Goal: Information Seeking & Learning: Learn about a topic

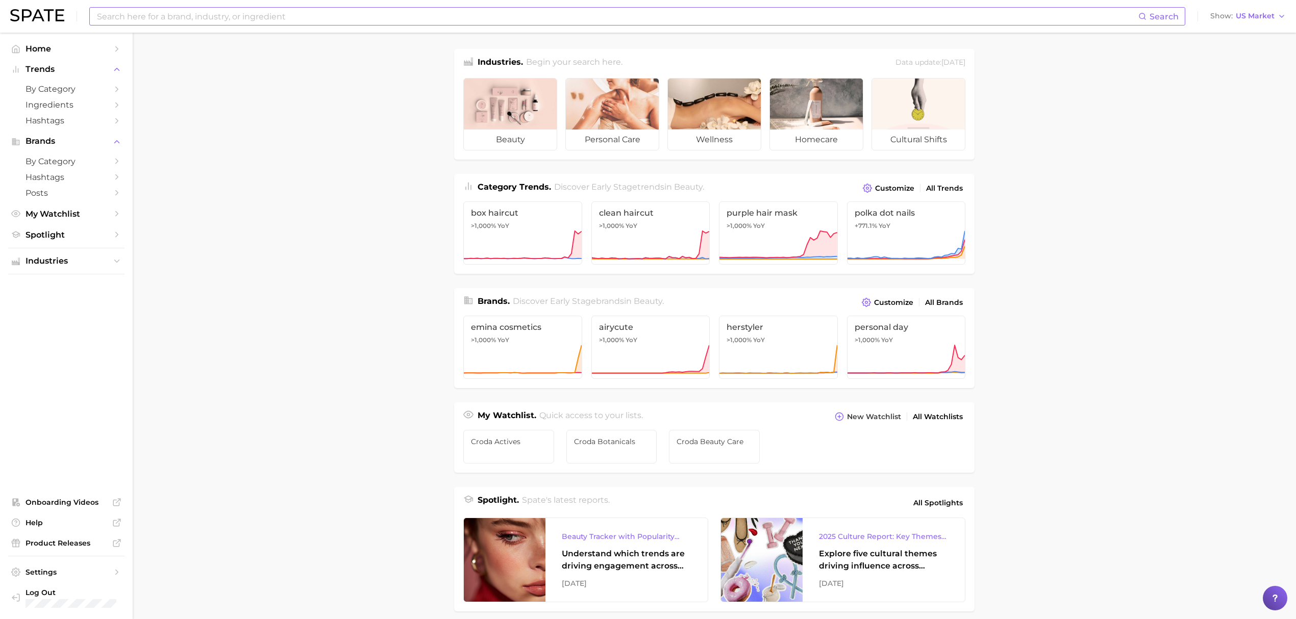
click at [388, 15] on input at bounding box center [617, 16] width 1042 height 17
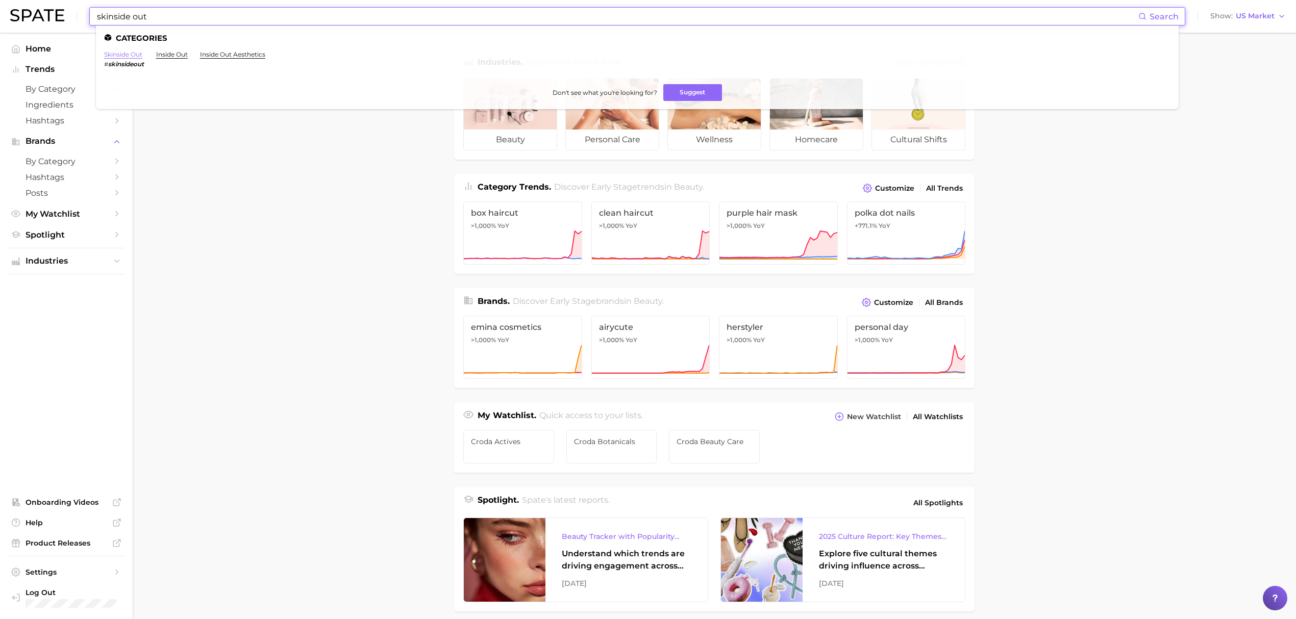
type input "skinside out"
click at [126, 52] on link "skinside out" at bounding box center [123, 55] width 38 height 8
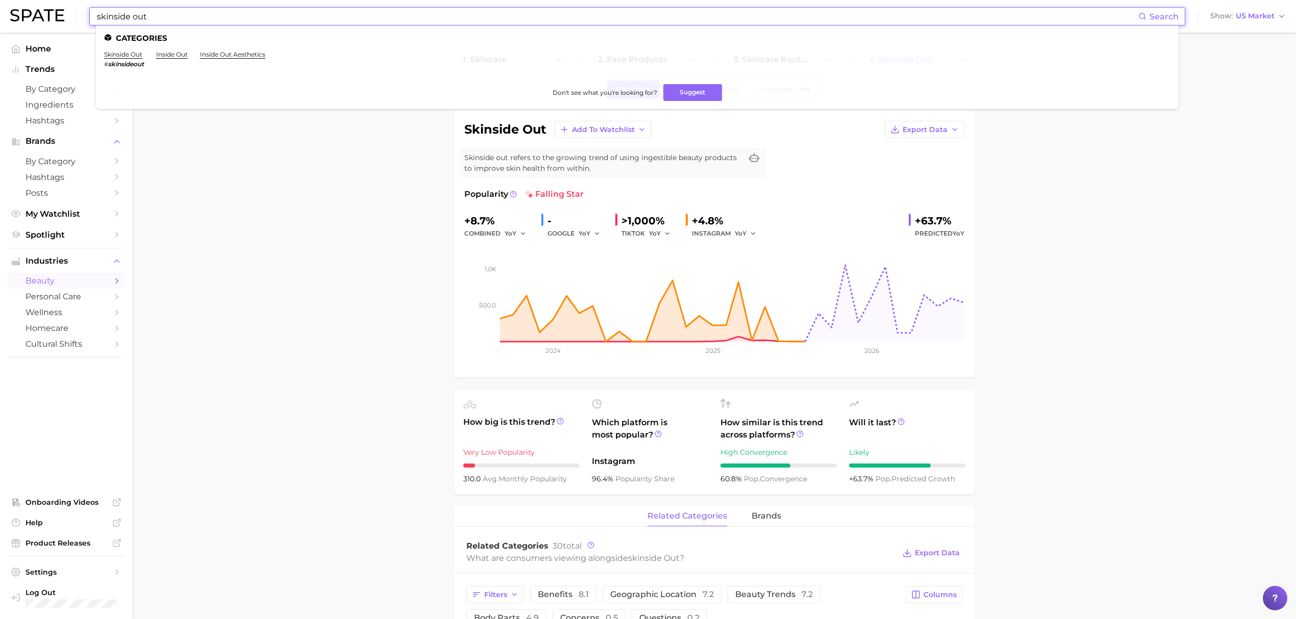
click at [454, 14] on input "skinside out" at bounding box center [617, 16] width 1042 height 17
click at [143, 55] on link "raindrop braids" at bounding box center [128, 55] width 49 height 8
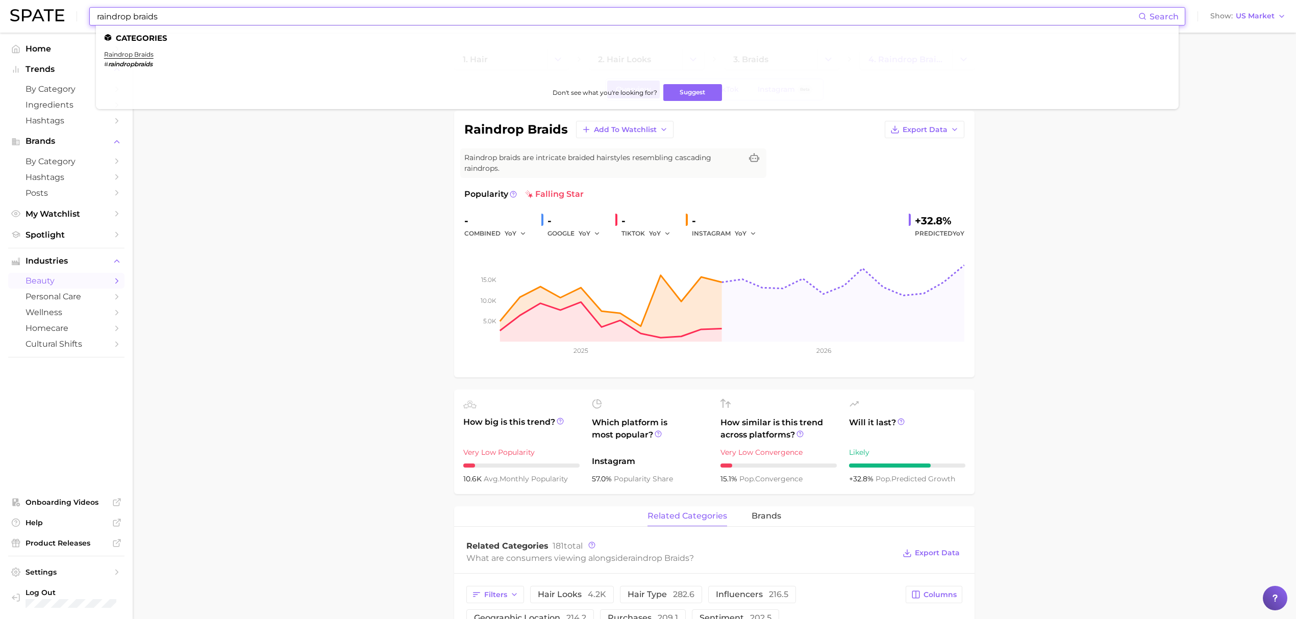
click at [321, 17] on input "raindrop braids" at bounding box center [617, 16] width 1042 height 17
type input "a"
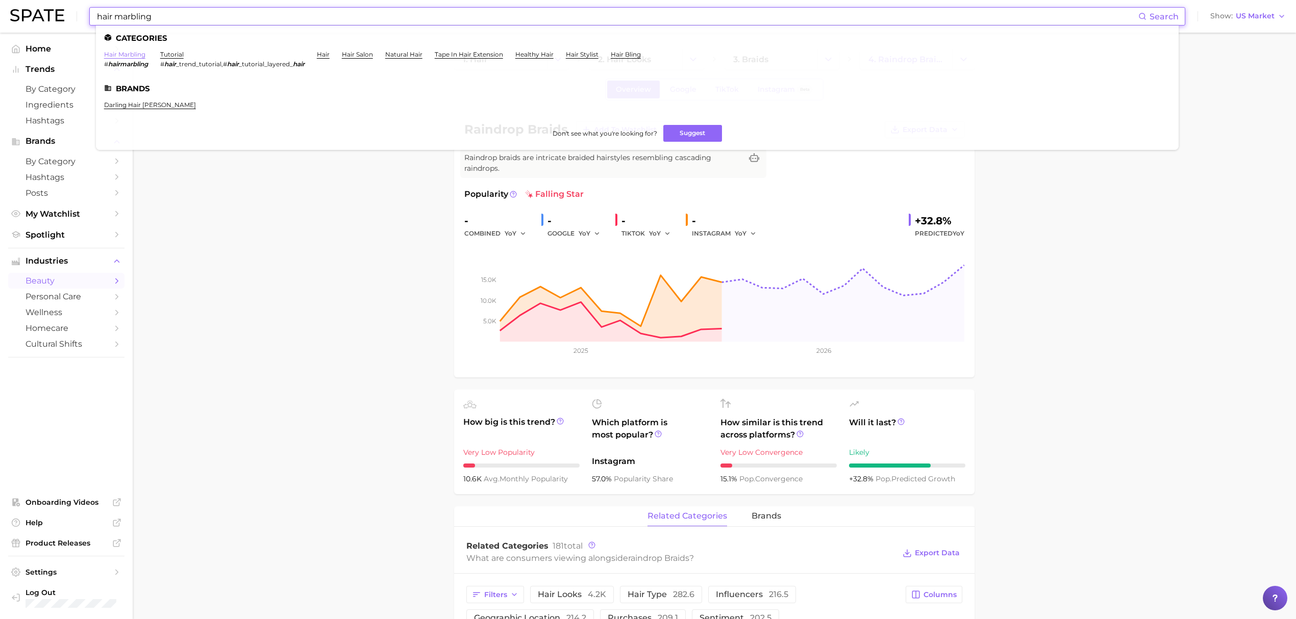
type input "hair marbling"
click at [137, 54] on link "hair marbling" at bounding box center [124, 55] width 41 height 8
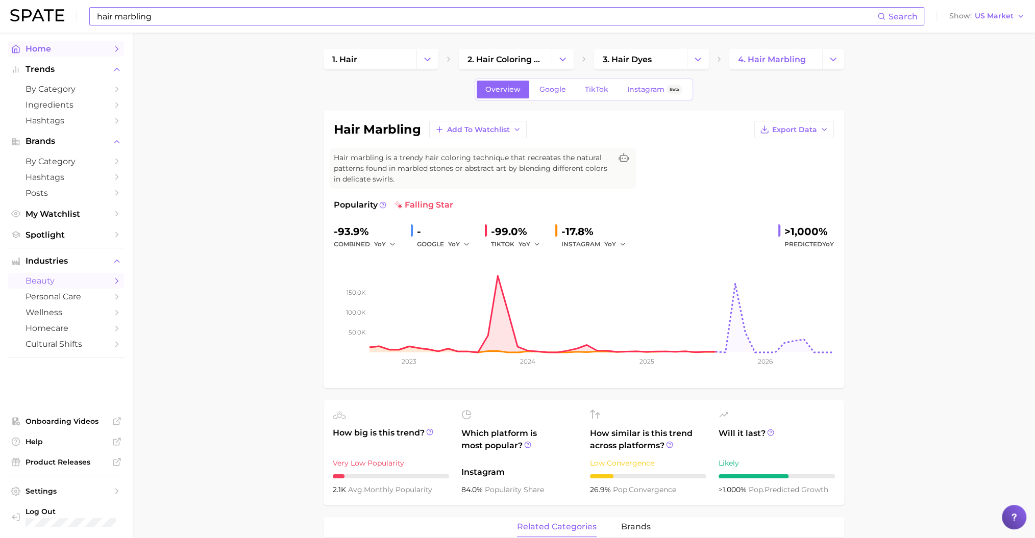
click at [100, 47] on span "Home" at bounding box center [67, 49] width 82 height 10
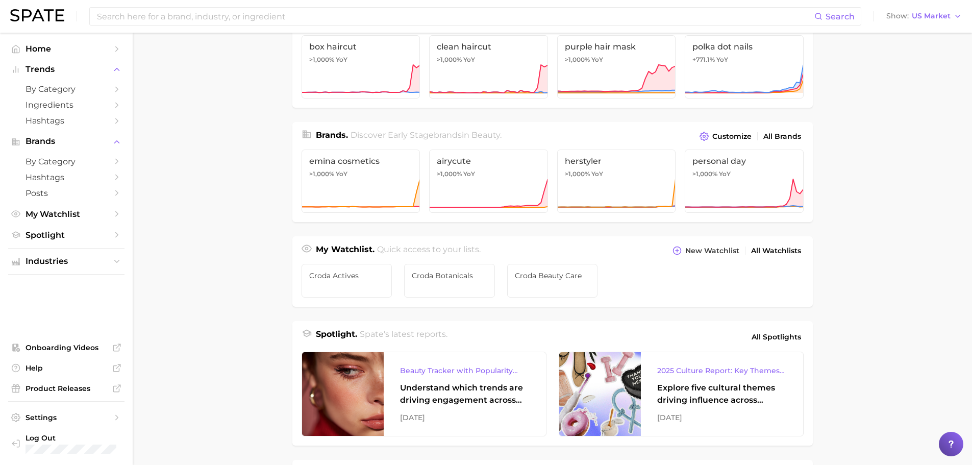
scroll to position [167, 0]
click at [318, 280] on link "Croda Actives" at bounding box center [347, 280] width 91 height 34
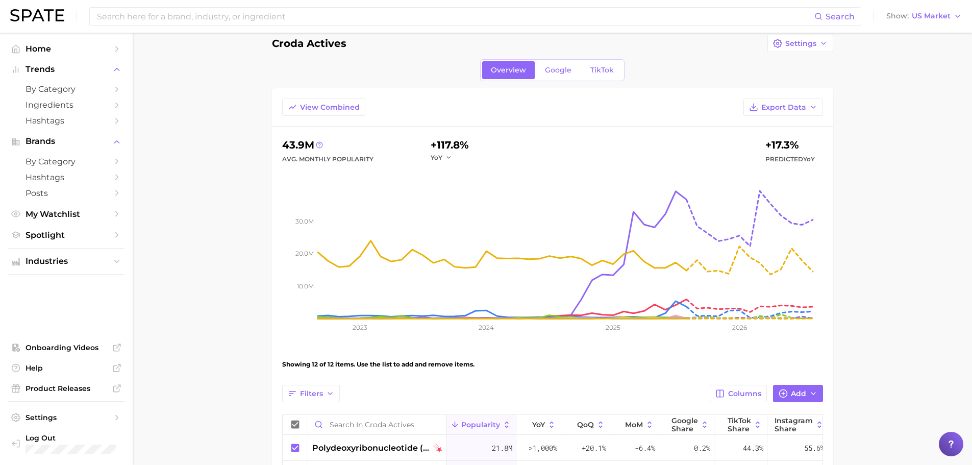
scroll to position [14, 0]
click at [549, 77] on link "Google" at bounding box center [558, 71] width 44 height 18
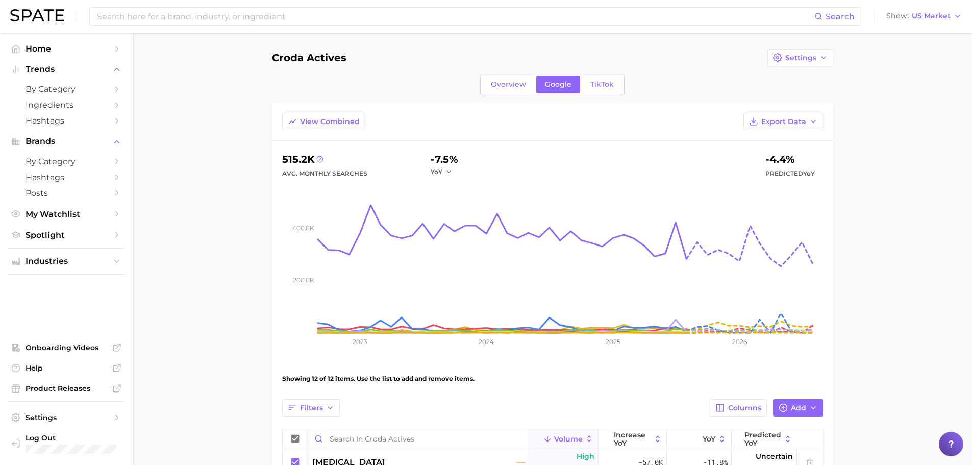
scroll to position [1, 0]
click at [598, 88] on link "TikTok" at bounding box center [602, 84] width 41 height 18
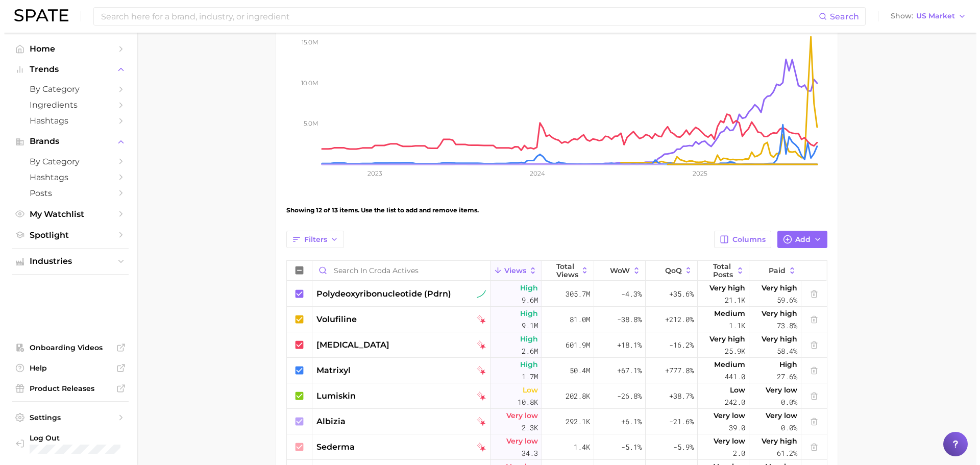
scroll to position [175, 0]
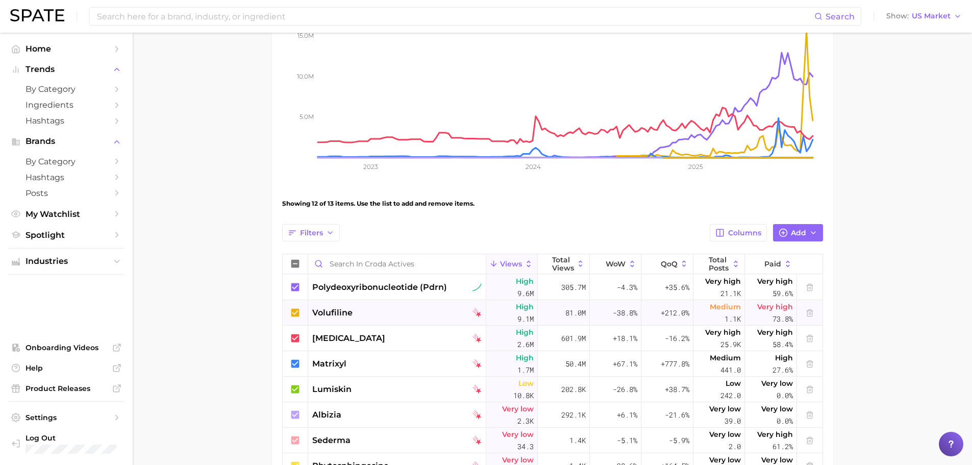
click at [342, 309] on span "volufiline" at bounding box center [332, 313] width 40 height 12
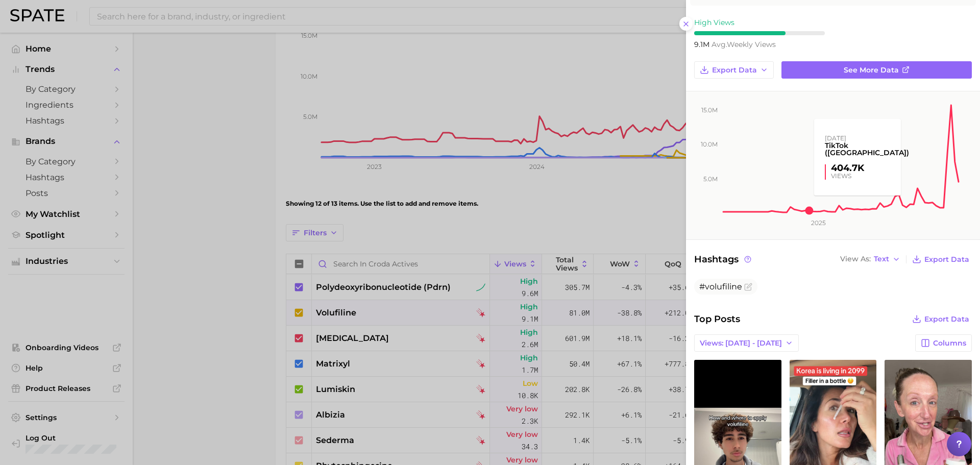
scroll to position [83, 0]
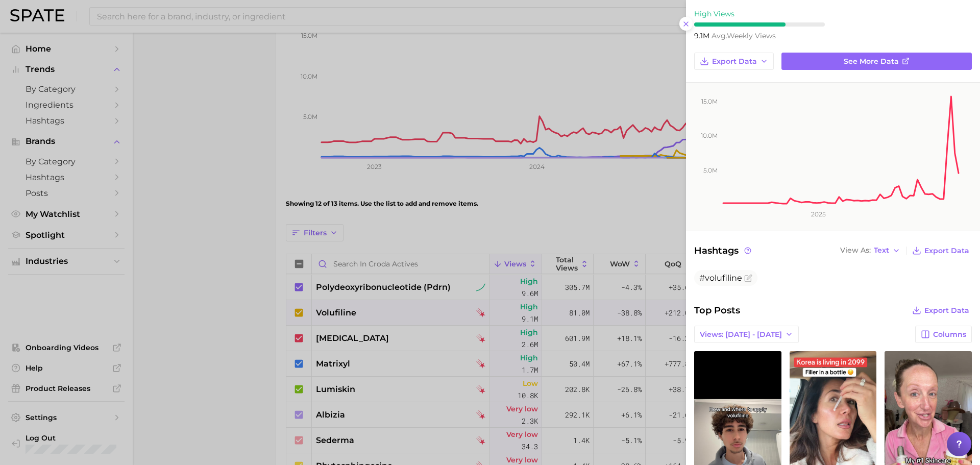
click at [288, 144] on div at bounding box center [490, 232] width 980 height 465
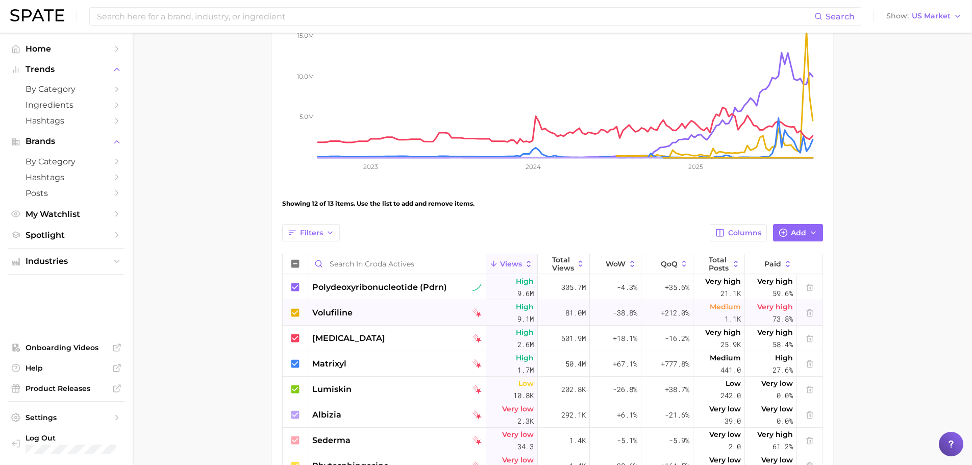
click at [367, 306] on div "volufiline" at bounding box center [397, 313] width 178 height 26
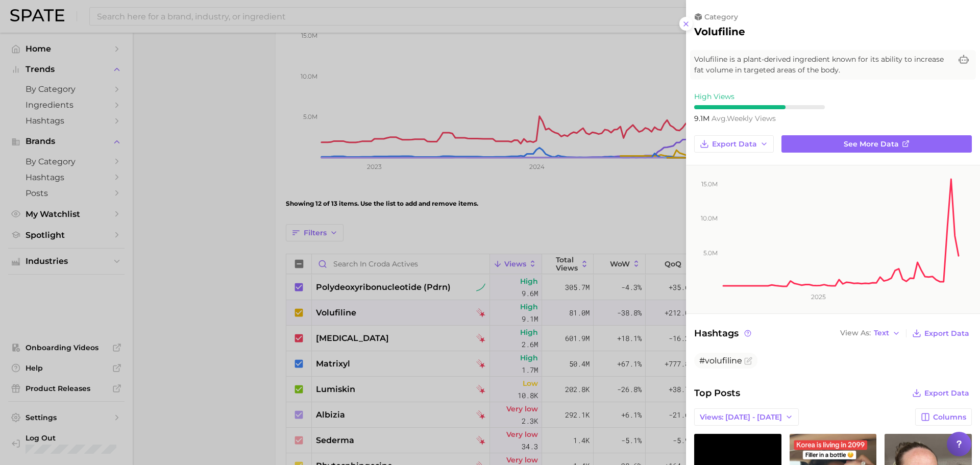
scroll to position [0, 0]
click at [817, 150] on link "See more data" at bounding box center [876, 143] width 190 height 17
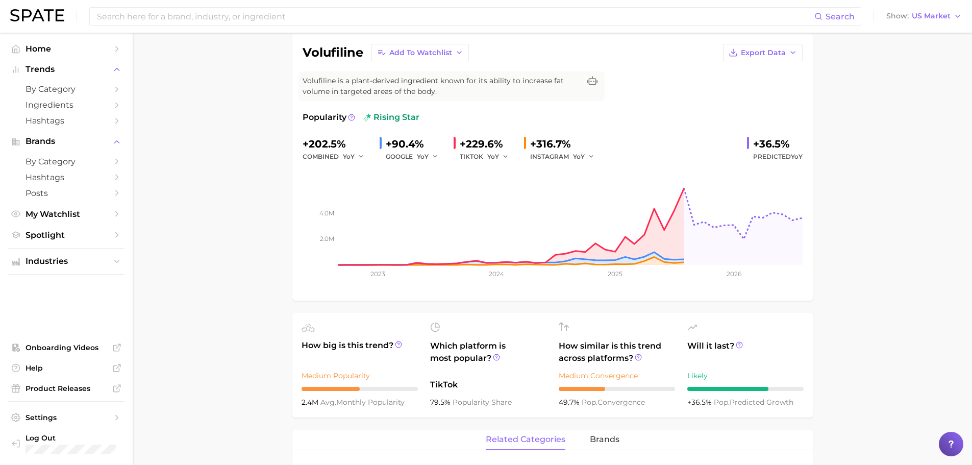
scroll to position [73, 0]
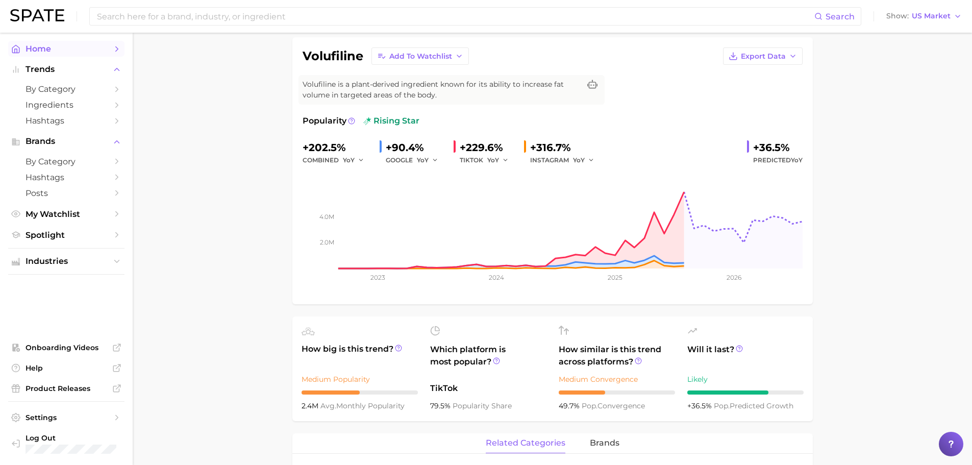
click at [108, 43] on link "Home" at bounding box center [66, 49] width 116 height 16
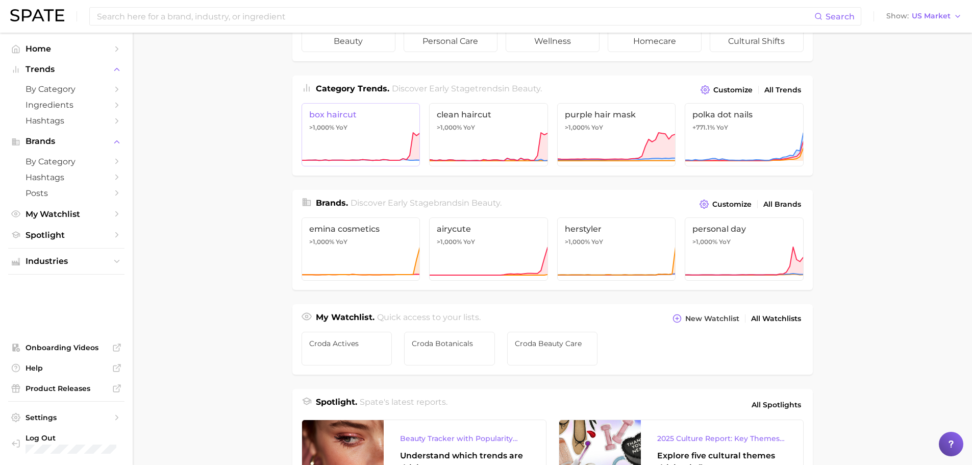
scroll to position [97, 0]
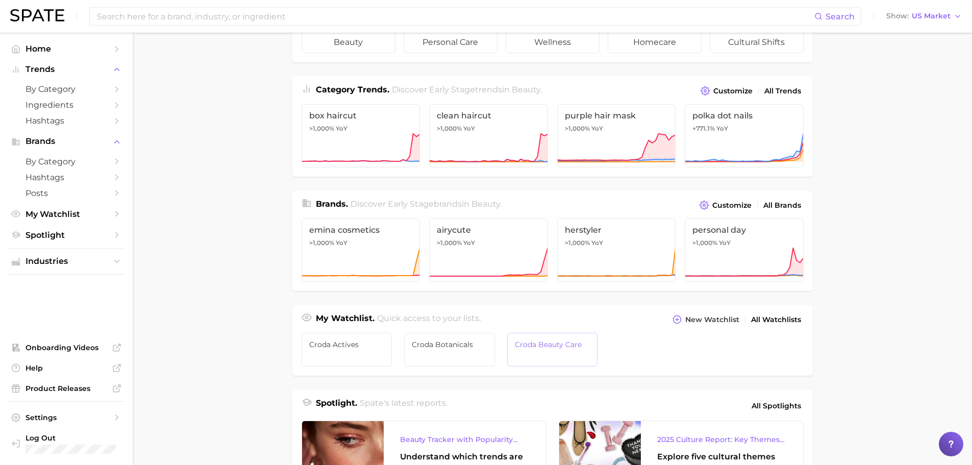
click at [518, 359] on link "Croda Beauty Care" at bounding box center [552, 350] width 91 height 34
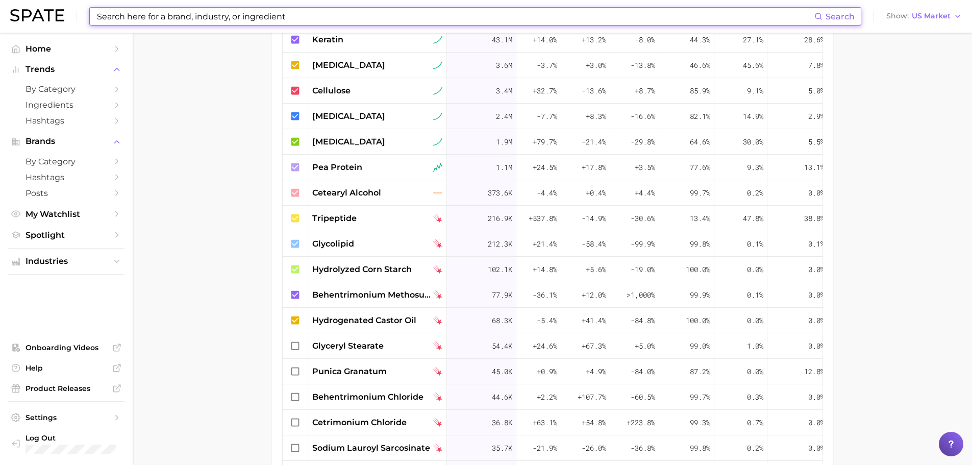
click at [222, 20] on input at bounding box center [455, 16] width 718 height 17
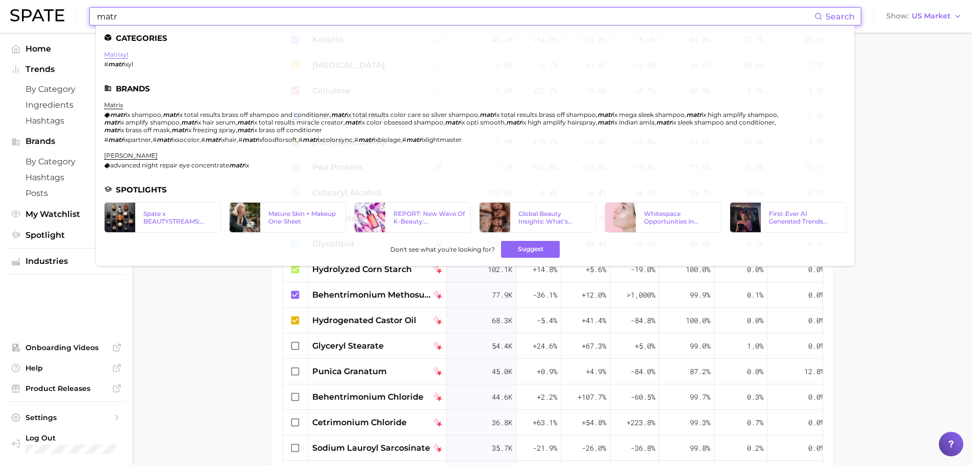
type input "matr"
click at [119, 52] on link "matrixyl" at bounding box center [116, 55] width 24 height 8
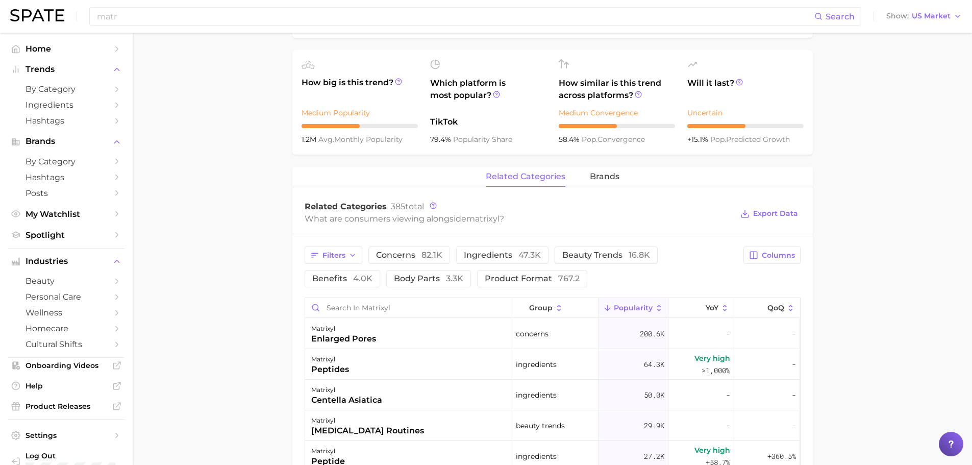
scroll to position [370, 0]
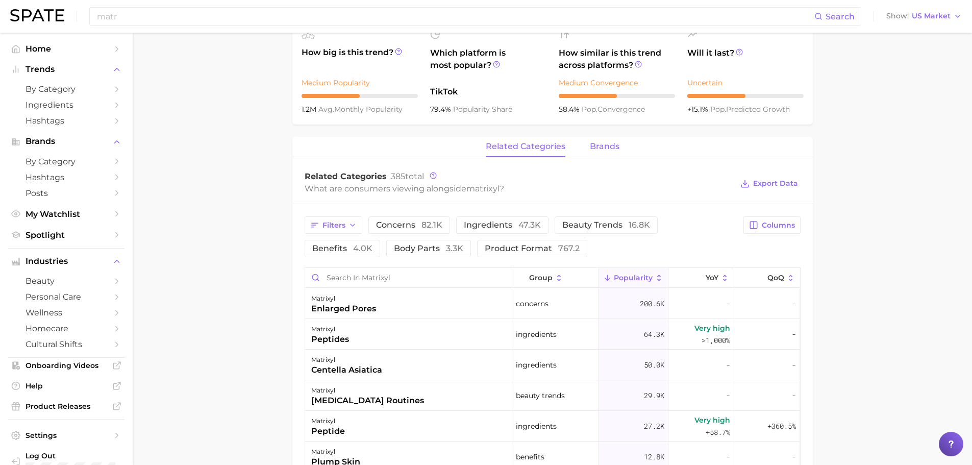
click at [616, 146] on span "brands" at bounding box center [605, 146] width 30 height 9
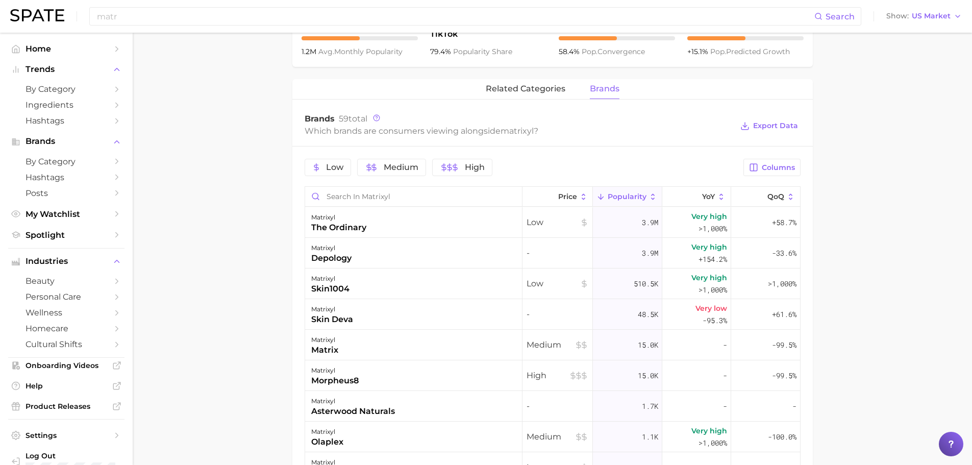
scroll to position [427, 0]
click at [536, 90] on span "related categories" at bounding box center [526, 89] width 80 height 9
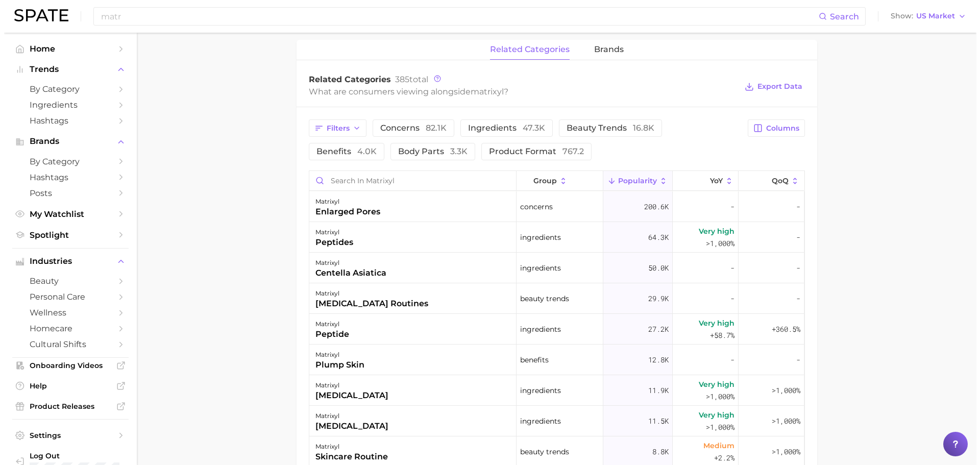
scroll to position [467, 0]
click at [405, 211] on div "matrixyl enlarged pores" at bounding box center [408, 206] width 207 height 31
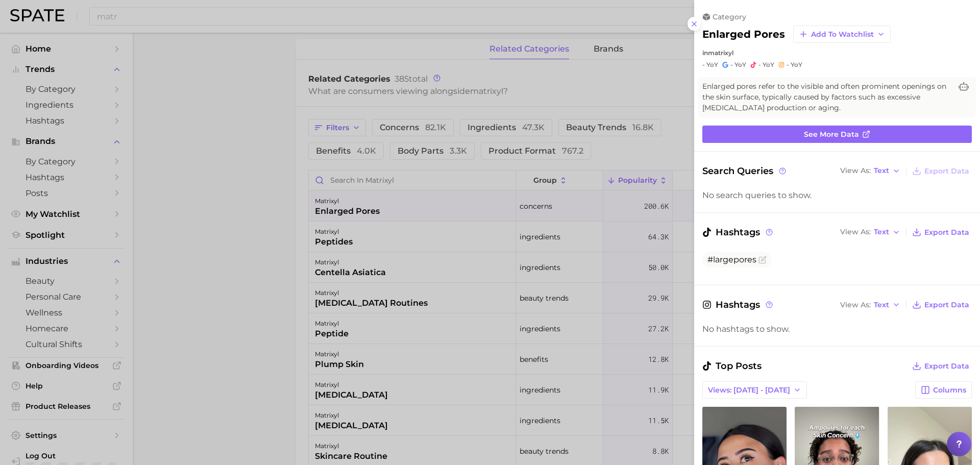
scroll to position [0, 0]
click at [463, 219] on div at bounding box center [490, 232] width 980 height 465
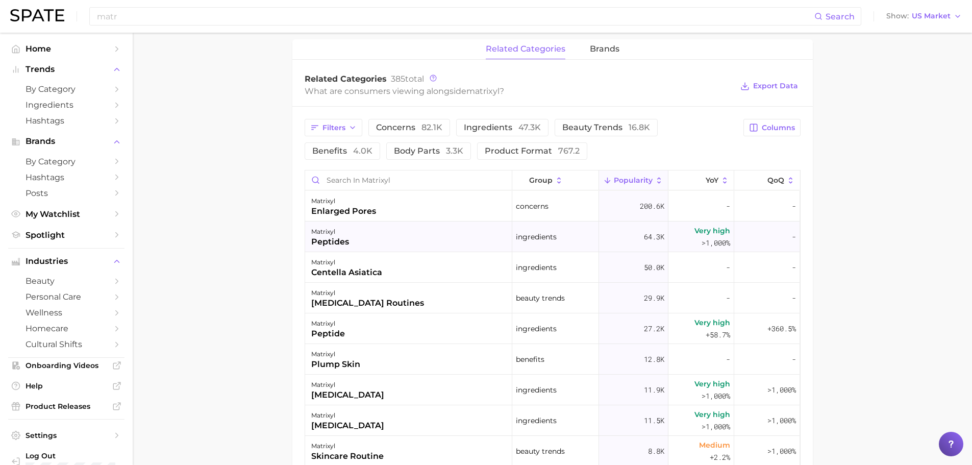
click at [432, 230] on div "matrixyl peptides" at bounding box center [408, 236] width 207 height 31
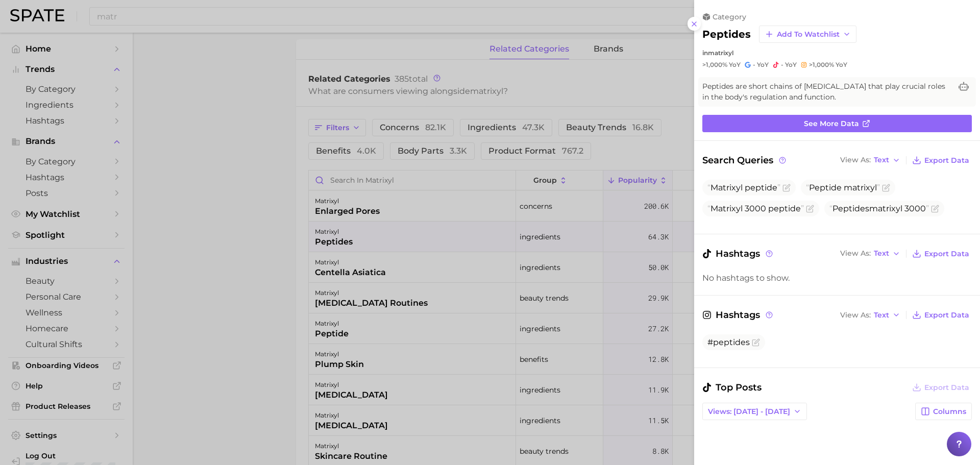
click at [409, 257] on div at bounding box center [490, 232] width 980 height 465
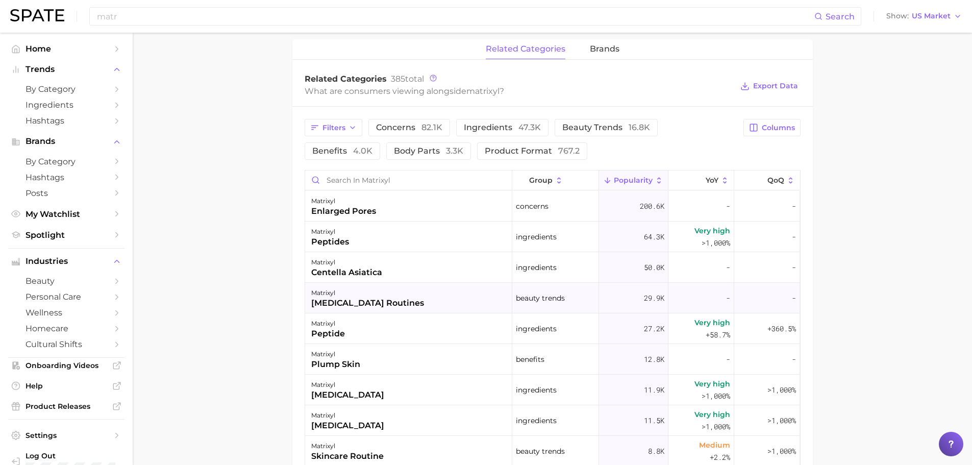
click at [404, 298] on div "matrixyl [MEDICAL_DATA] routines" at bounding box center [408, 298] width 207 height 31
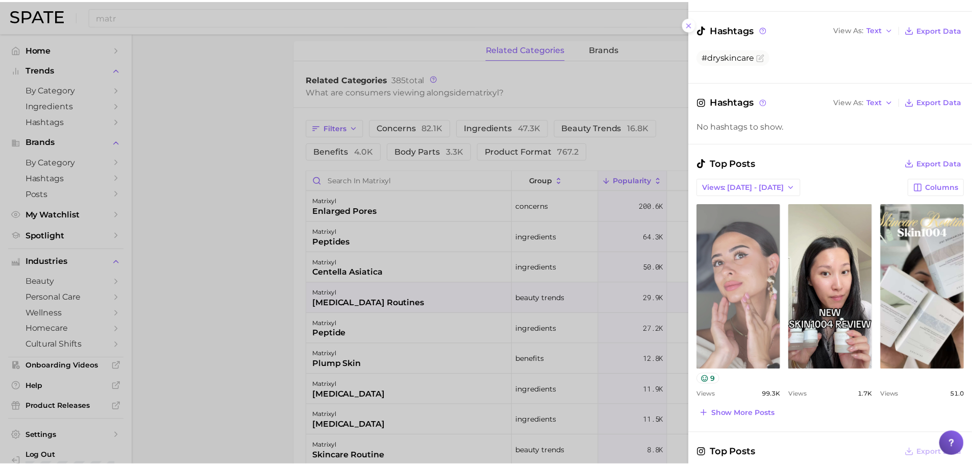
scroll to position [193, 0]
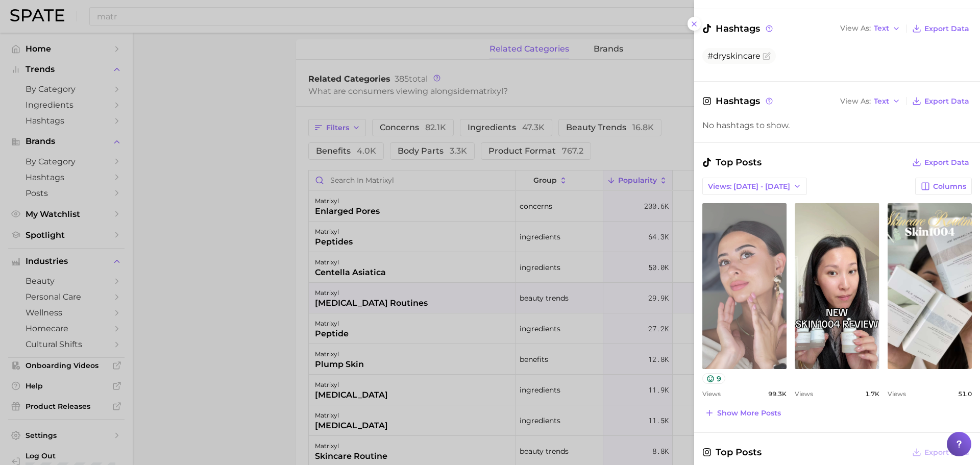
click at [753, 308] on link "view post on TikTok" at bounding box center [744, 286] width 84 height 166
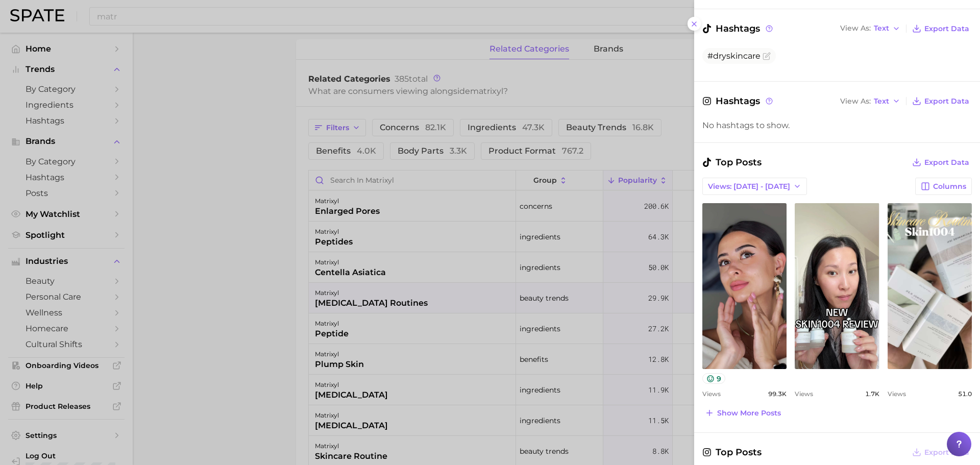
click at [222, 113] on div at bounding box center [490, 232] width 980 height 465
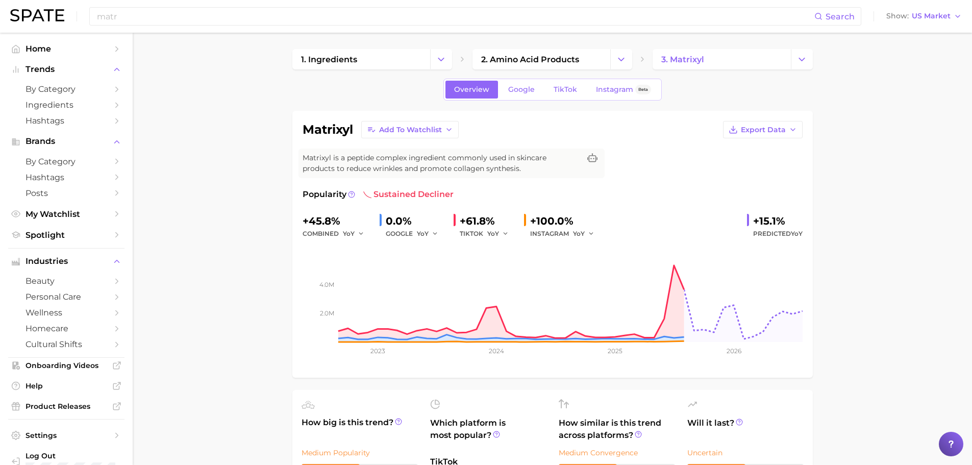
scroll to position [1, 0]
click at [602, 94] on link "Instagram Beta" at bounding box center [623, 89] width 72 height 18
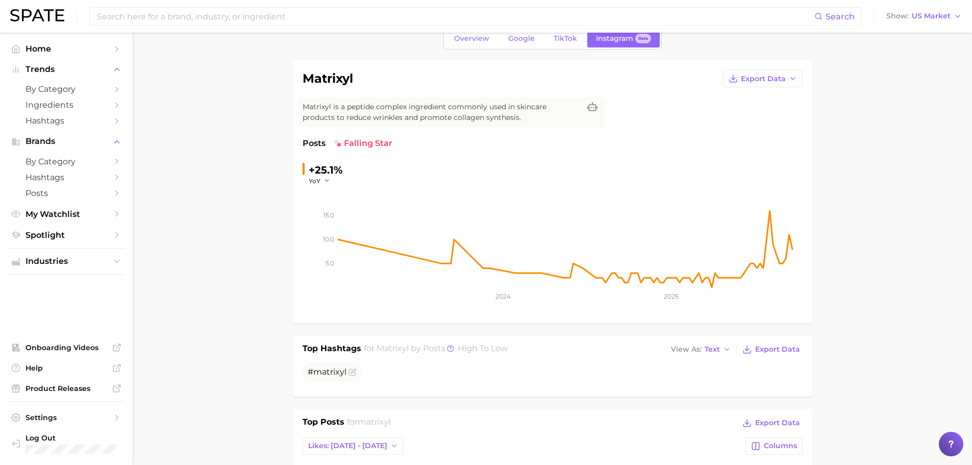
scroll to position [51, 0]
click at [569, 46] on link "TikTok" at bounding box center [565, 39] width 41 height 18
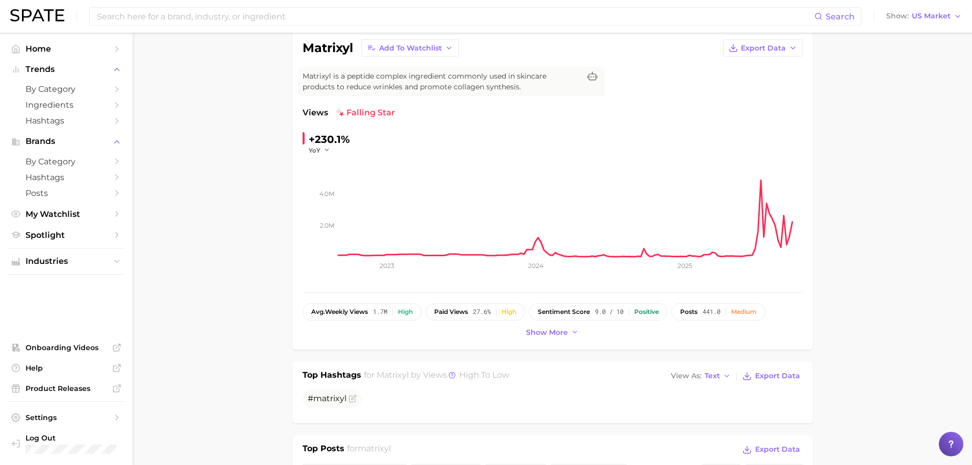
scroll to position [1, 0]
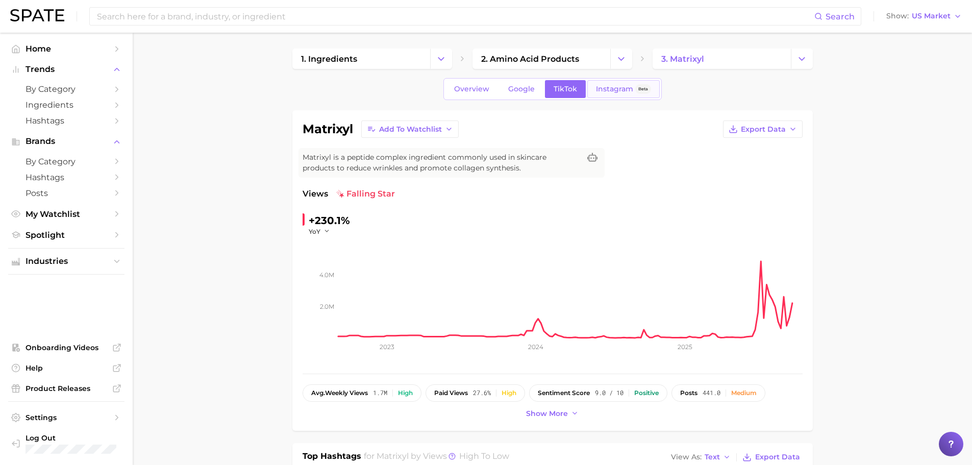
click at [627, 86] on span "Instagram" at bounding box center [614, 89] width 37 height 9
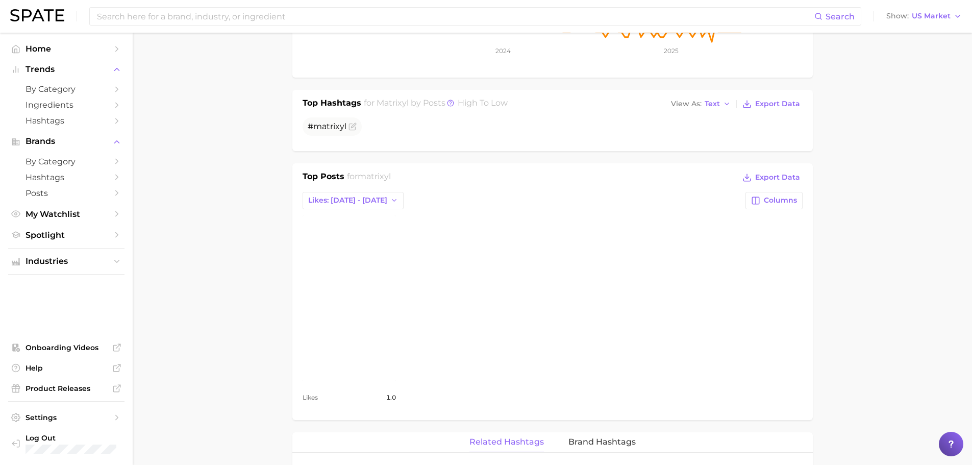
scroll to position [298, 0]
click at [366, 251] on link "view post on Instagram" at bounding box center [349, 297] width 93 height 166
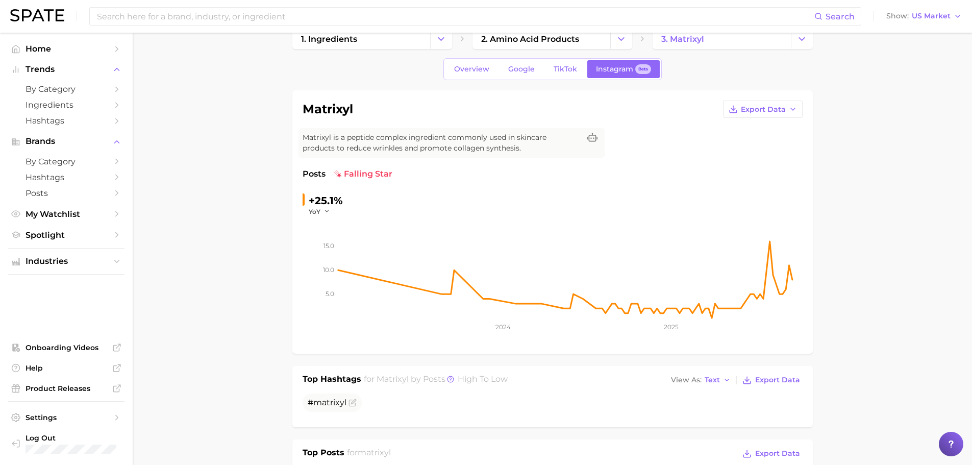
scroll to position [0, 0]
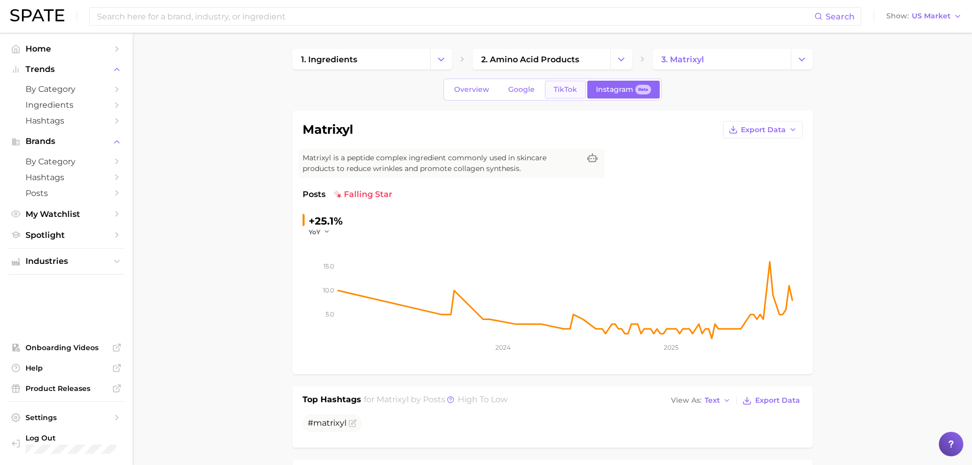
click at [567, 98] on link "TikTok" at bounding box center [565, 90] width 41 height 18
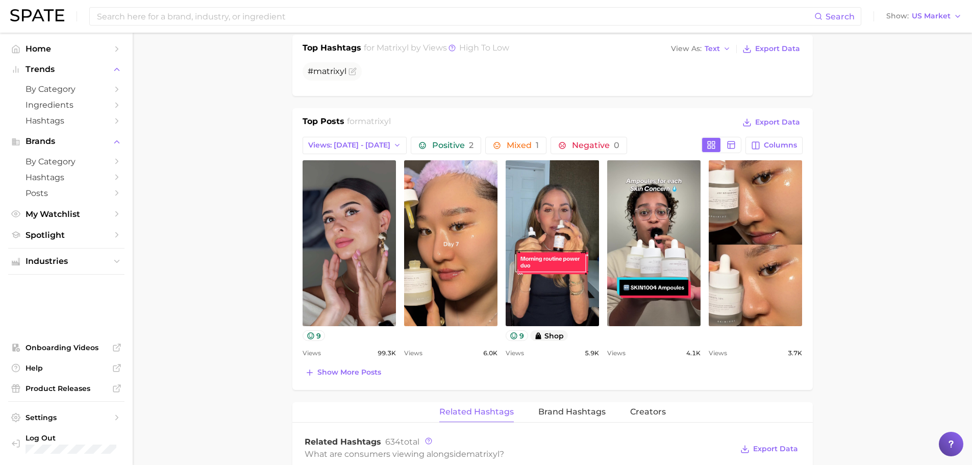
scroll to position [408, 0]
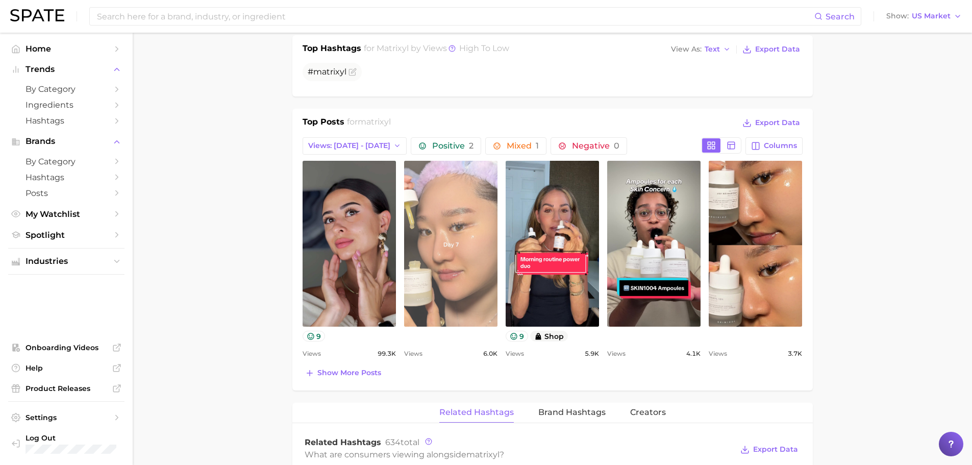
click at [456, 212] on link "view post on TikTok" at bounding box center [450, 244] width 93 height 166
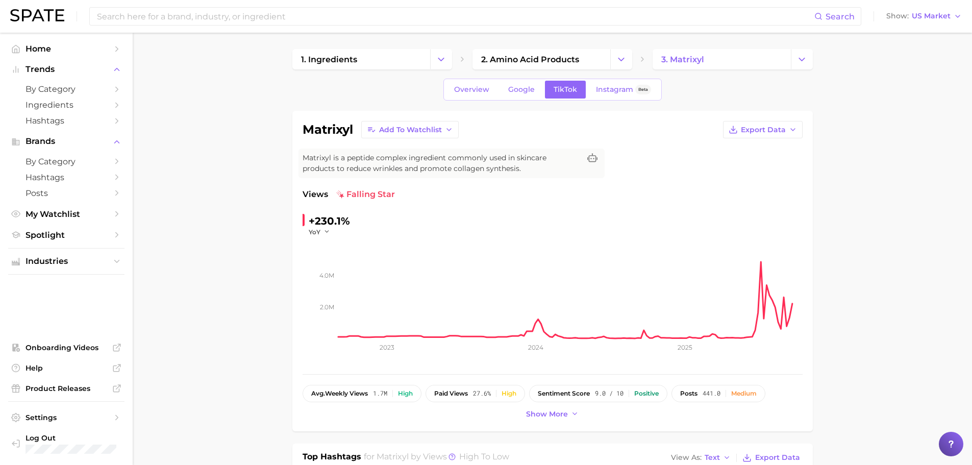
scroll to position [1, 0]
click at [110, 48] on link "Home" at bounding box center [66, 49] width 116 height 16
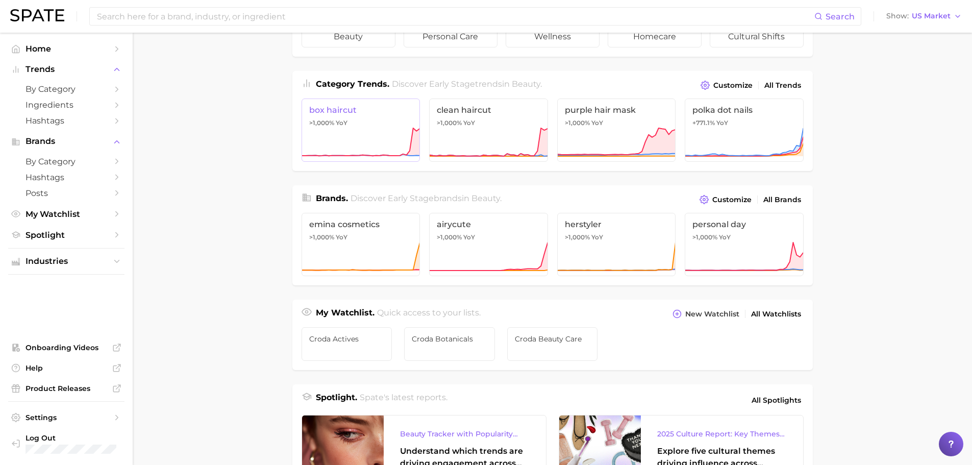
scroll to position [102, 0]
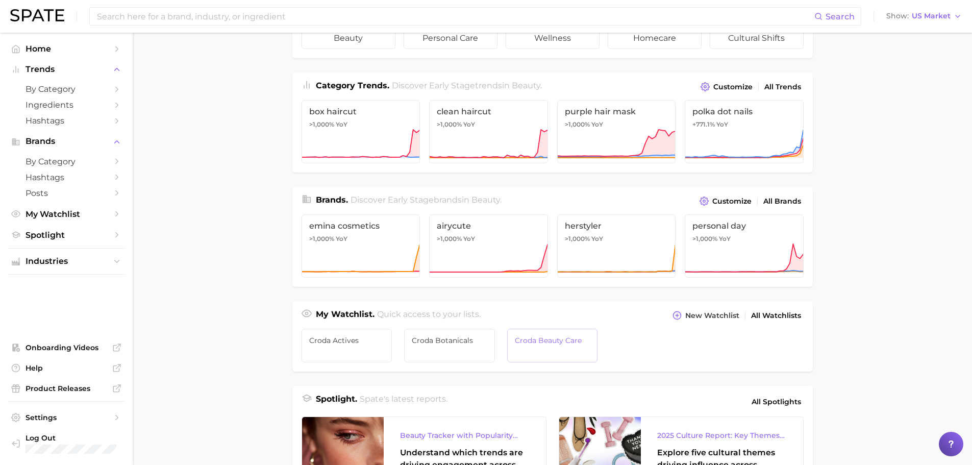
click at [524, 345] on link "Croda Beauty Care" at bounding box center [552, 346] width 91 height 34
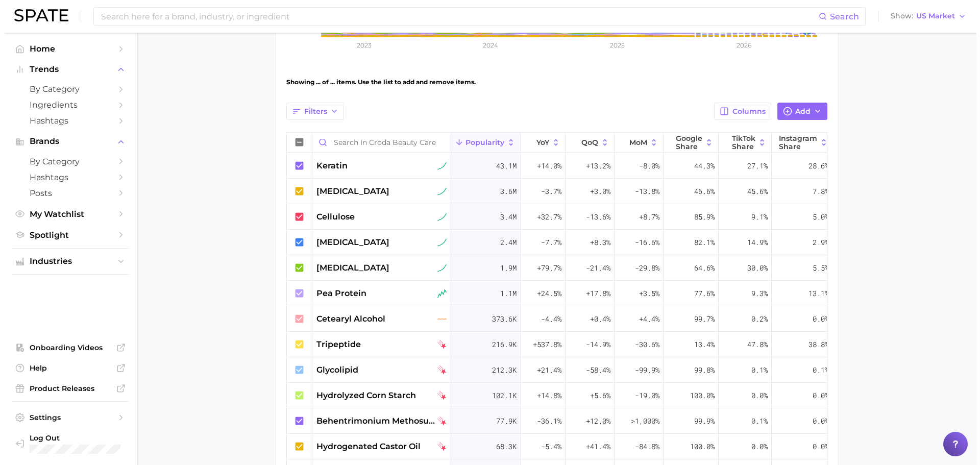
scroll to position [296, 0]
click at [353, 320] on span "cetearyl alcohol" at bounding box center [346, 319] width 69 height 12
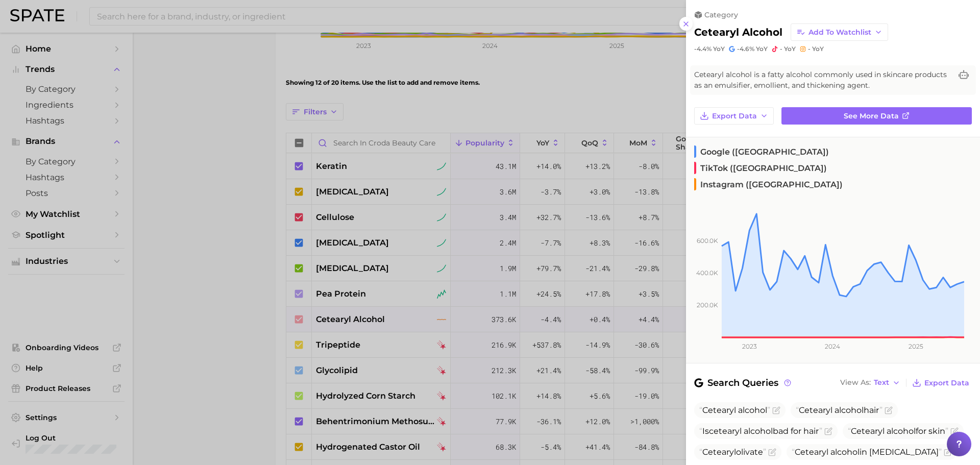
click at [827, 125] on div "category cetearyl alcohol Add to Watchlist -4.4% YoY -4.6% YoY - YoY - YoY Cete…" at bounding box center [833, 352] width 294 height 704
click at [823, 116] on link "See more data" at bounding box center [876, 115] width 190 height 17
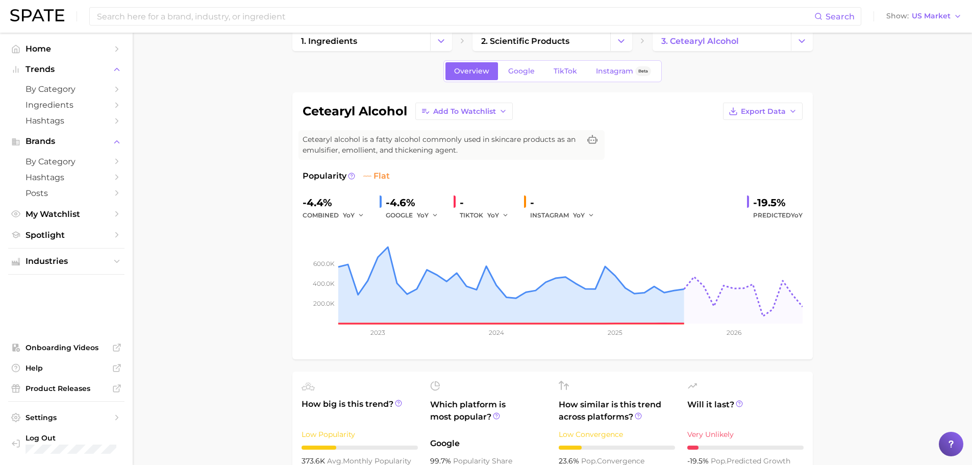
scroll to position [16, 0]
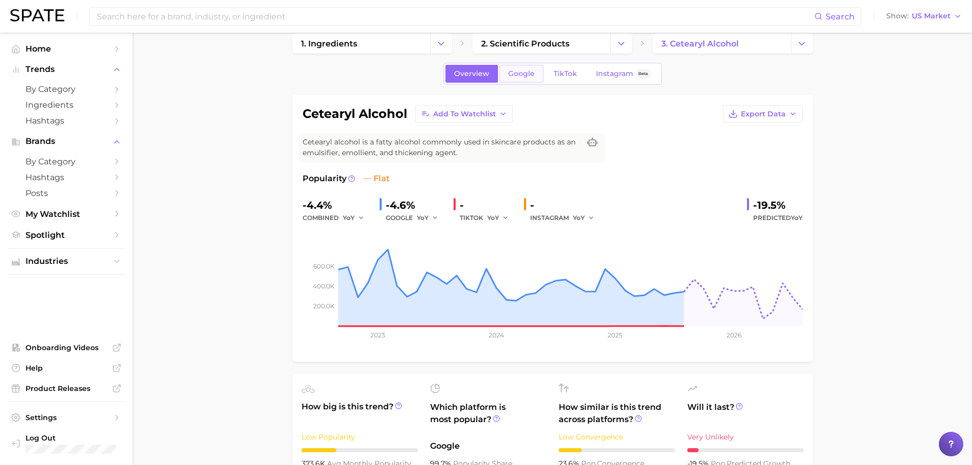
click at [527, 70] on span "Google" at bounding box center [521, 73] width 27 height 9
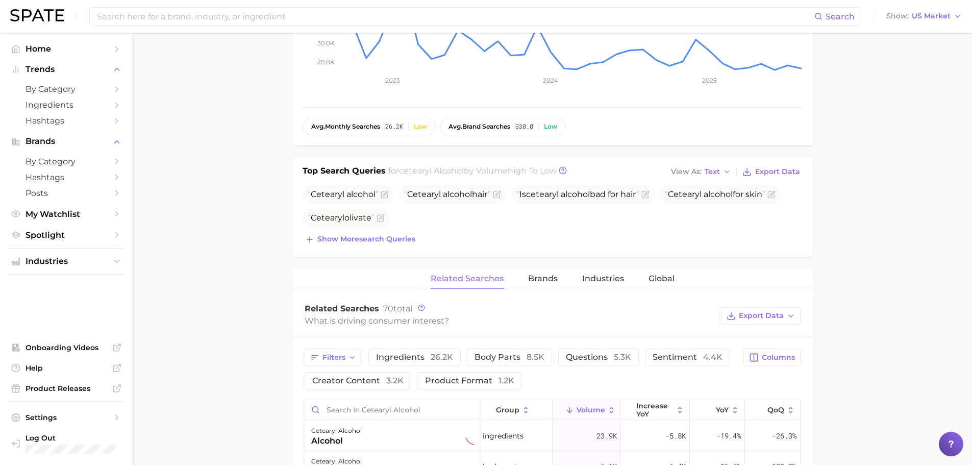
scroll to position [358, 0]
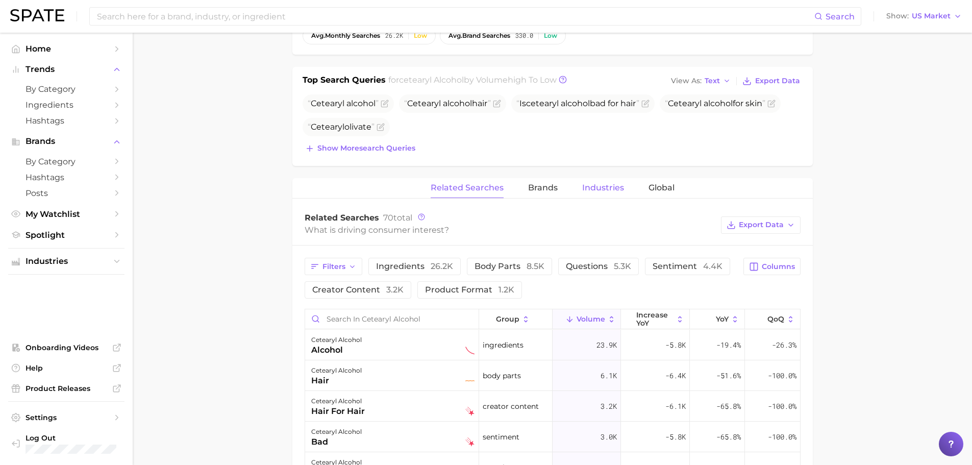
click at [600, 190] on span "Industries" at bounding box center [603, 187] width 42 height 9
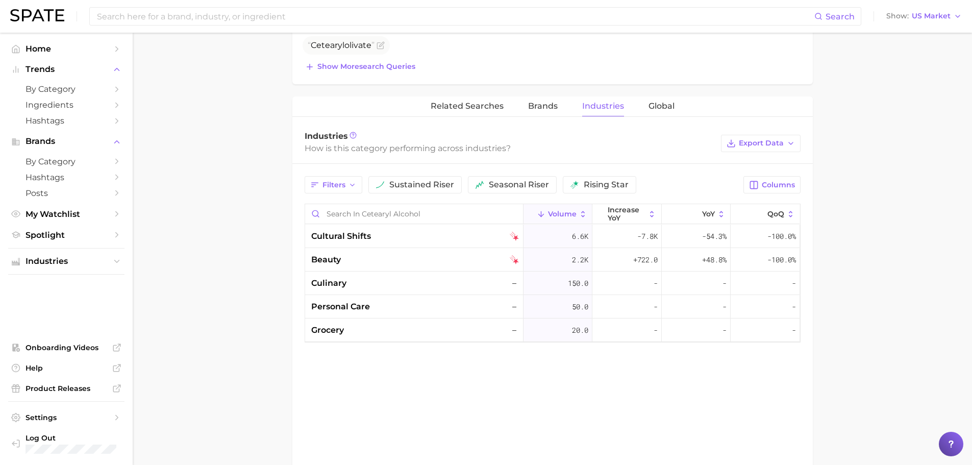
scroll to position [440, 0]
click at [328, 258] on span "beauty" at bounding box center [326, 259] width 30 height 12
click at [328, 258] on span "skincare" at bounding box center [337, 259] width 37 height 12
click at [411, 238] on div "skincare" at bounding box center [414, 235] width 218 height 23
click at [393, 289] on div "hair –" at bounding box center [414, 282] width 218 height 23
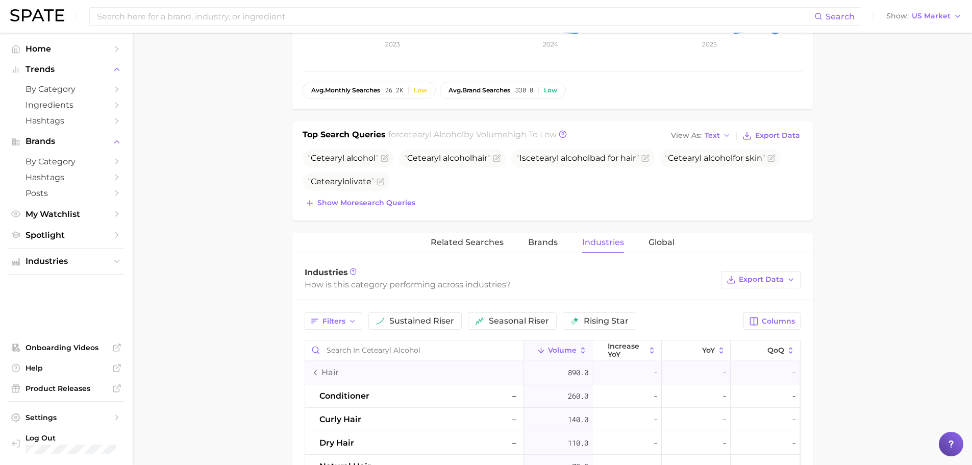
scroll to position [301, 0]
click at [374, 204] on span "Show more search queries" at bounding box center [366, 205] width 98 height 9
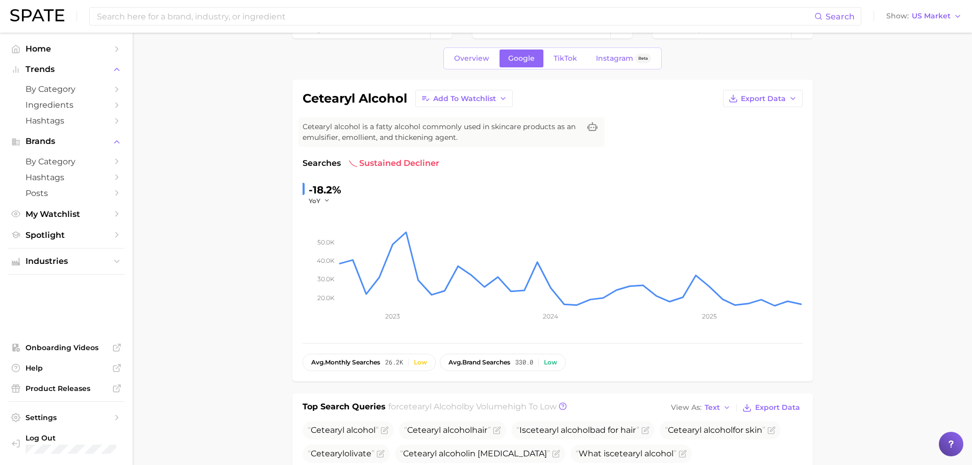
scroll to position [31, 0]
click at [565, 57] on span "TikTok" at bounding box center [565, 59] width 23 height 9
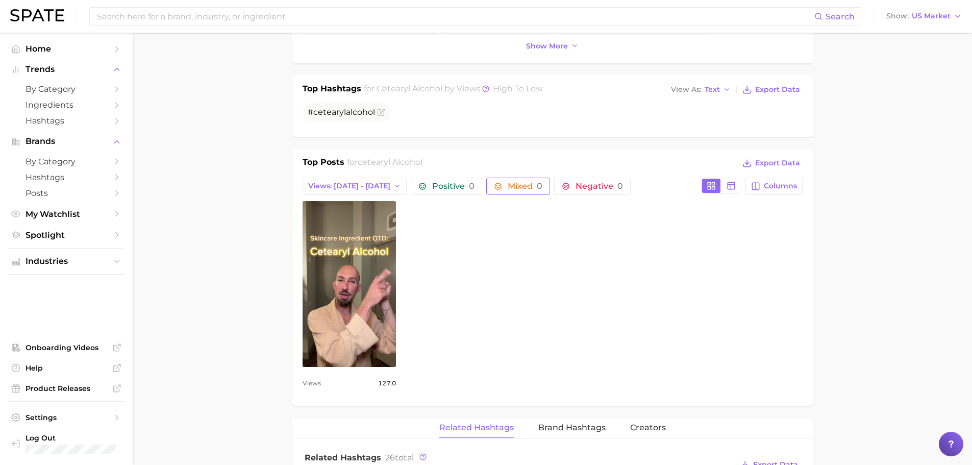
scroll to position [367, 0]
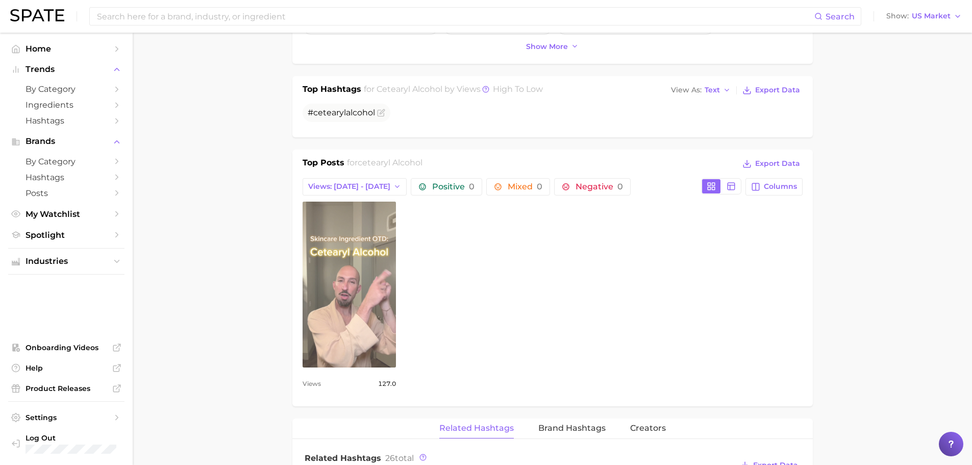
click at [357, 267] on link "view post on TikTok" at bounding box center [349, 285] width 93 height 166
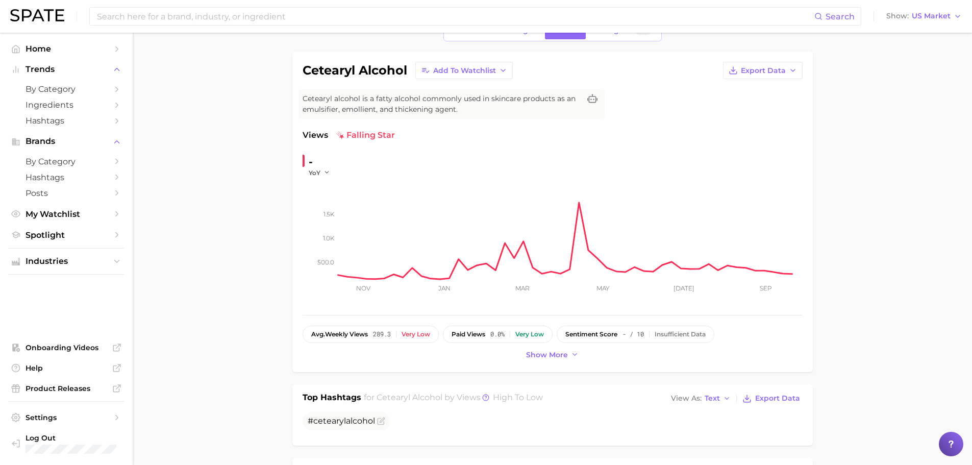
scroll to position [0, 0]
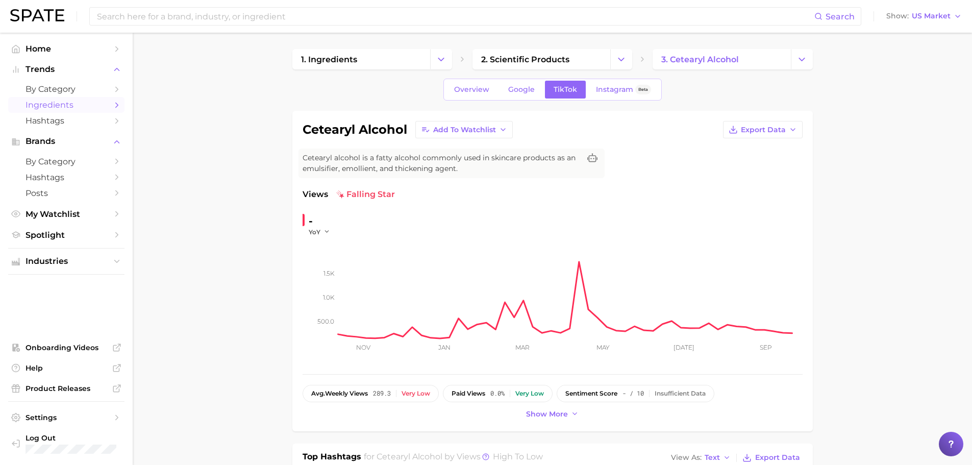
click at [101, 107] on span "Ingredients" at bounding box center [67, 105] width 82 height 10
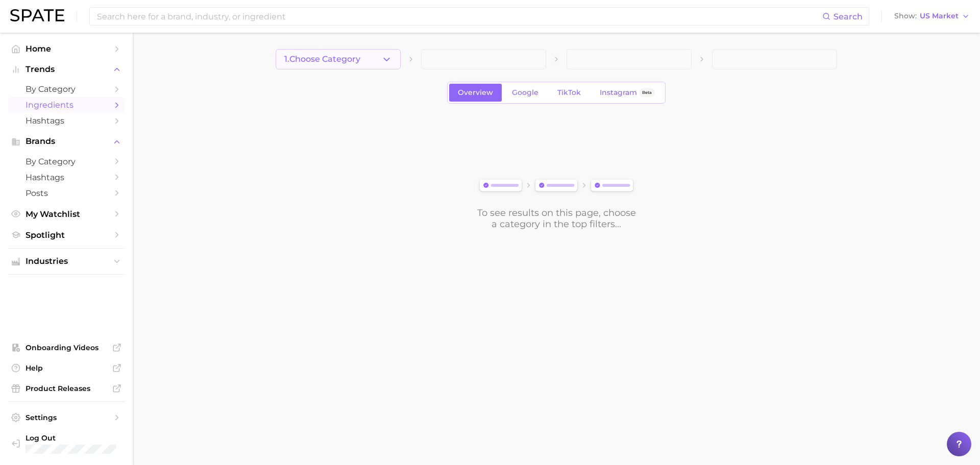
click at [353, 61] on span "1. Choose Category" at bounding box center [322, 59] width 76 height 9
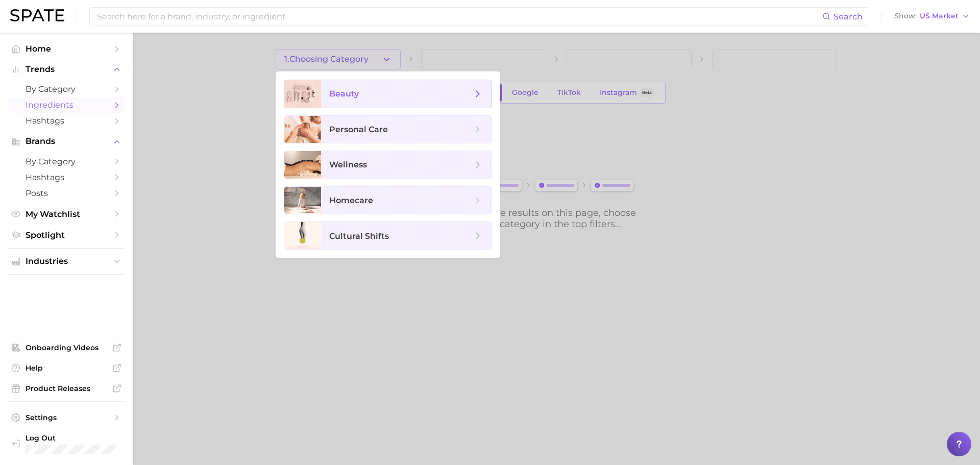
click at [362, 98] on span "beauty" at bounding box center [400, 93] width 143 height 11
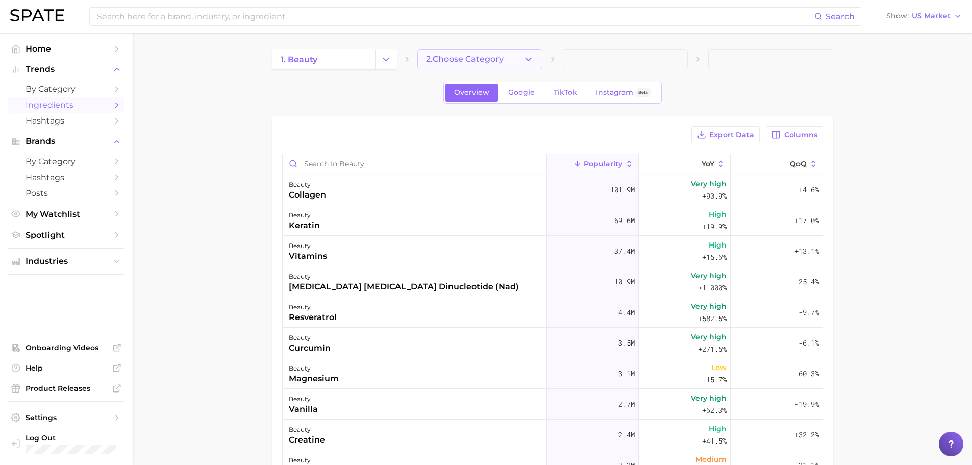
click at [533, 59] on icon "button" at bounding box center [528, 59] width 11 height 11
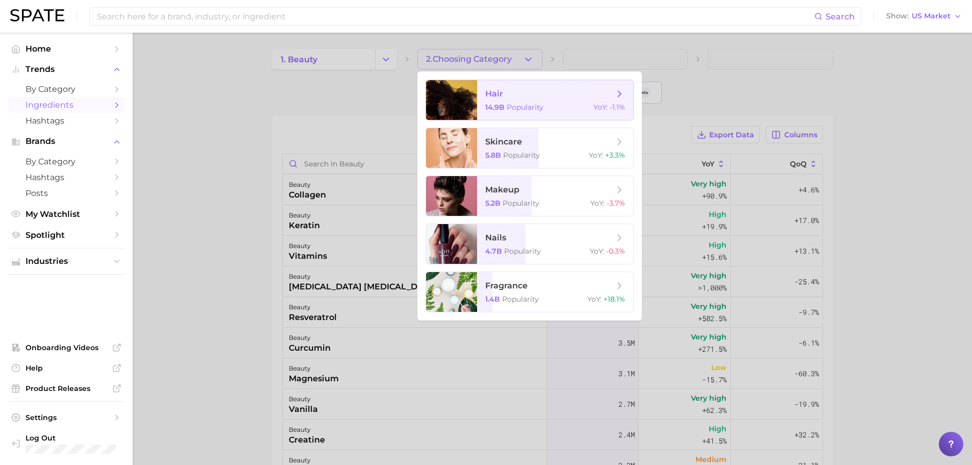
click at [535, 93] on span "hair" at bounding box center [549, 93] width 129 height 11
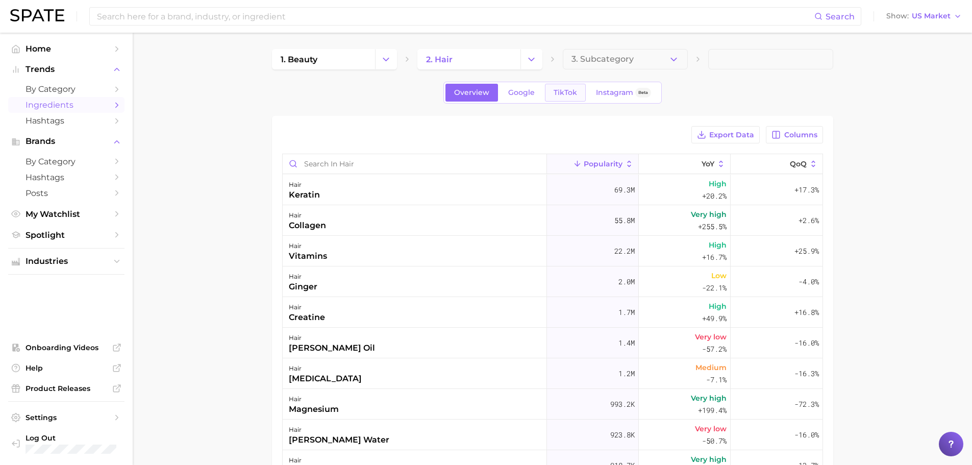
click at [560, 98] on link "TikTok" at bounding box center [565, 93] width 41 height 18
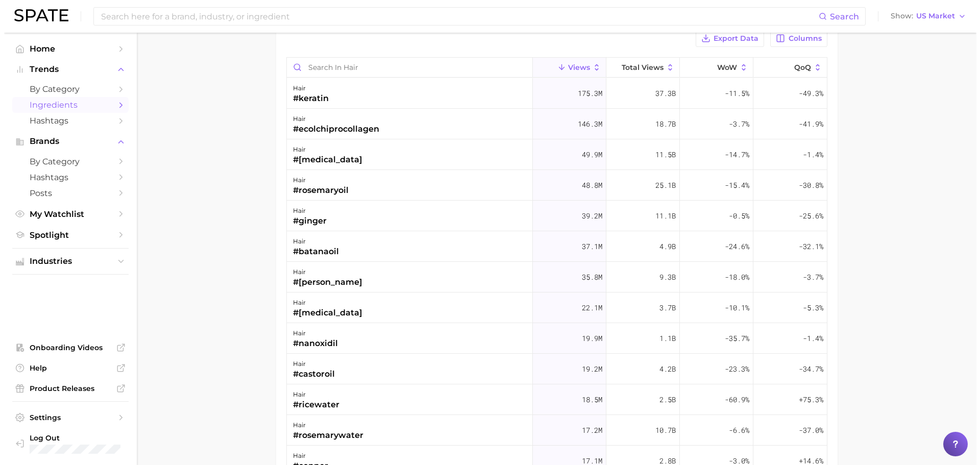
scroll to position [96, 0]
click at [383, 220] on div "hair #ginger" at bounding box center [406, 216] width 246 height 31
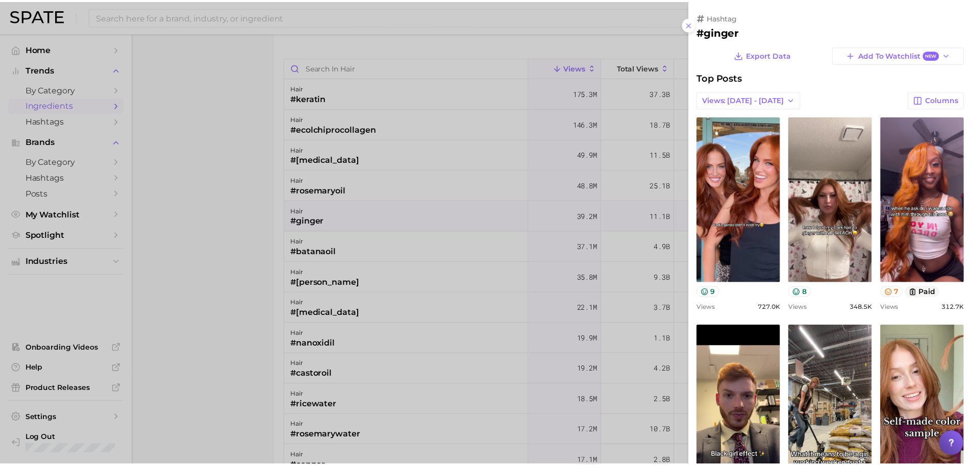
scroll to position [0, 0]
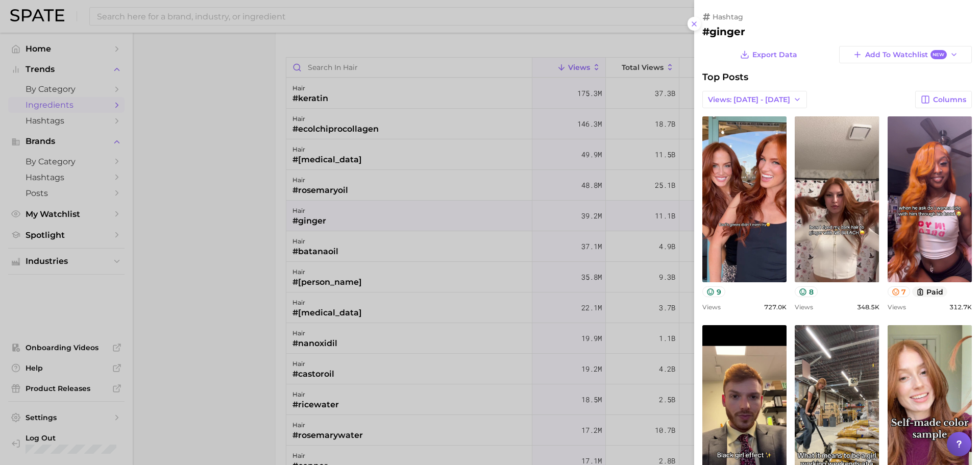
click at [258, 206] on div at bounding box center [490, 232] width 980 height 465
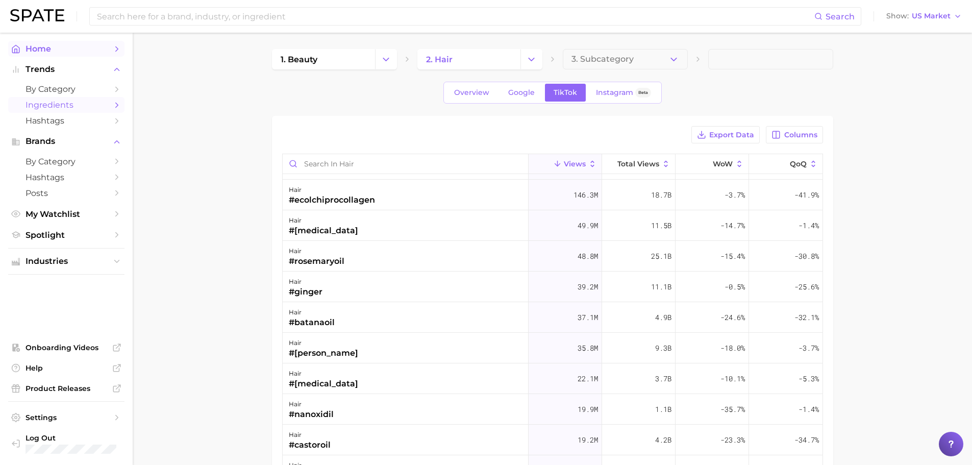
click at [120, 52] on icon "Sidebar" at bounding box center [116, 48] width 9 height 9
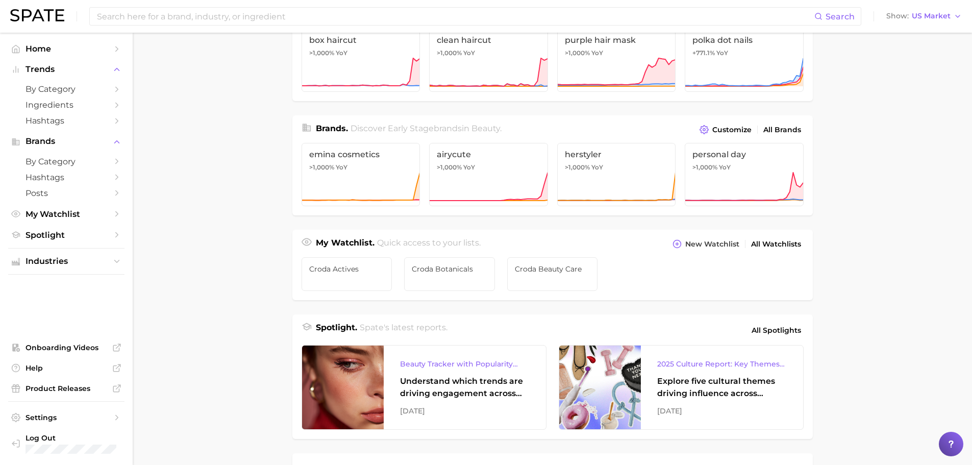
scroll to position [173, 0]
click at [427, 283] on link "Croda botanicals" at bounding box center [449, 274] width 91 height 34
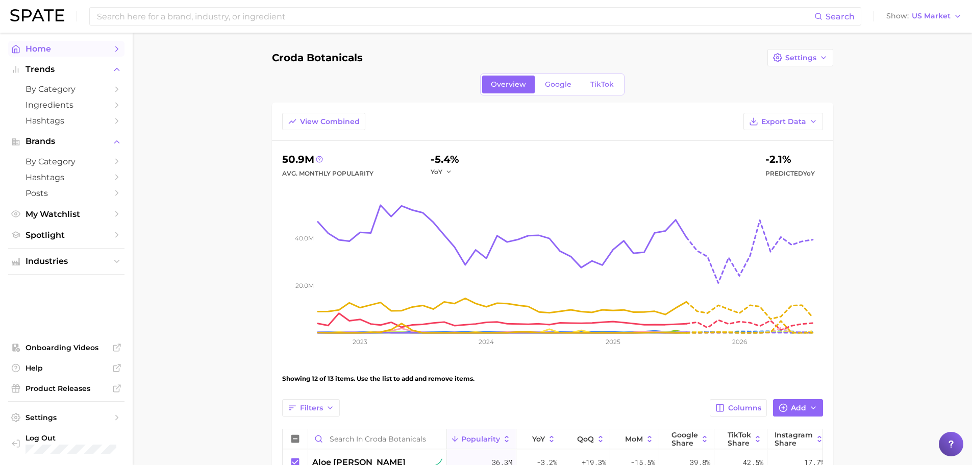
click at [115, 46] on icon "Sidebar" at bounding box center [116, 48] width 9 height 9
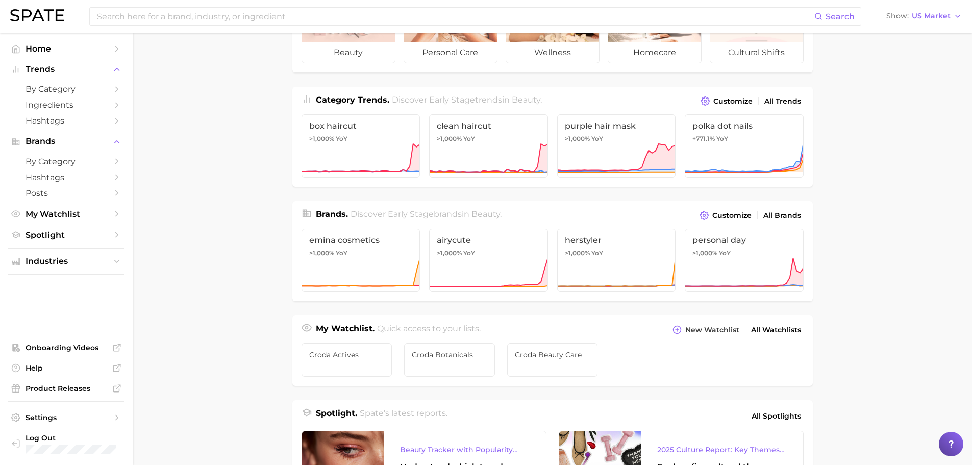
scroll to position [89, 0]
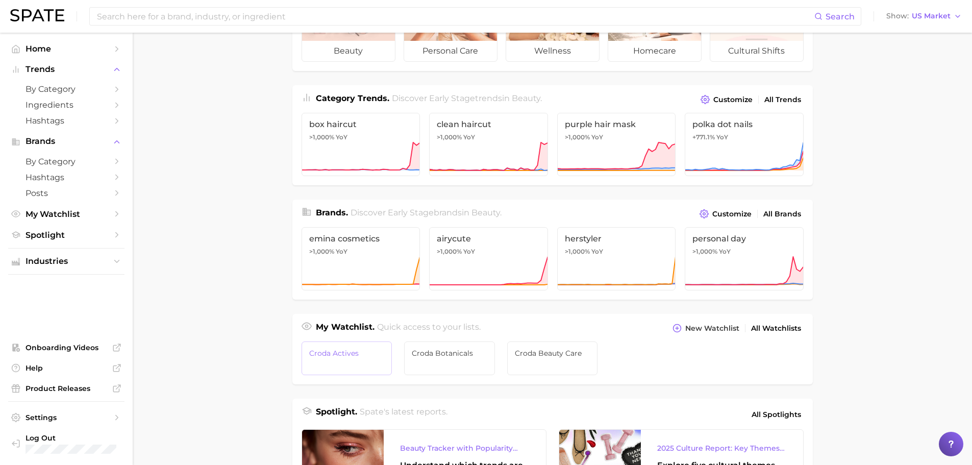
click at [341, 358] on link "Croda Actives" at bounding box center [347, 358] width 91 height 34
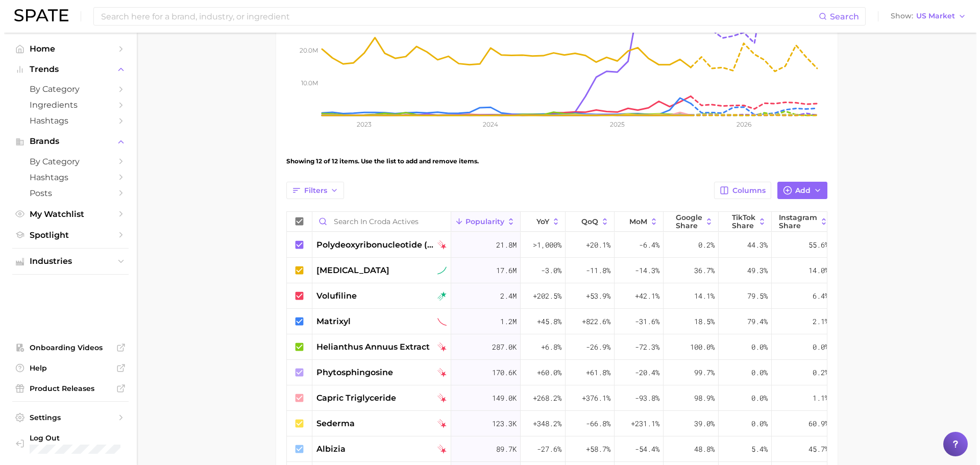
scroll to position [231, 0]
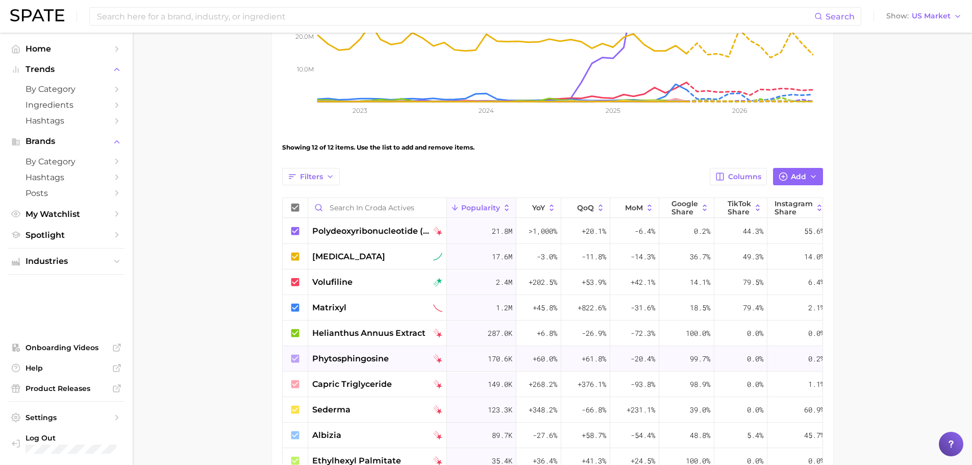
click at [393, 356] on div "phytosphingosine" at bounding box center [377, 359] width 130 height 12
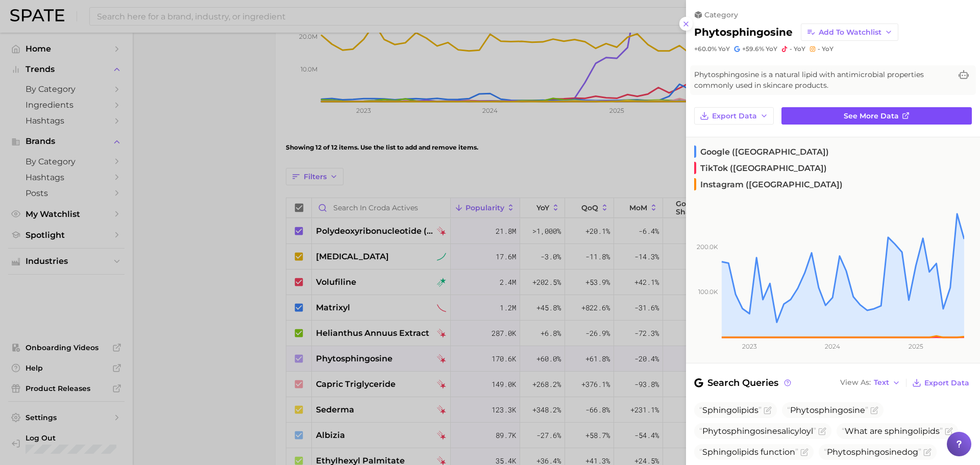
click at [858, 118] on span "See more data" at bounding box center [870, 116] width 55 height 9
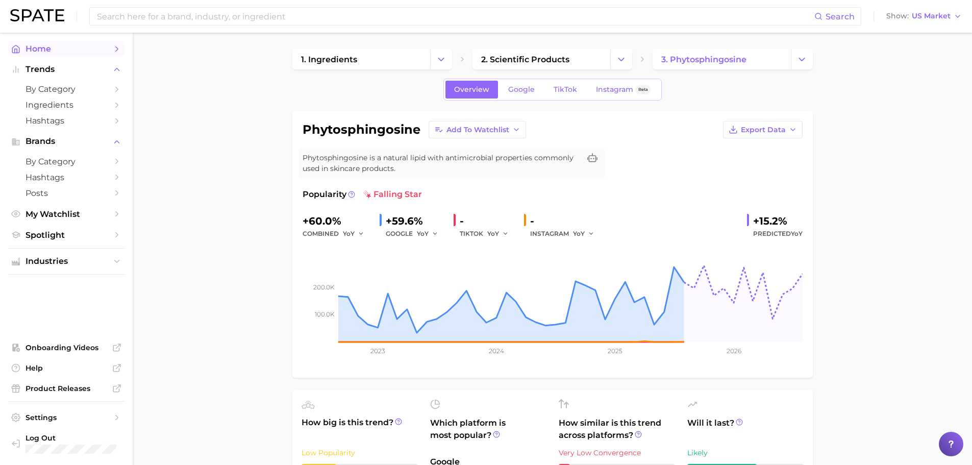
click at [102, 52] on span "Home" at bounding box center [67, 49] width 82 height 10
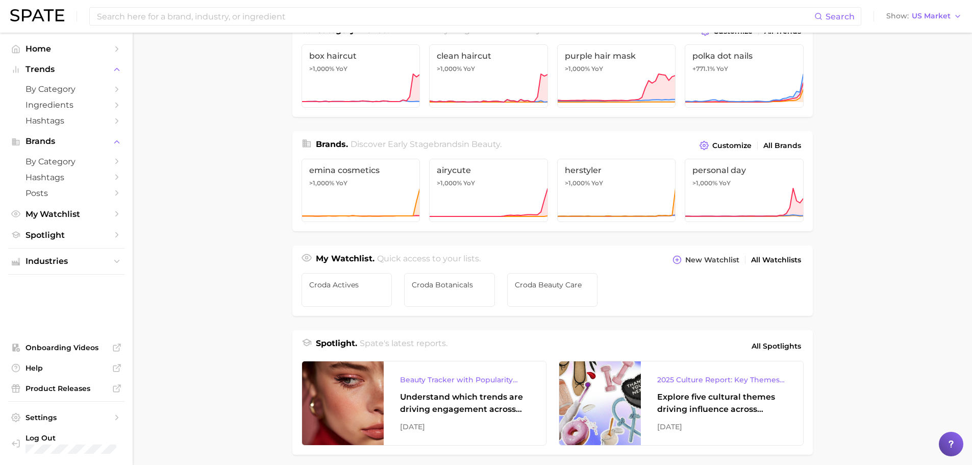
scroll to position [157, 0]
click at [529, 296] on link "Croda Beauty Care" at bounding box center [552, 291] width 91 height 34
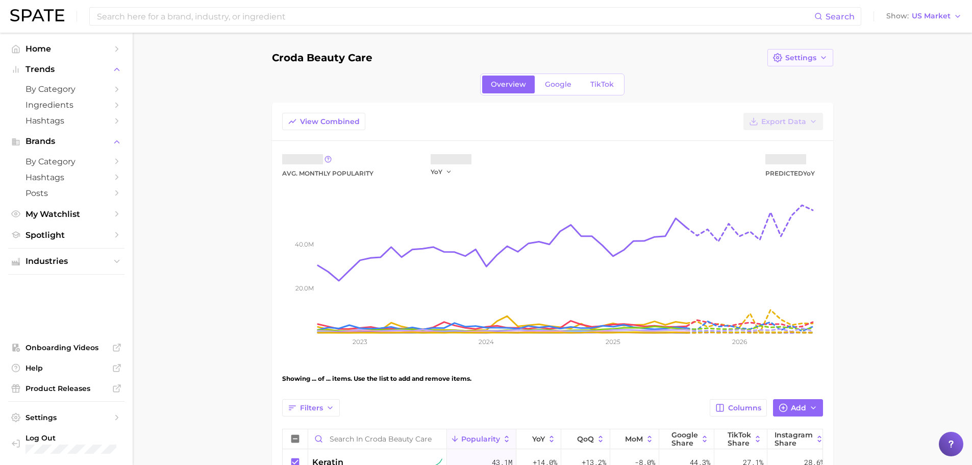
click at [825, 59] on icon "button" at bounding box center [824, 58] width 8 height 8
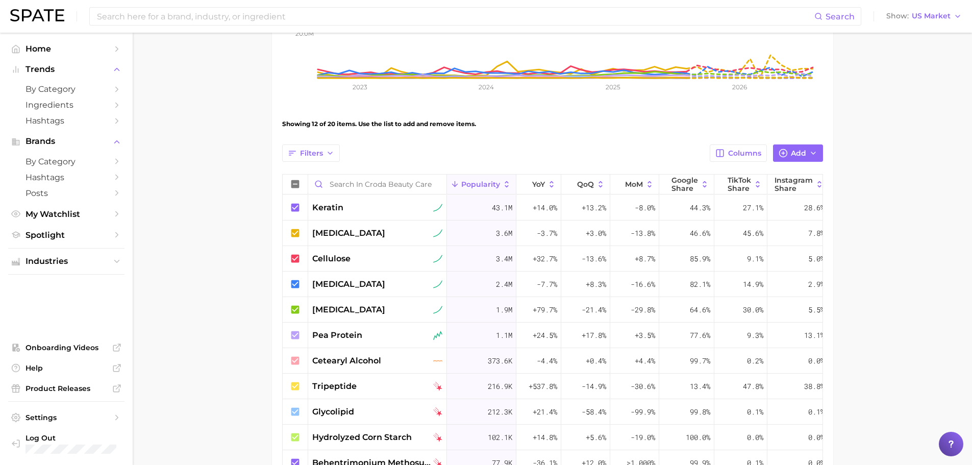
scroll to position [228, 0]
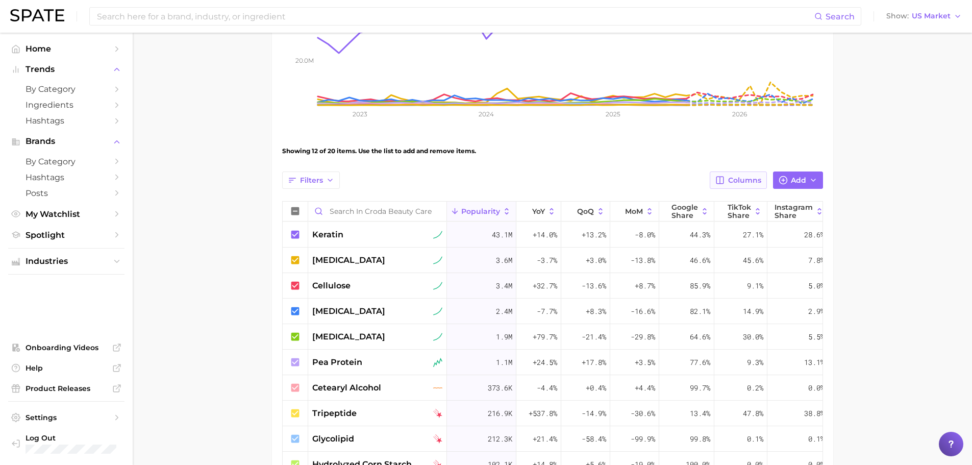
click at [727, 174] on button "Columns" at bounding box center [738, 179] width 57 height 17
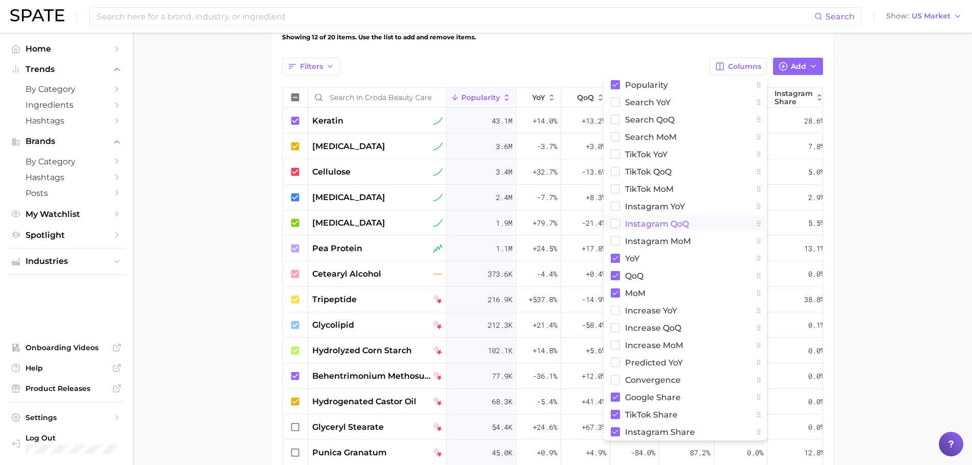
scroll to position [340, 0]
click at [635, 363] on span "Predicted YoY" at bounding box center [654, 363] width 58 height 9
click at [915, 198] on main "Croda Beauty Care Settings Overview Google TikTok View Combined Export Data 56.…" at bounding box center [552, 153] width 839 height 922
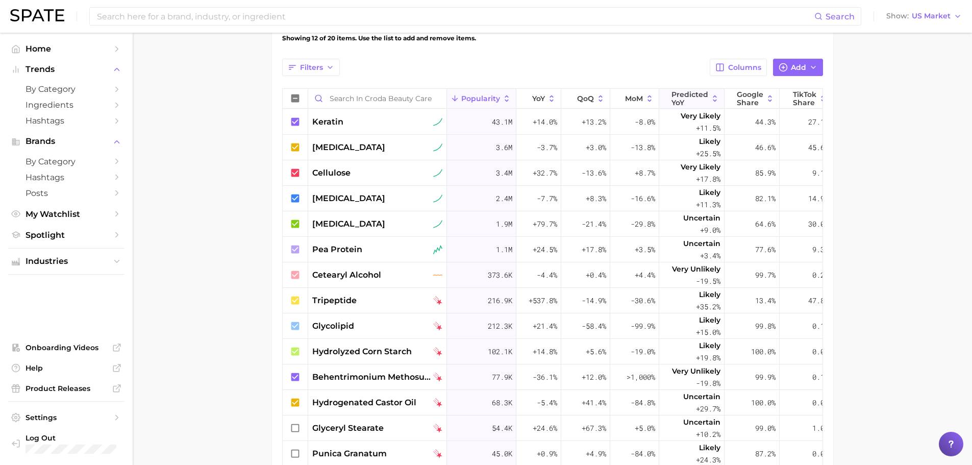
click at [701, 94] on span "Predicted YoY" at bounding box center [690, 98] width 37 height 16
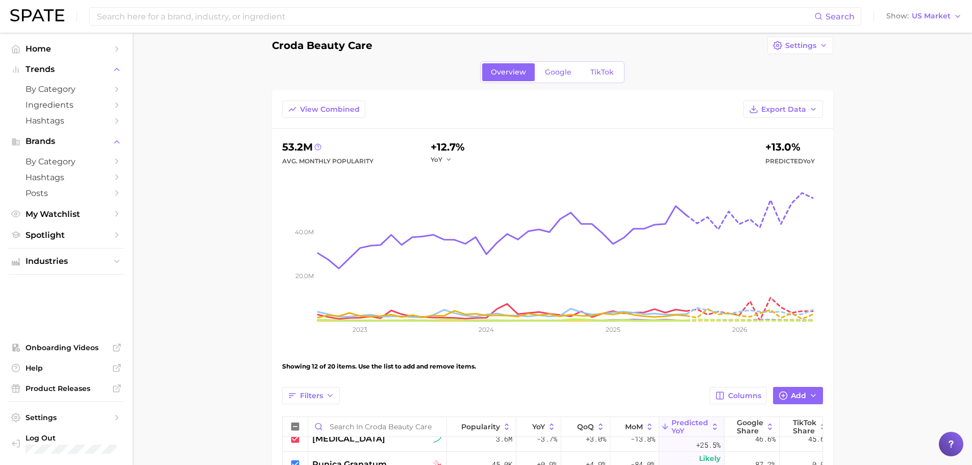
scroll to position [10, 0]
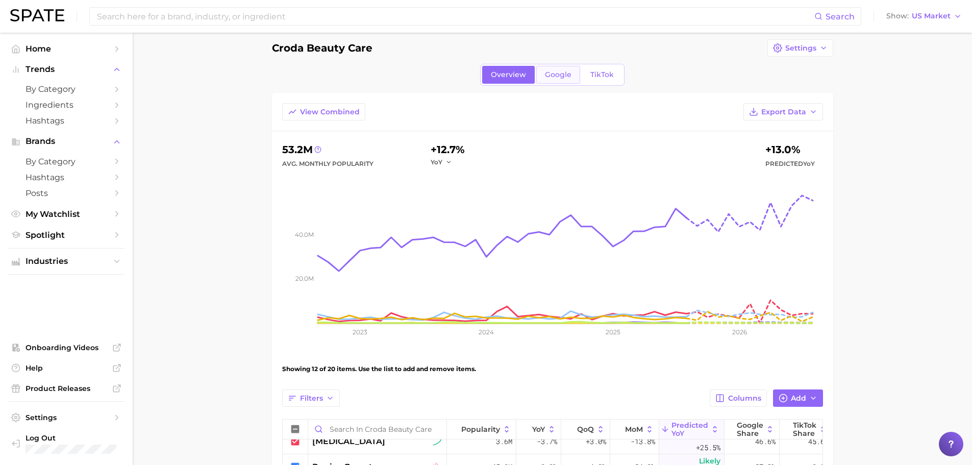
click at [552, 78] on span "Google" at bounding box center [558, 74] width 27 height 9
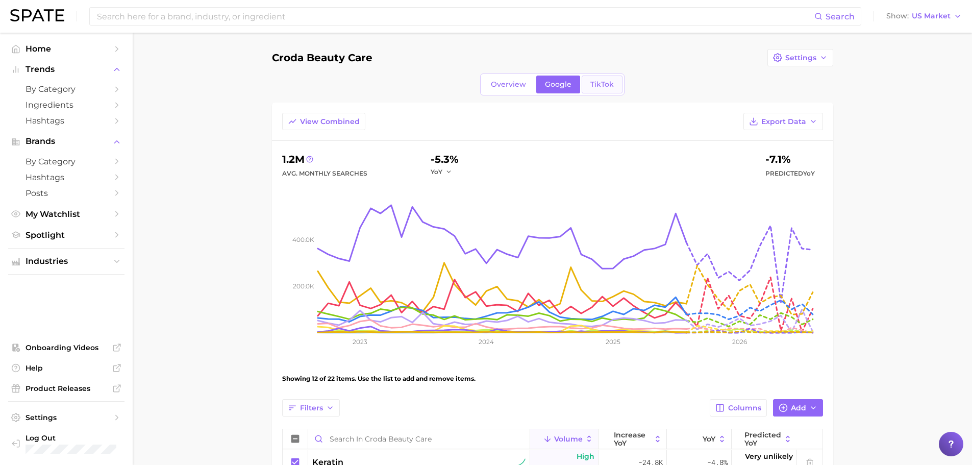
click at [611, 86] on span "TikTok" at bounding box center [601, 84] width 23 height 9
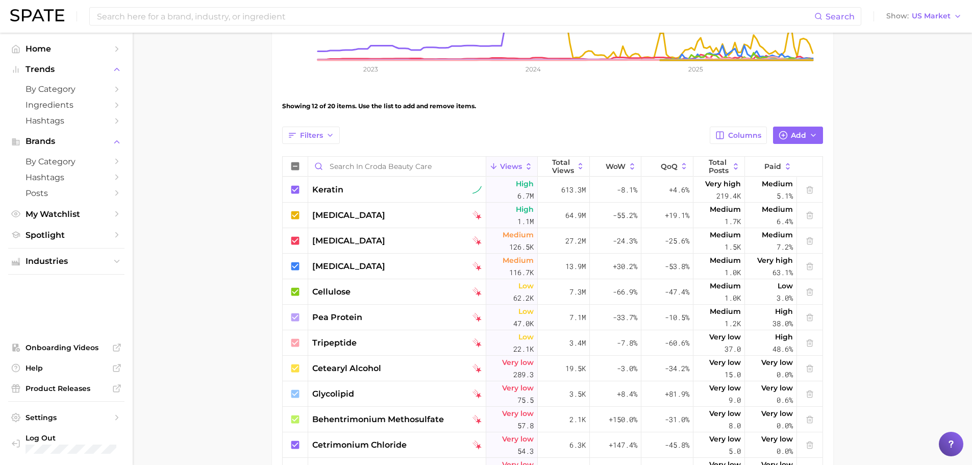
scroll to position [266, 0]
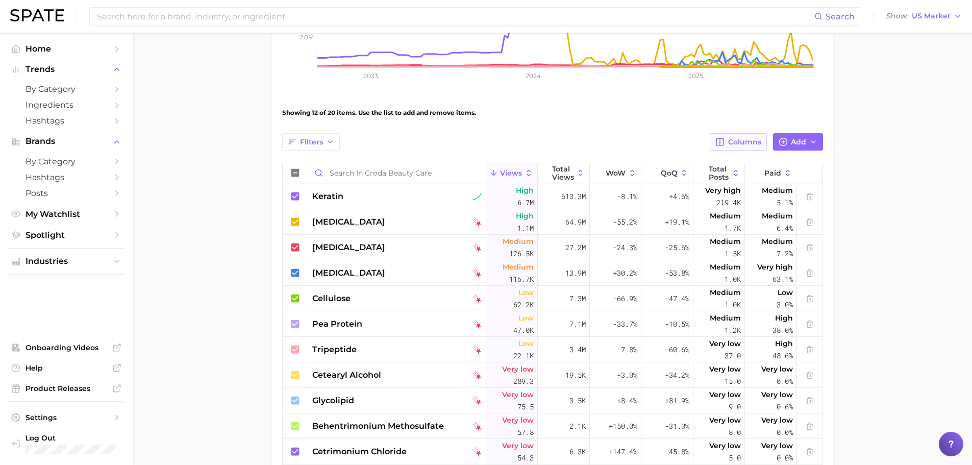
click at [746, 147] on button "Columns" at bounding box center [738, 141] width 57 height 17
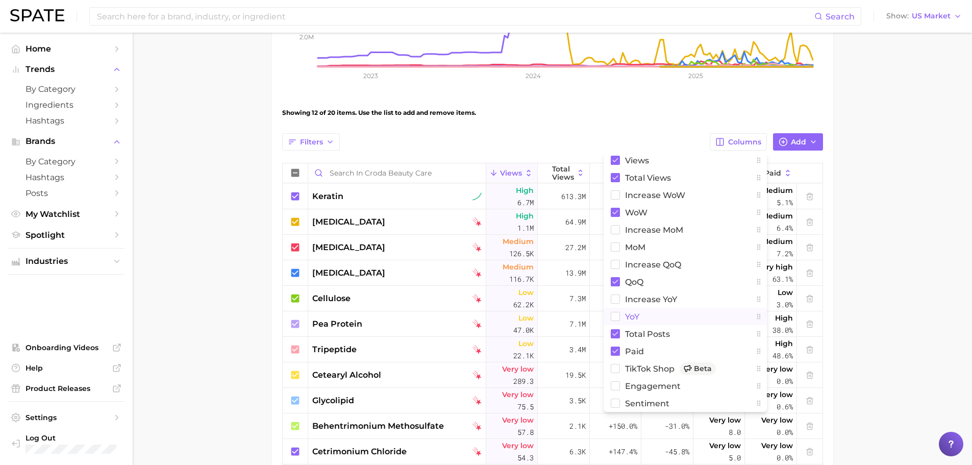
click at [629, 317] on span "YoY" at bounding box center [632, 316] width 14 height 9
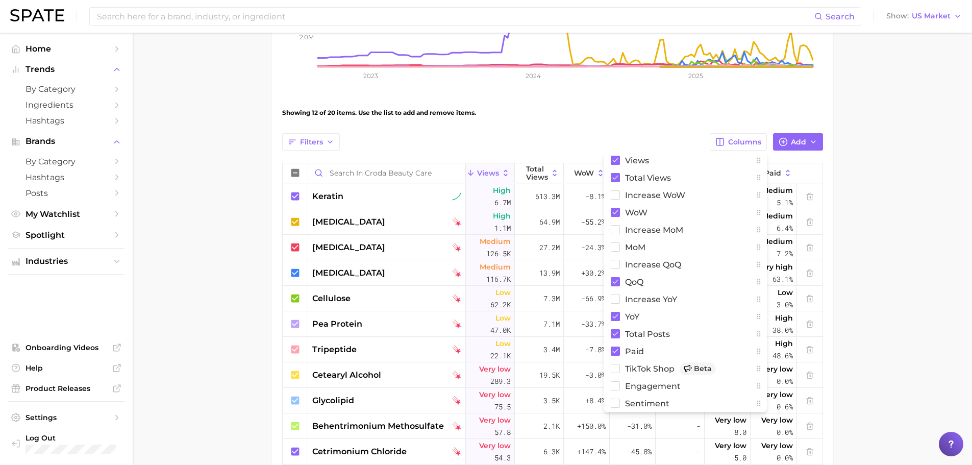
click at [591, 131] on div "View Combined Export Data 8.2m Avg. Weekly Views +70.4% YoY 2.0m 4.0m 6.0m 8.0m…" at bounding box center [552, 237] width 541 height 781
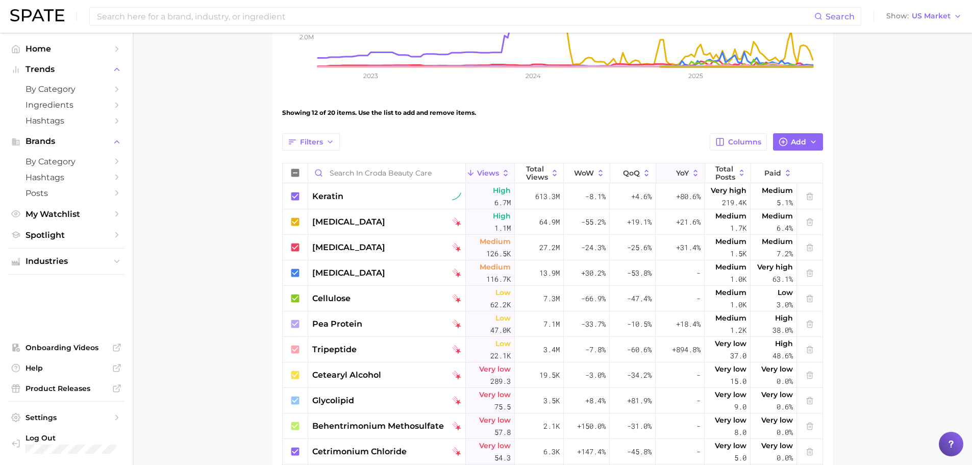
click at [668, 171] on button "YoY" at bounding box center [680, 173] width 49 height 20
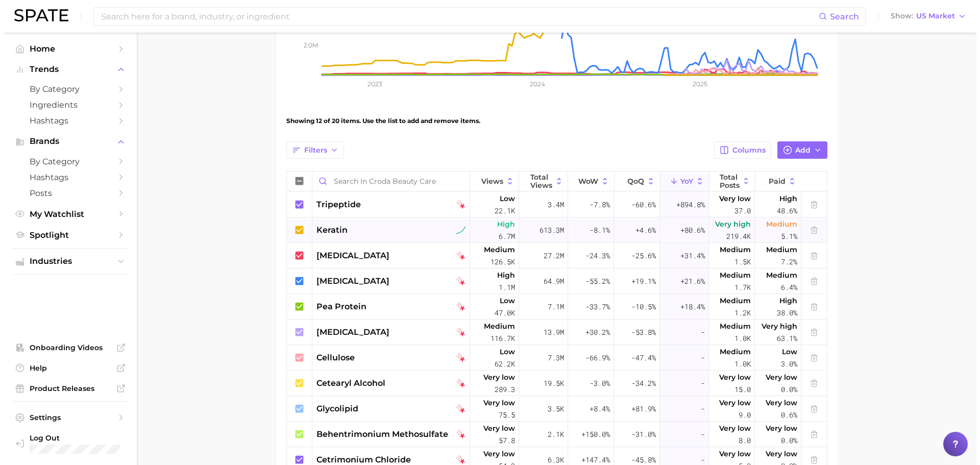
scroll to position [257, 0]
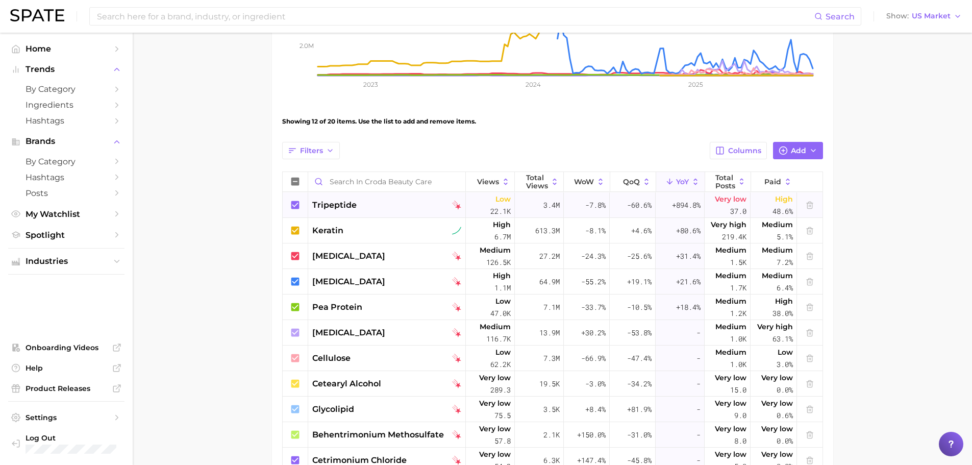
click at [656, 207] on div "+894.8%" at bounding box center [680, 205] width 49 height 26
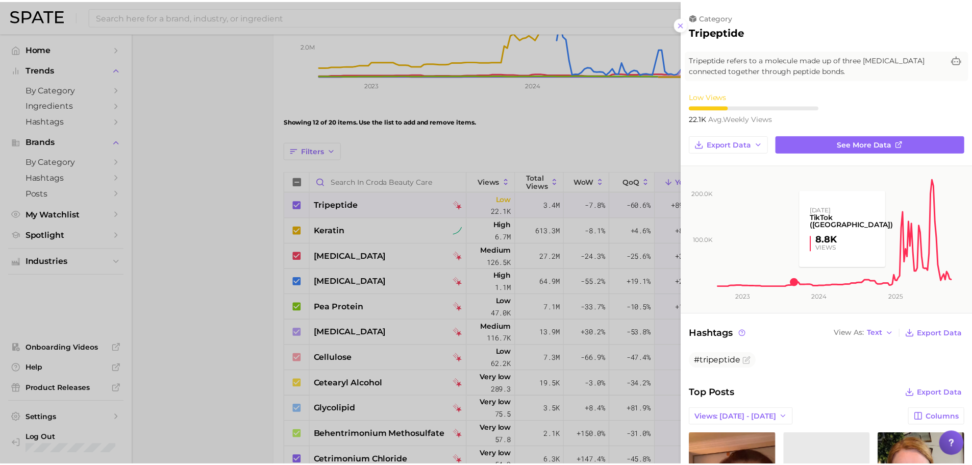
scroll to position [0, 0]
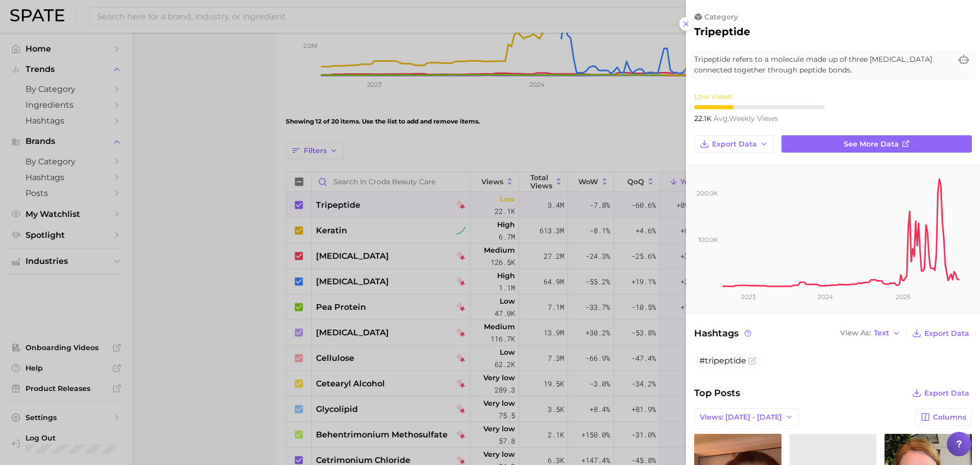
click at [591, 96] on div at bounding box center [490, 232] width 980 height 465
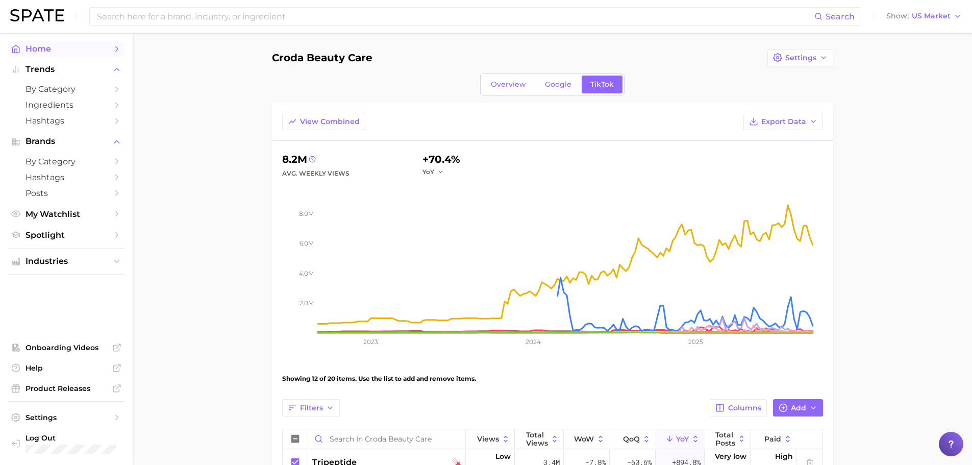
click at [118, 52] on icon "Sidebar" at bounding box center [116, 48] width 9 height 9
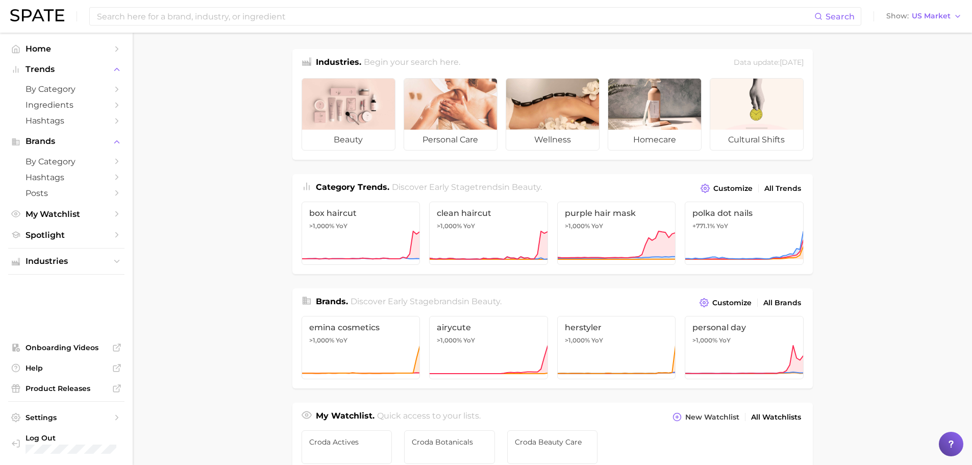
scroll to position [61, 0]
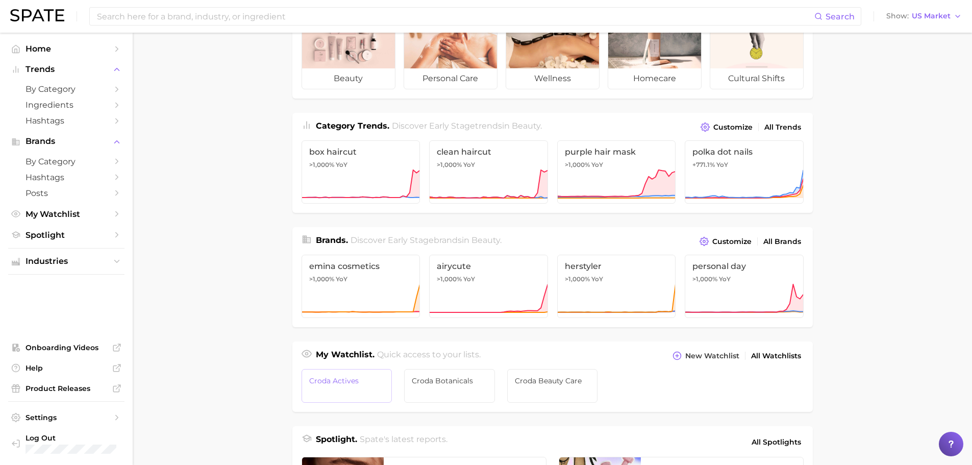
click at [347, 396] on link "Croda Actives" at bounding box center [347, 386] width 91 height 34
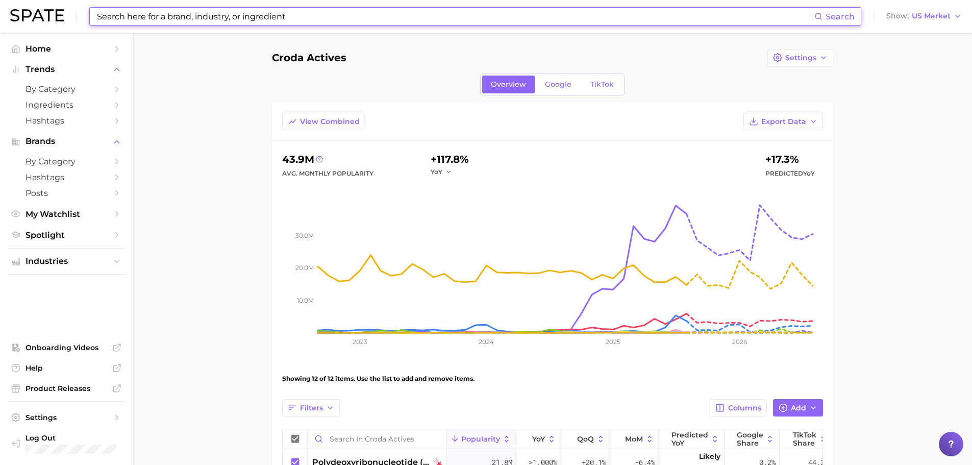
click at [300, 20] on input at bounding box center [455, 16] width 718 height 17
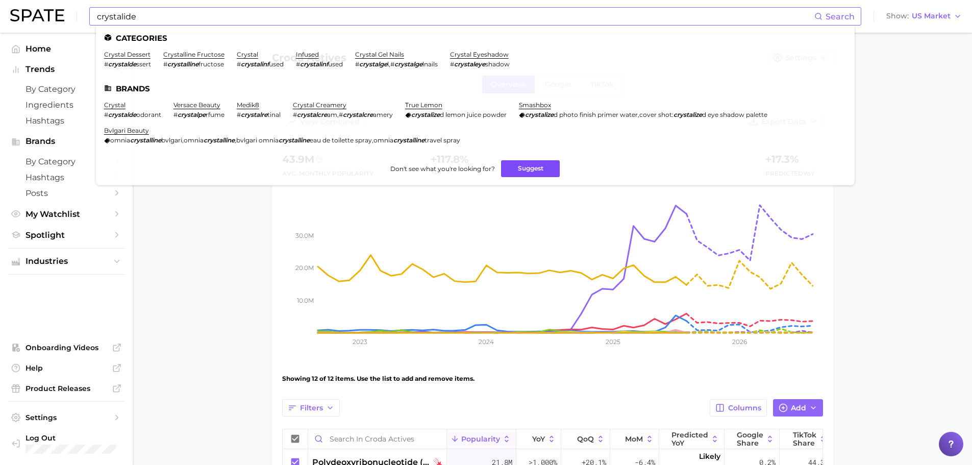
click at [515, 167] on button "Suggest" at bounding box center [530, 168] width 59 height 17
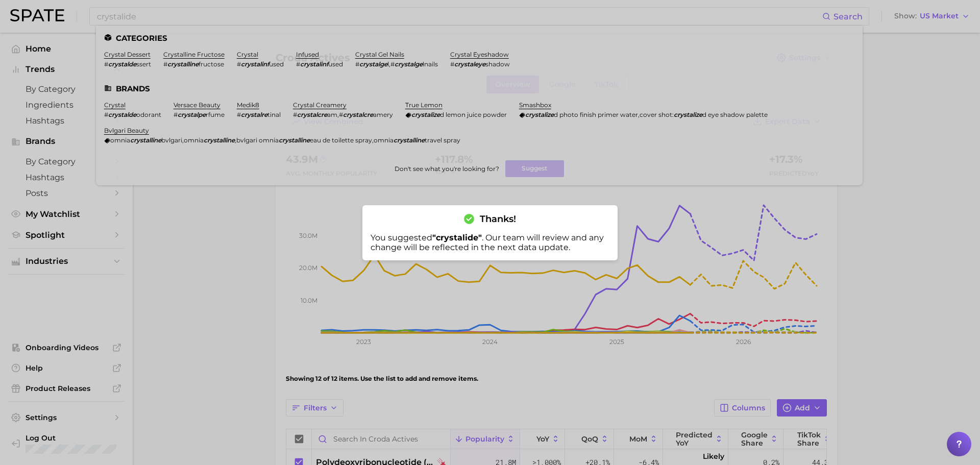
click at [216, 246] on div at bounding box center [490, 232] width 980 height 465
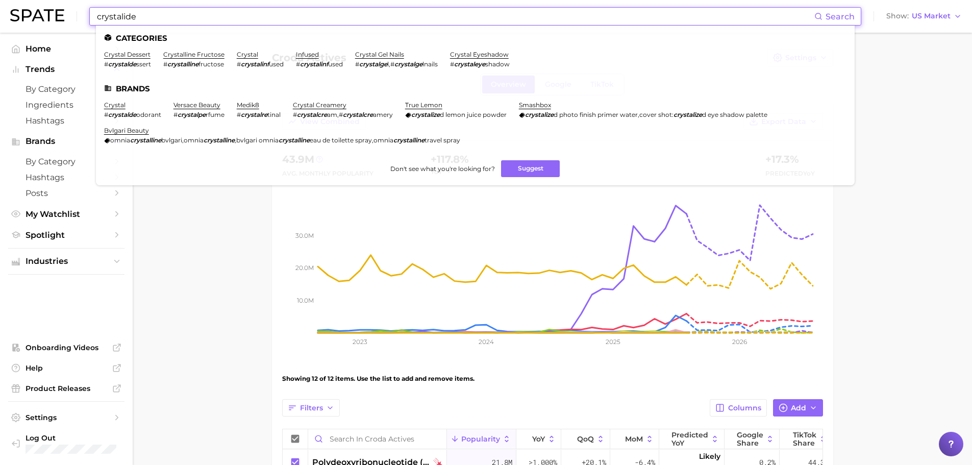
click at [188, 19] on input "crystalide" at bounding box center [455, 16] width 718 height 17
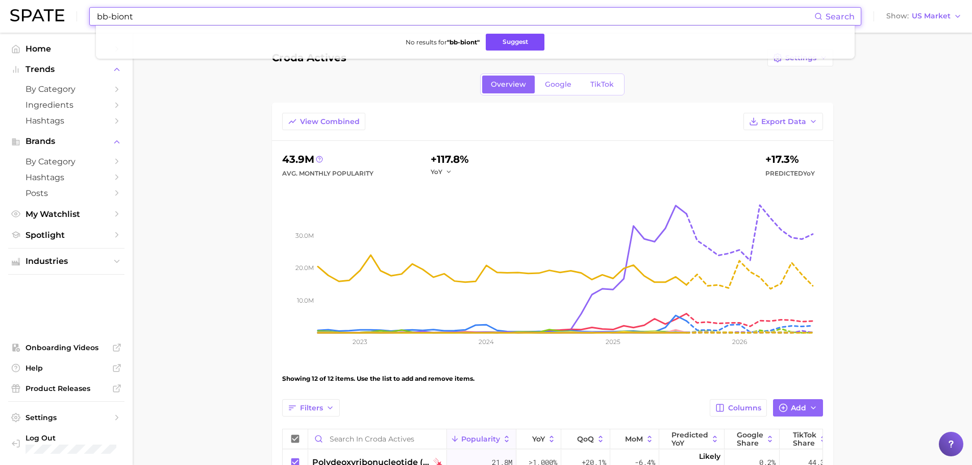
type input "bb-biont"
click at [536, 41] on button "Suggest" at bounding box center [515, 42] width 59 height 17
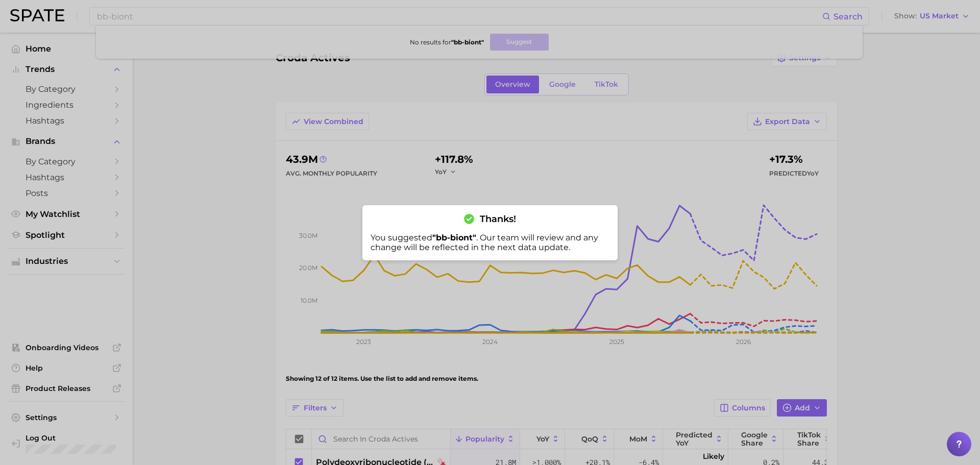
click at [388, 95] on div at bounding box center [490, 232] width 980 height 465
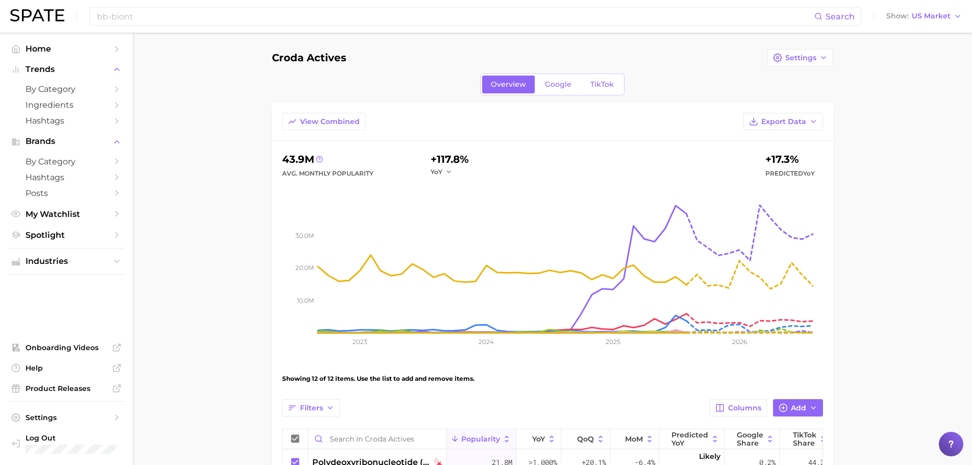
click at [222, 125] on main "Croda Actives Settings Overview Google TikTok View Combined Export Data 43.9m A…" at bounding box center [552, 438] width 839 height 810
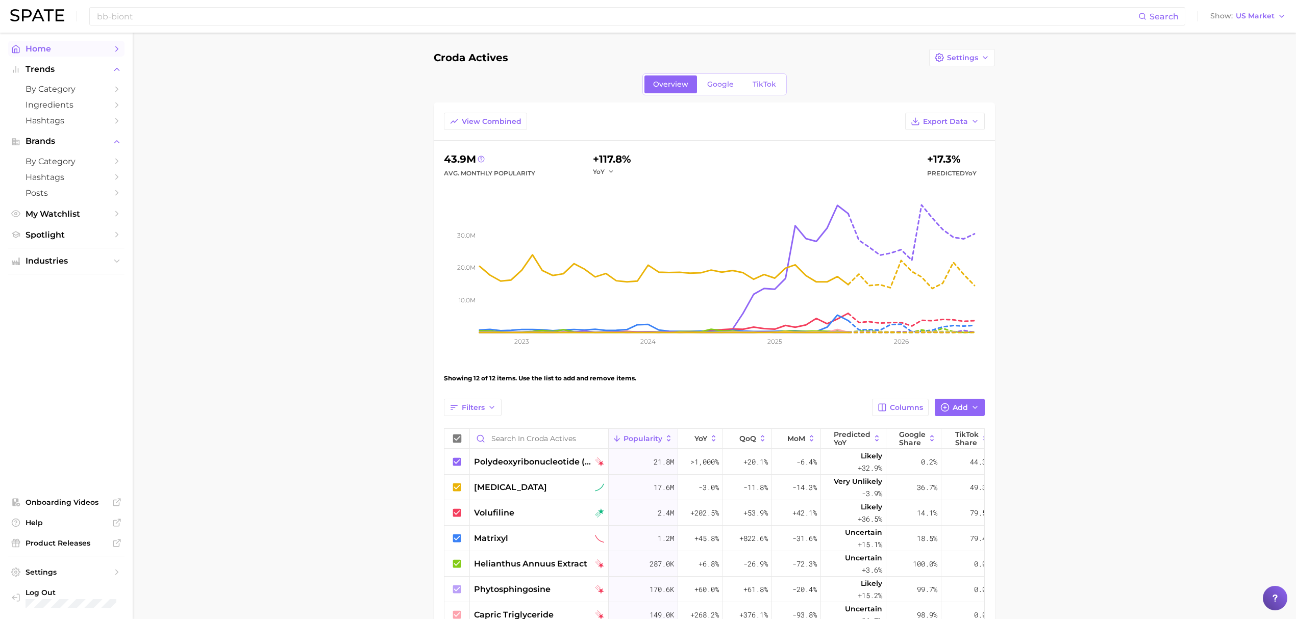
click at [107, 51] on link "Home" at bounding box center [66, 49] width 116 height 16
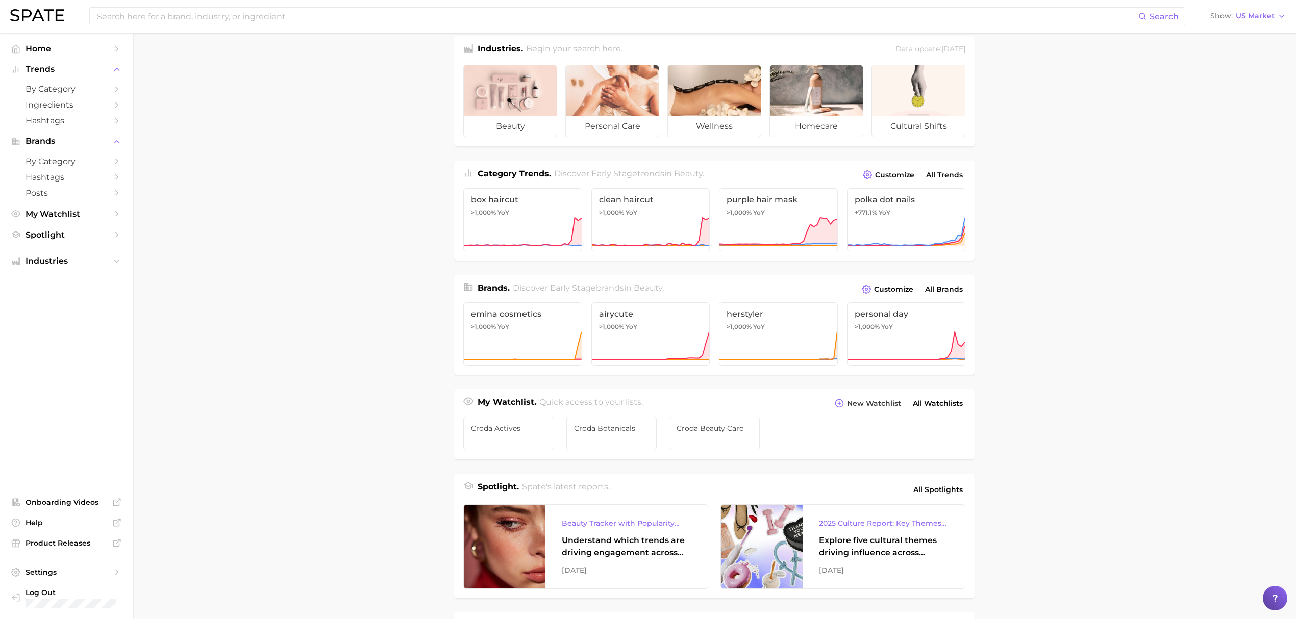
scroll to position [7, 0]
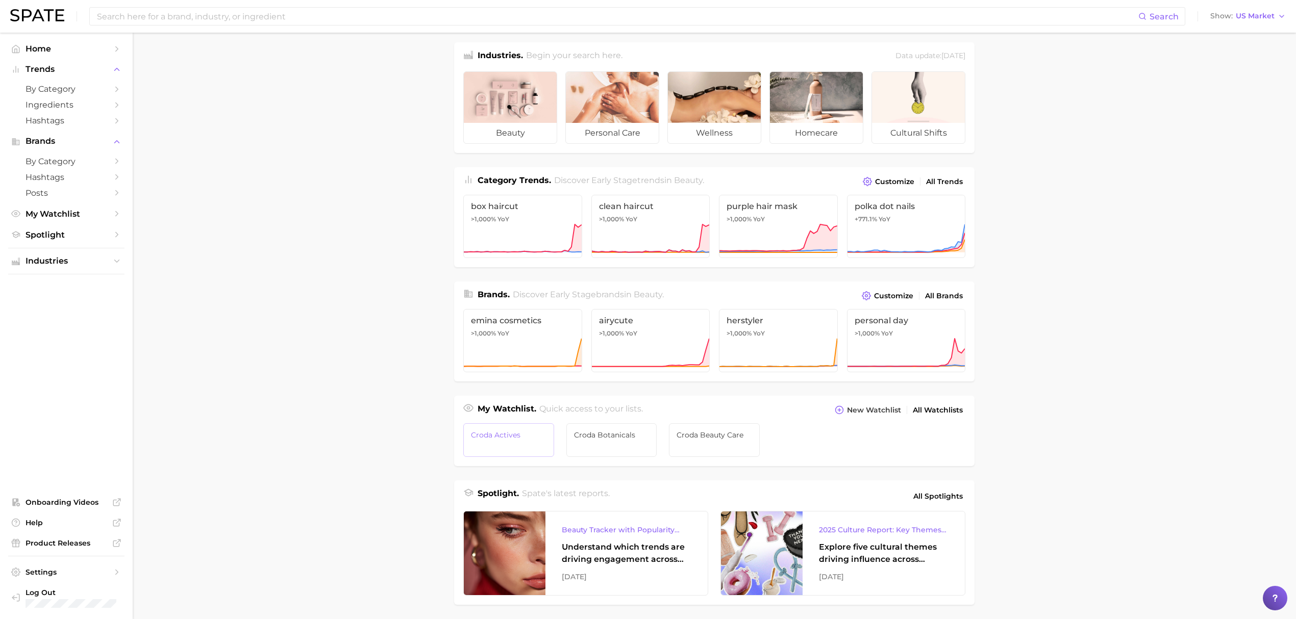
click at [527, 441] on link "Croda Actives" at bounding box center [508, 441] width 91 height 34
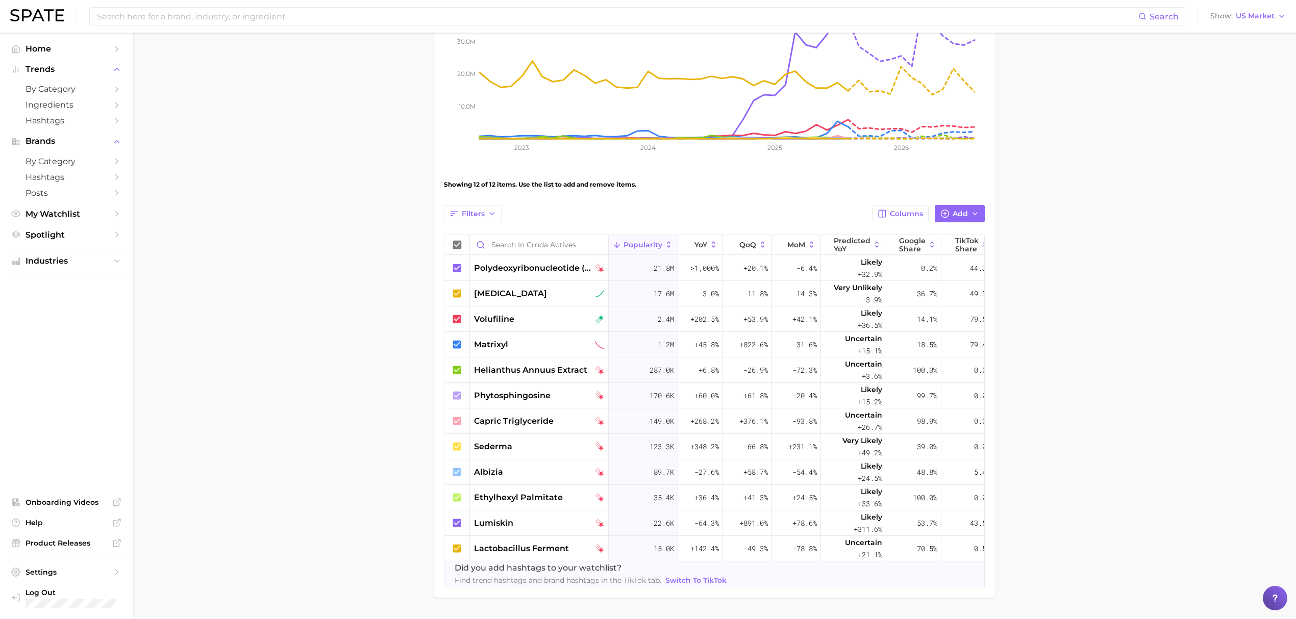
scroll to position [204, 0]
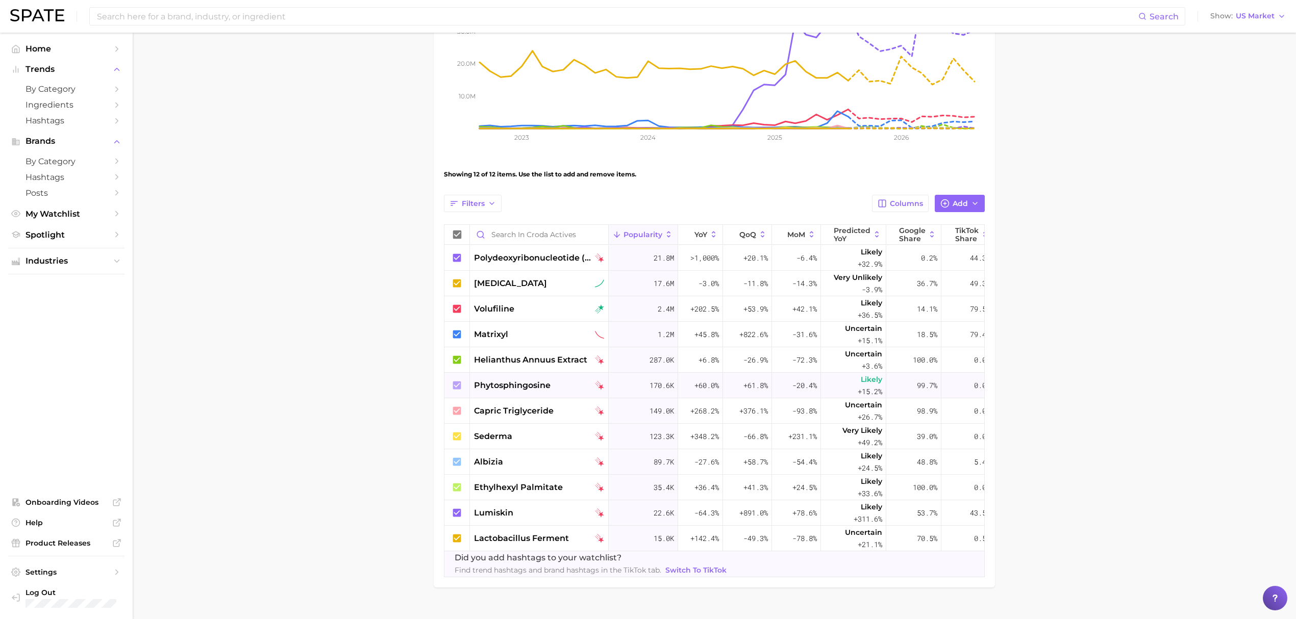
click at [527, 390] on span "phytosphingosine" at bounding box center [512, 386] width 77 height 12
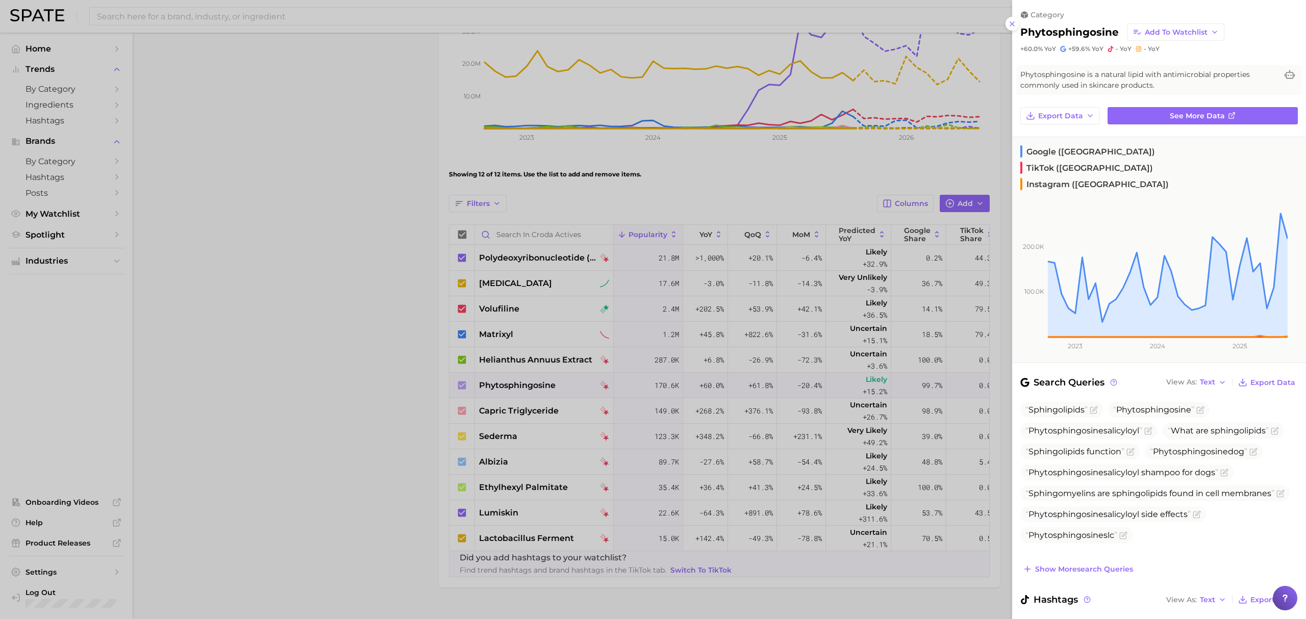
click at [335, 265] on div at bounding box center [653, 309] width 1306 height 619
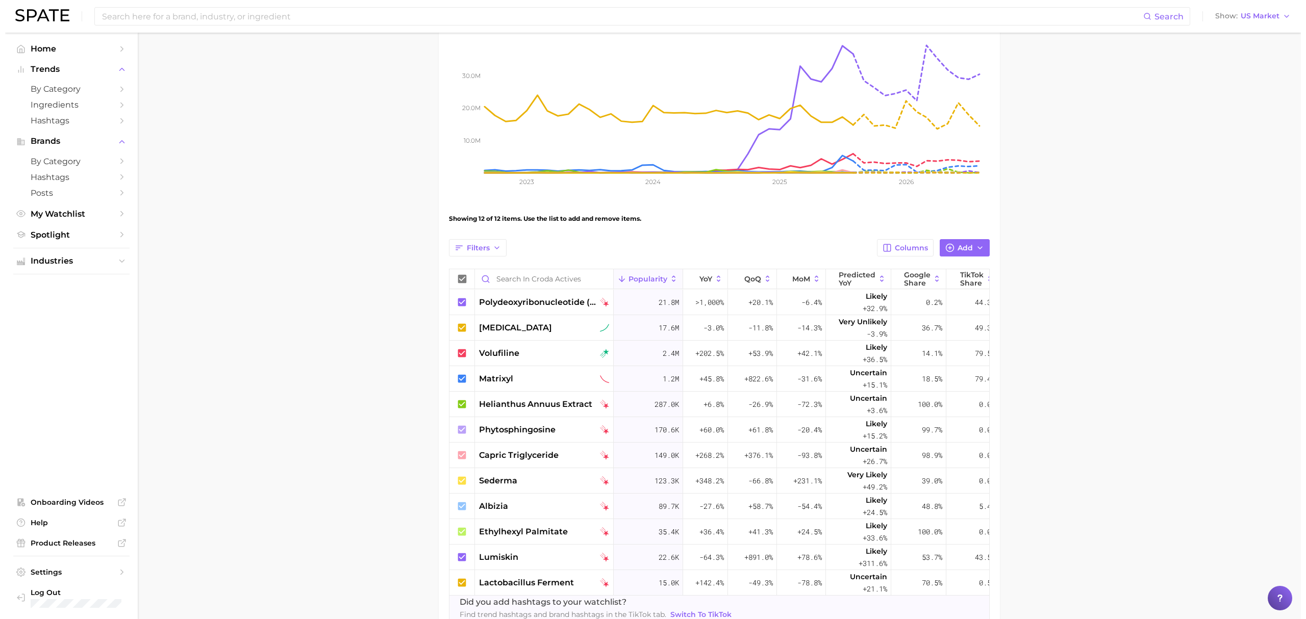
scroll to position [136, 0]
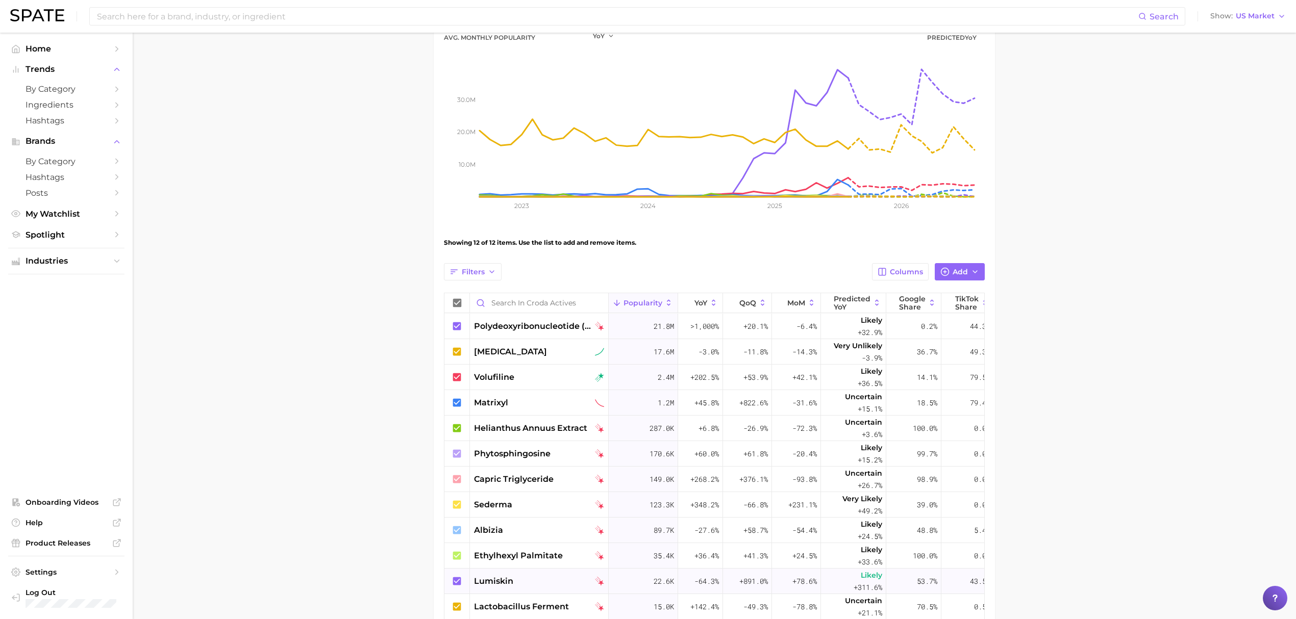
click at [499, 583] on span "lumiskin" at bounding box center [493, 582] width 39 height 12
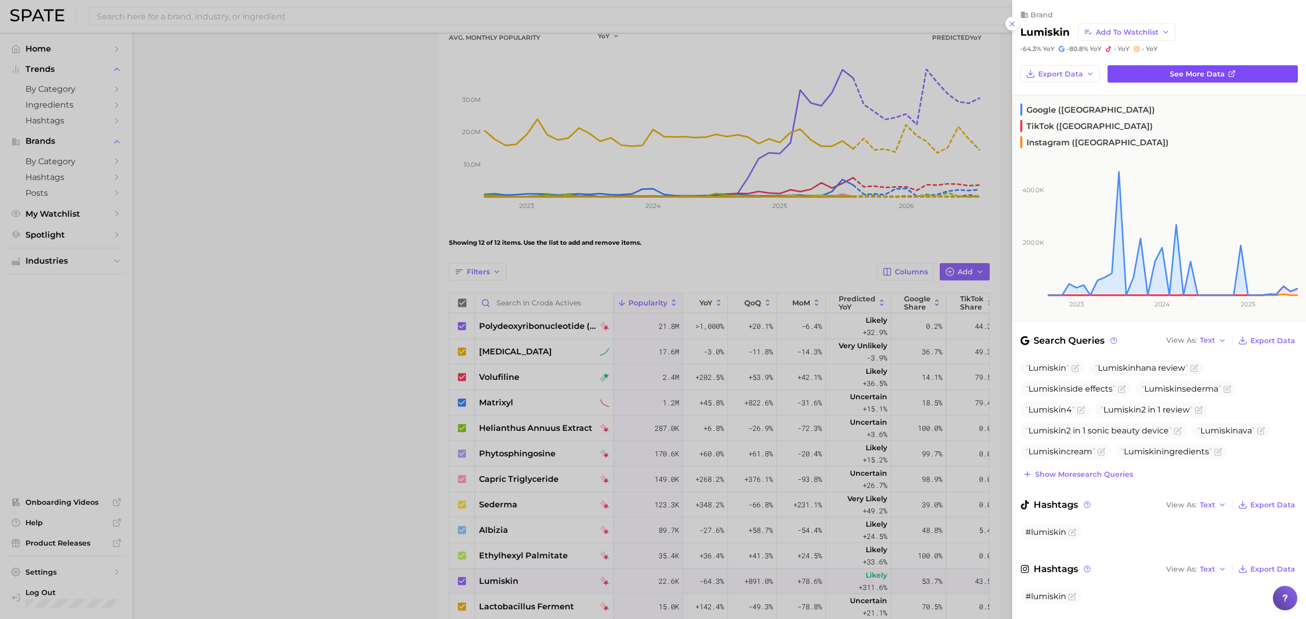
click at [1180, 65] on link "See more data" at bounding box center [1203, 73] width 190 height 17
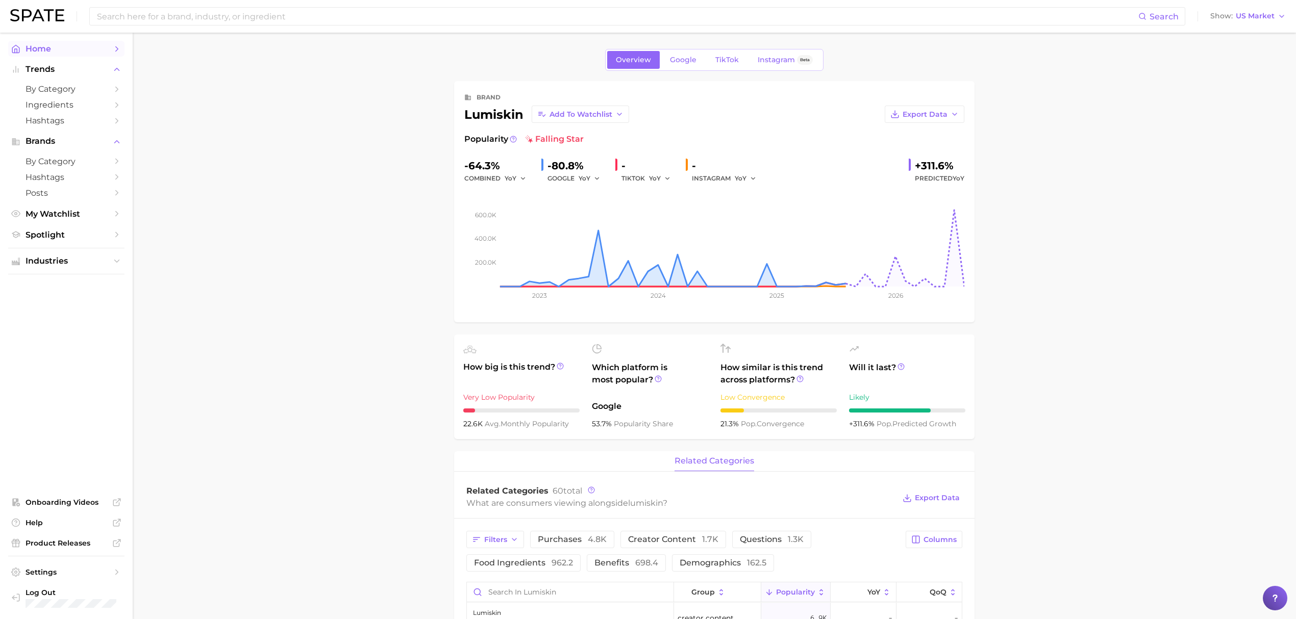
click at [48, 50] on span "Home" at bounding box center [67, 49] width 82 height 10
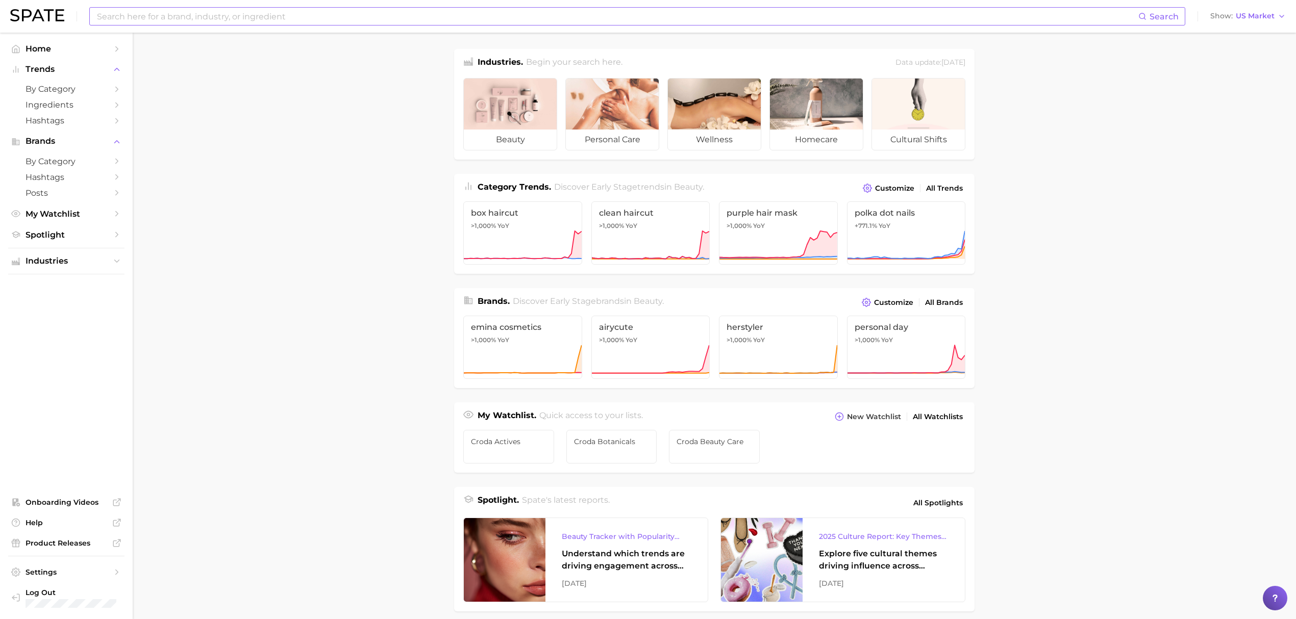
click at [625, 16] on input at bounding box center [617, 16] width 1042 height 17
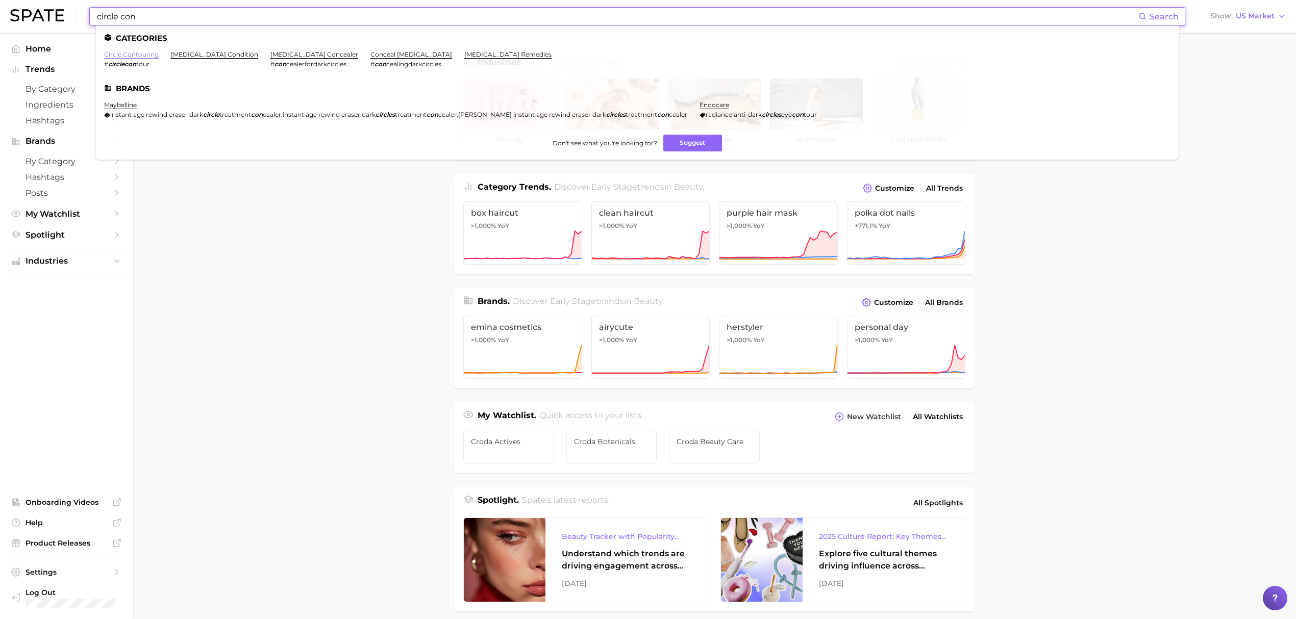
type input "circle con"
click at [137, 51] on link "circle contouring" at bounding box center [131, 55] width 55 height 8
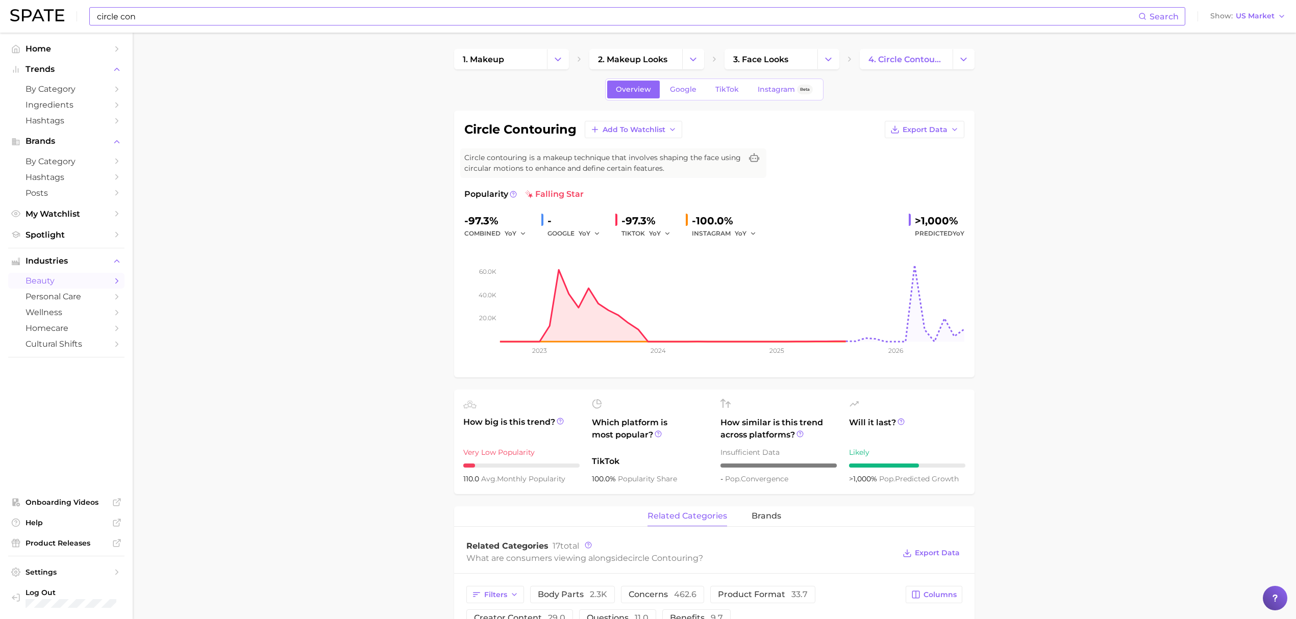
click at [347, 16] on input "circle con" at bounding box center [617, 16] width 1042 height 17
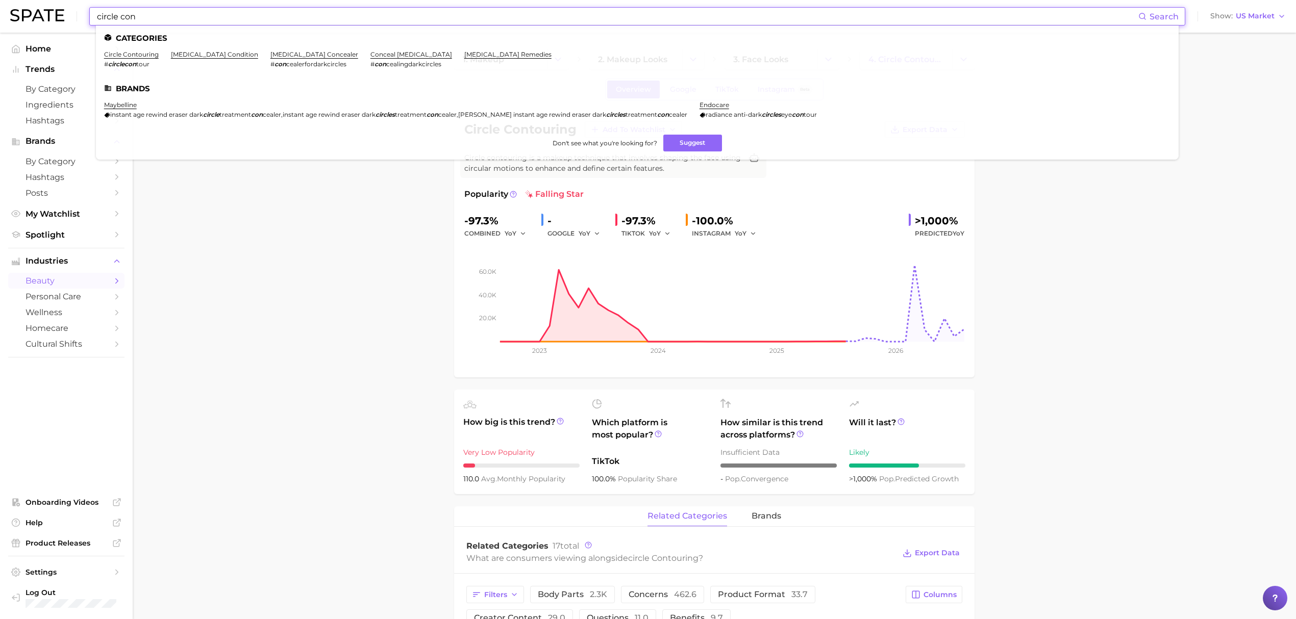
click at [347, 16] on input "circle con" at bounding box center [617, 16] width 1042 height 17
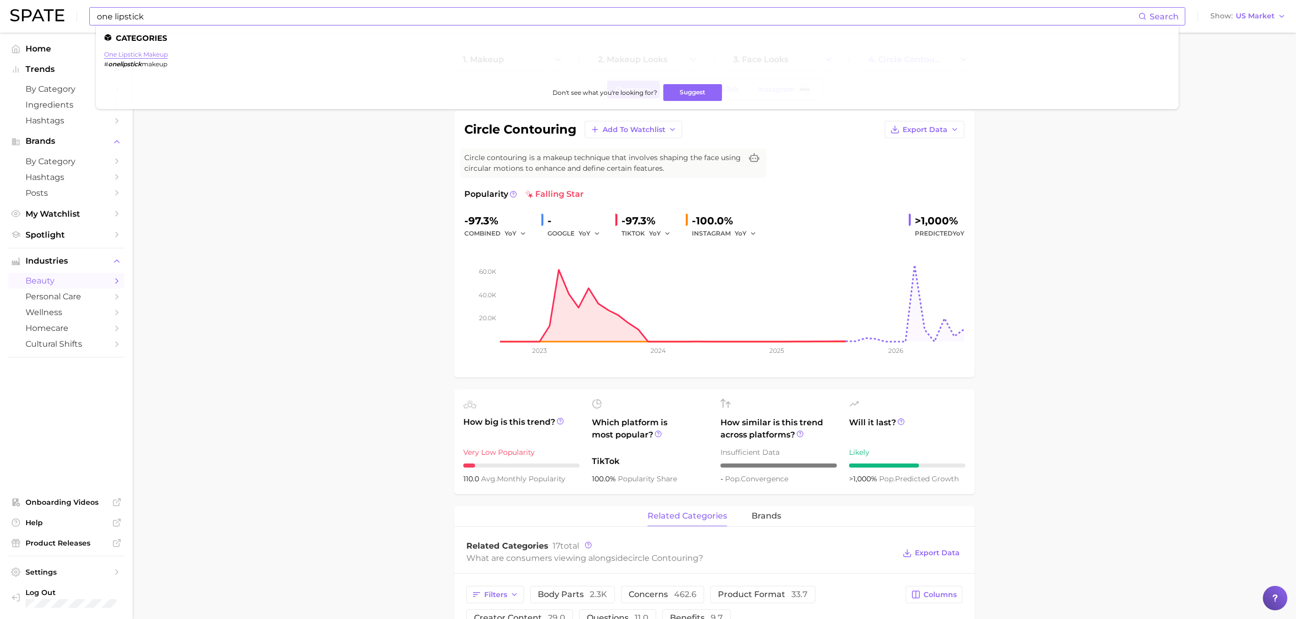
click at [158, 51] on link "one lipstick makeup" at bounding box center [136, 55] width 64 height 8
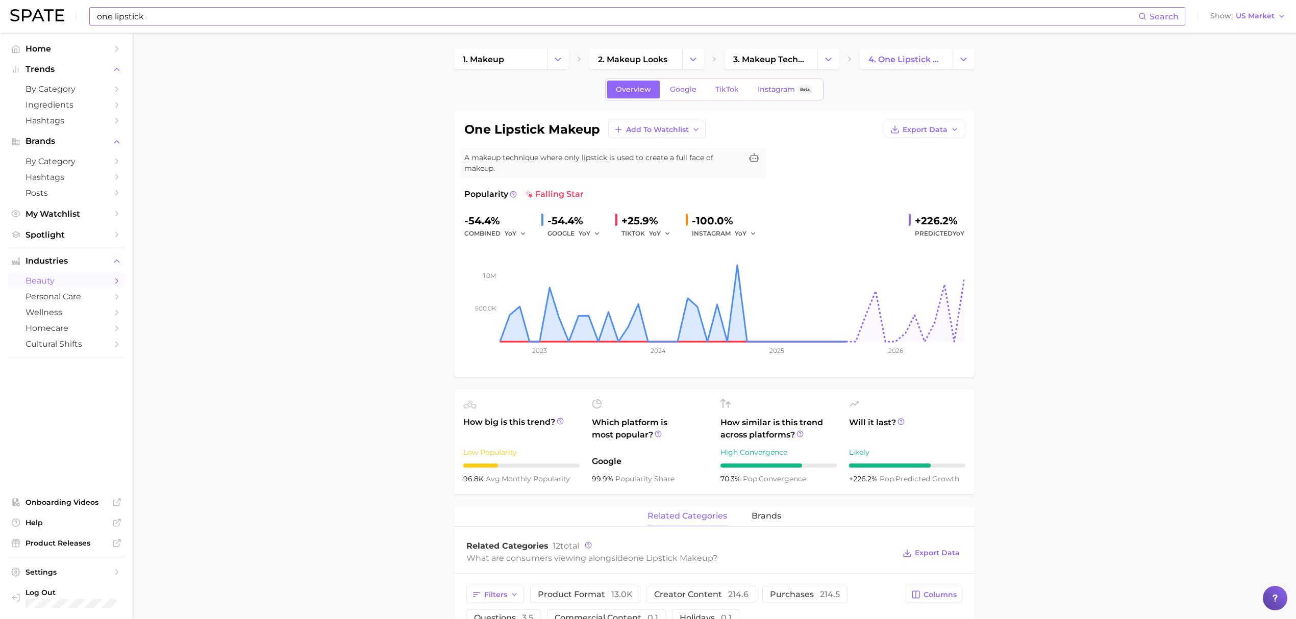
click at [468, 20] on input "one lipstick" at bounding box center [617, 16] width 1042 height 17
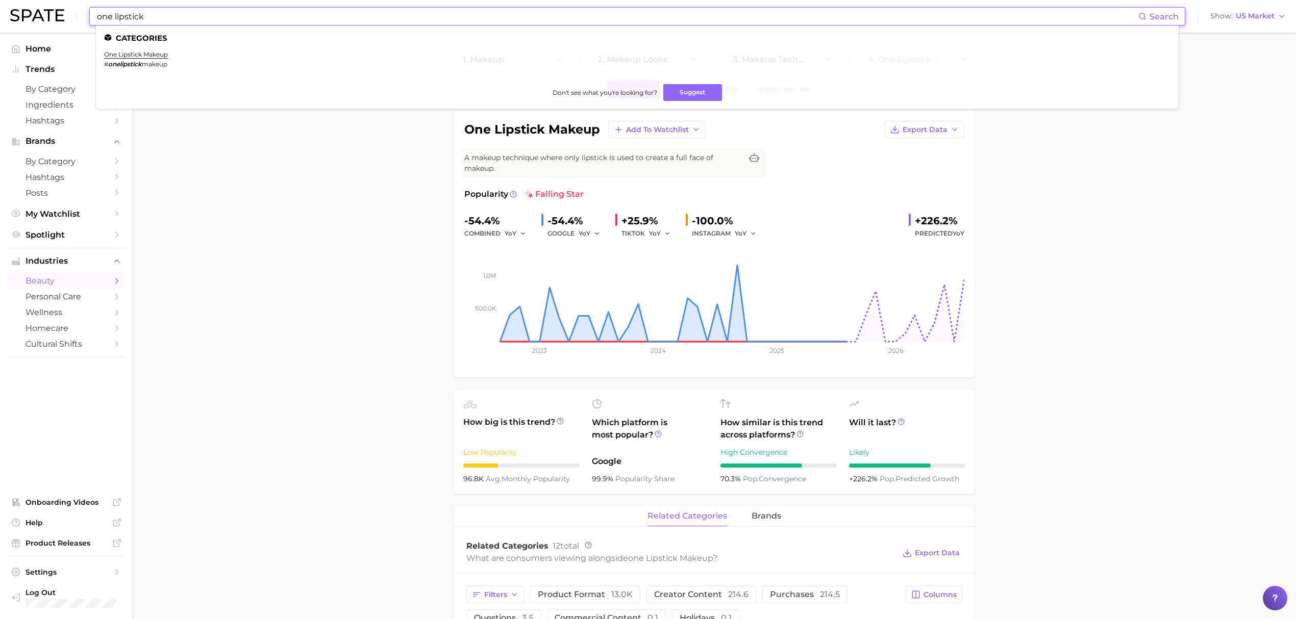
click at [467, 16] on input "one lipstick" at bounding box center [617, 16] width 1042 height 17
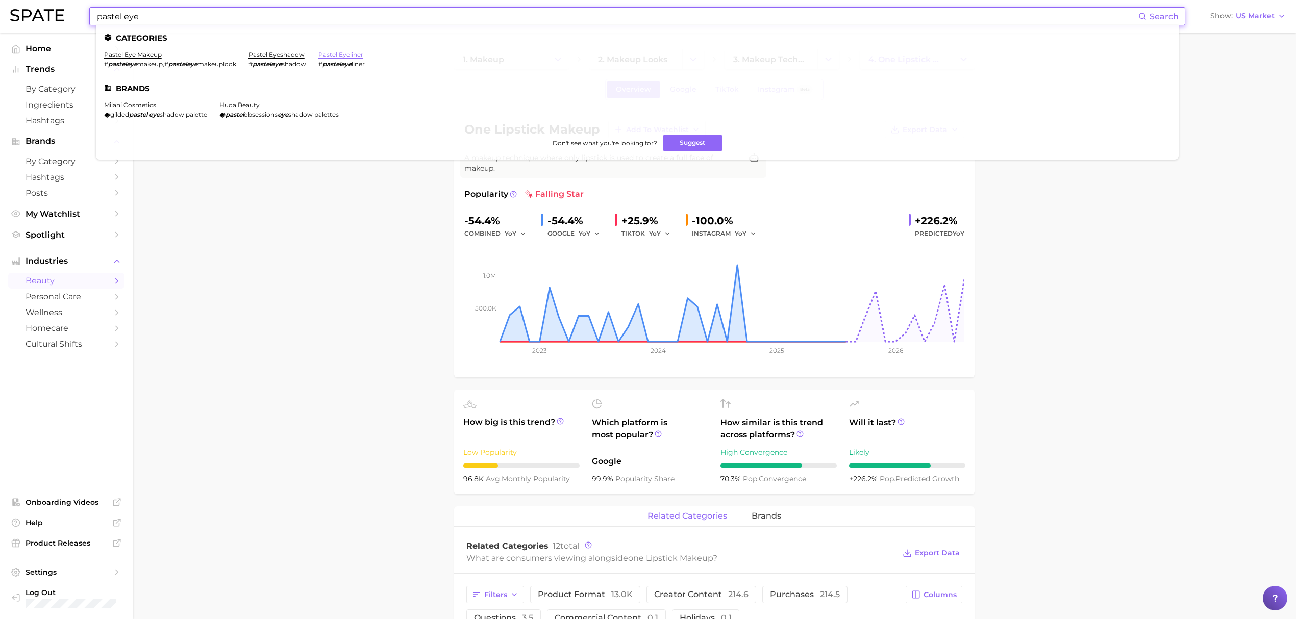
type input "pastel eye"
click at [355, 55] on link "pastel eyeliner" at bounding box center [340, 55] width 45 height 8
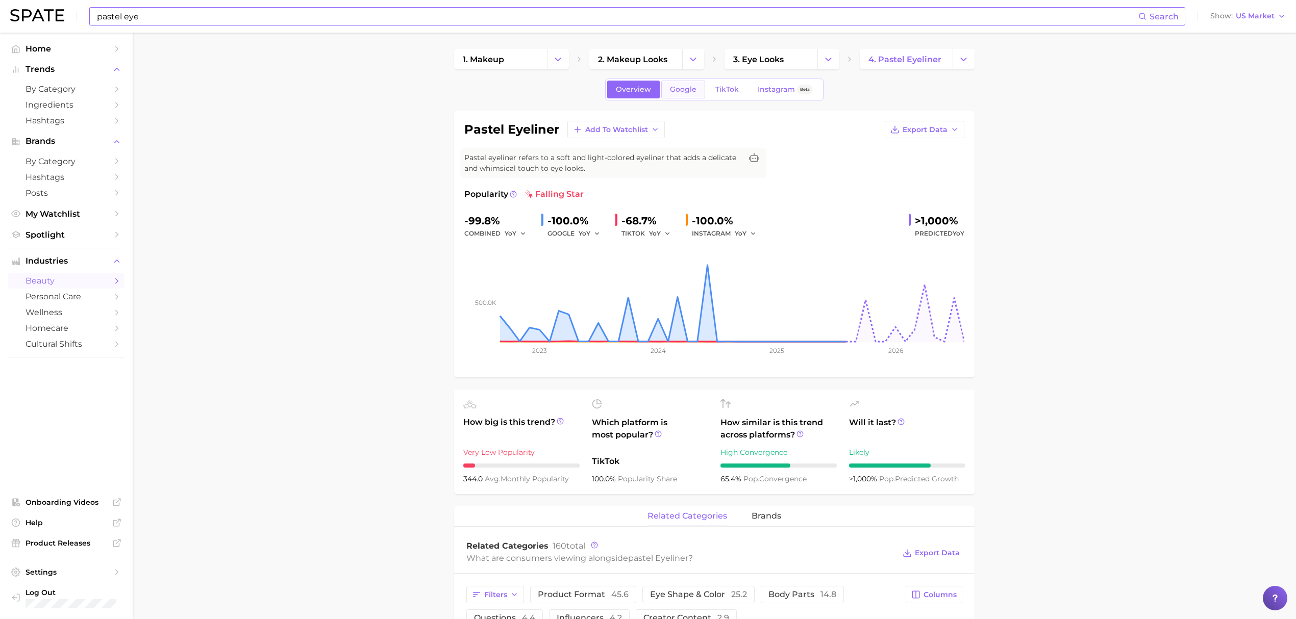
click at [688, 91] on span "Google" at bounding box center [683, 89] width 27 height 9
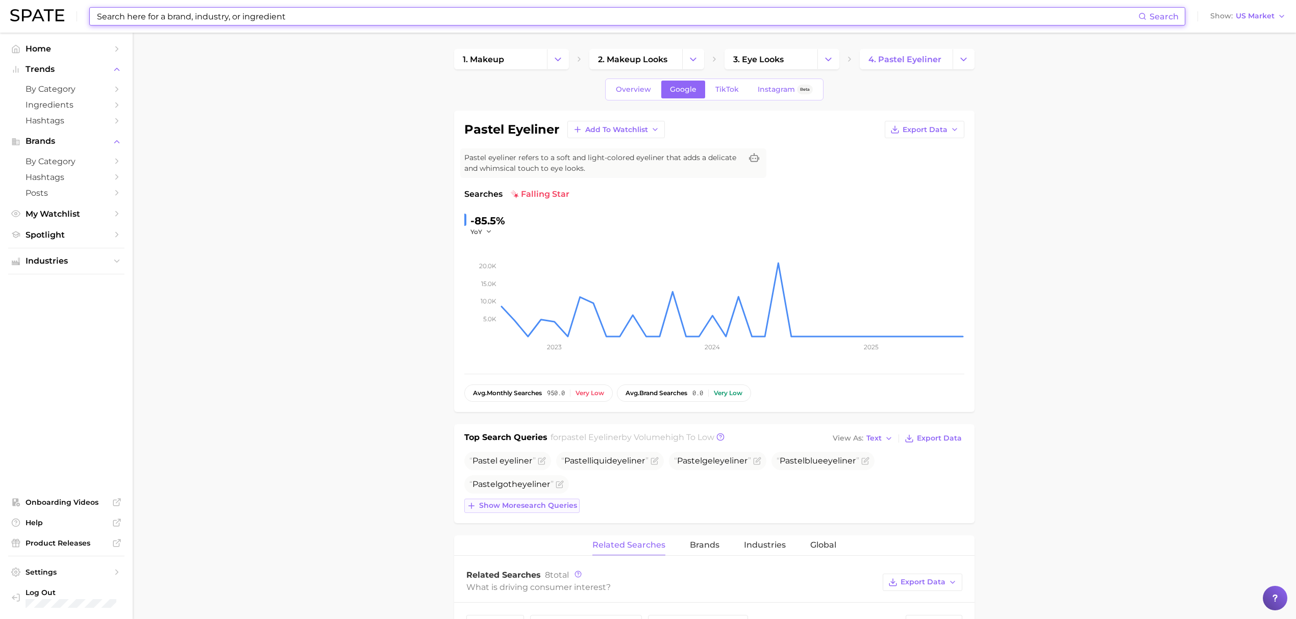
click at [520, 513] on button "Show more search queries" at bounding box center [521, 506] width 115 height 14
click at [741, 86] on link "TikTok" at bounding box center [727, 90] width 41 height 18
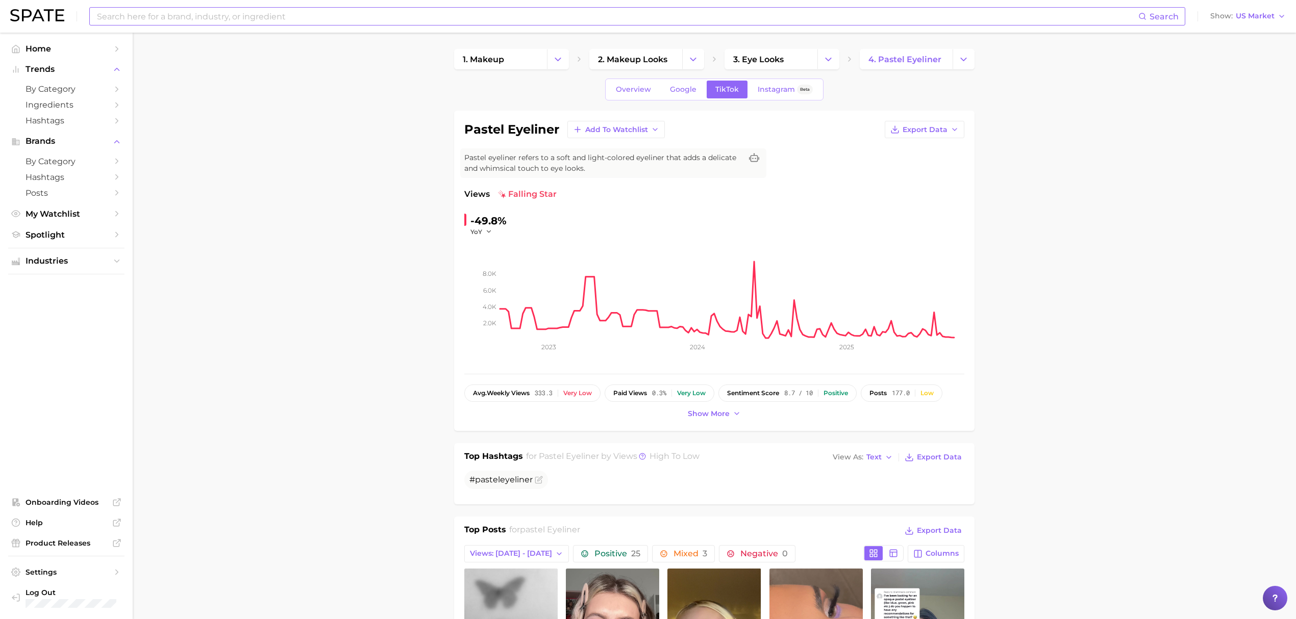
click at [384, 20] on input at bounding box center [617, 16] width 1042 height 17
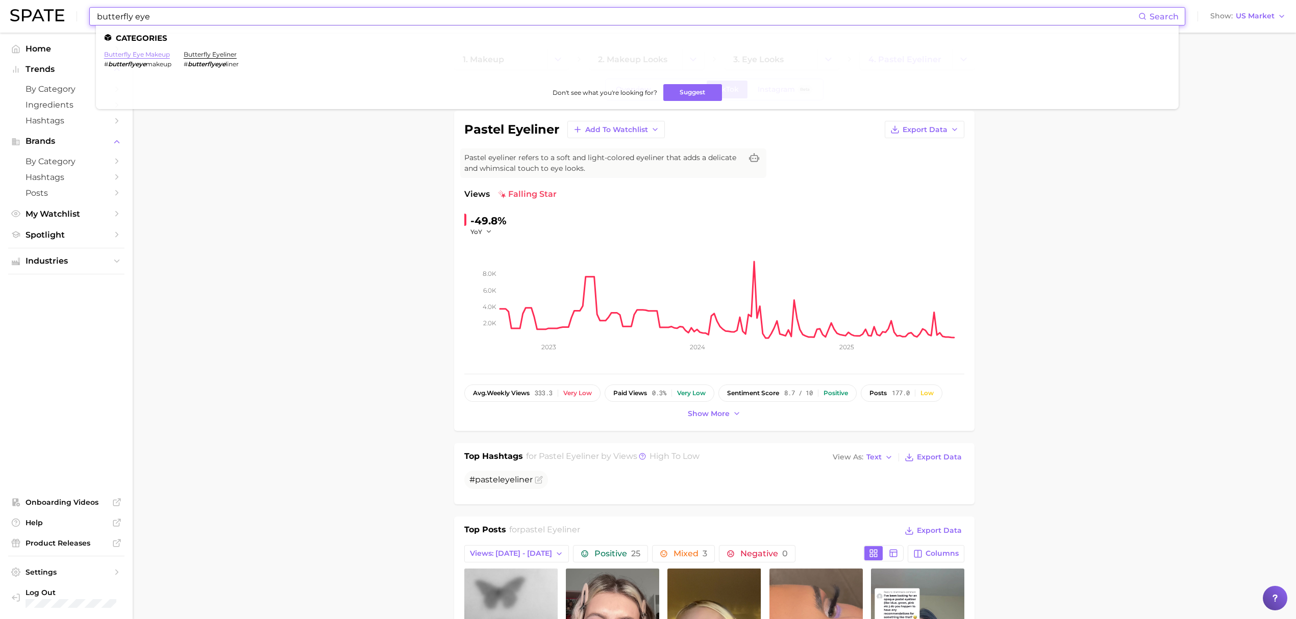
click at [150, 52] on link "butterfly eye makeup" at bounding box center [137, 55] width 66 height 8
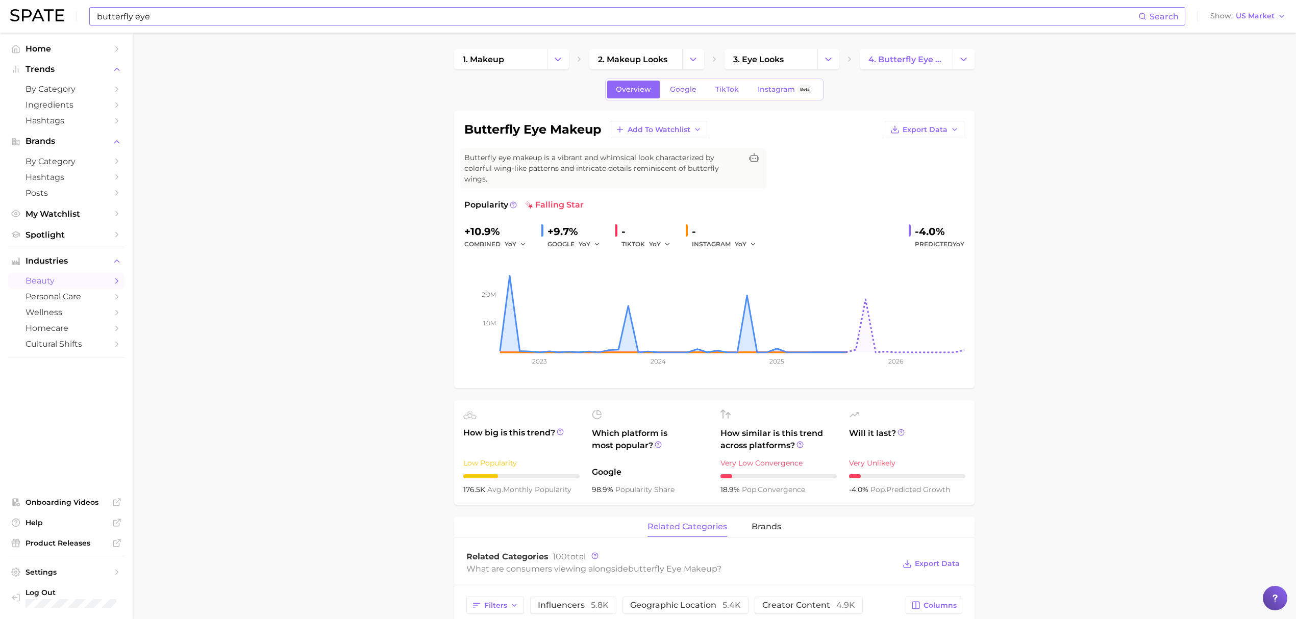
click at [178, 19] on input "butterfly eye" at bounding box center [617, 16] width 1042 height 17
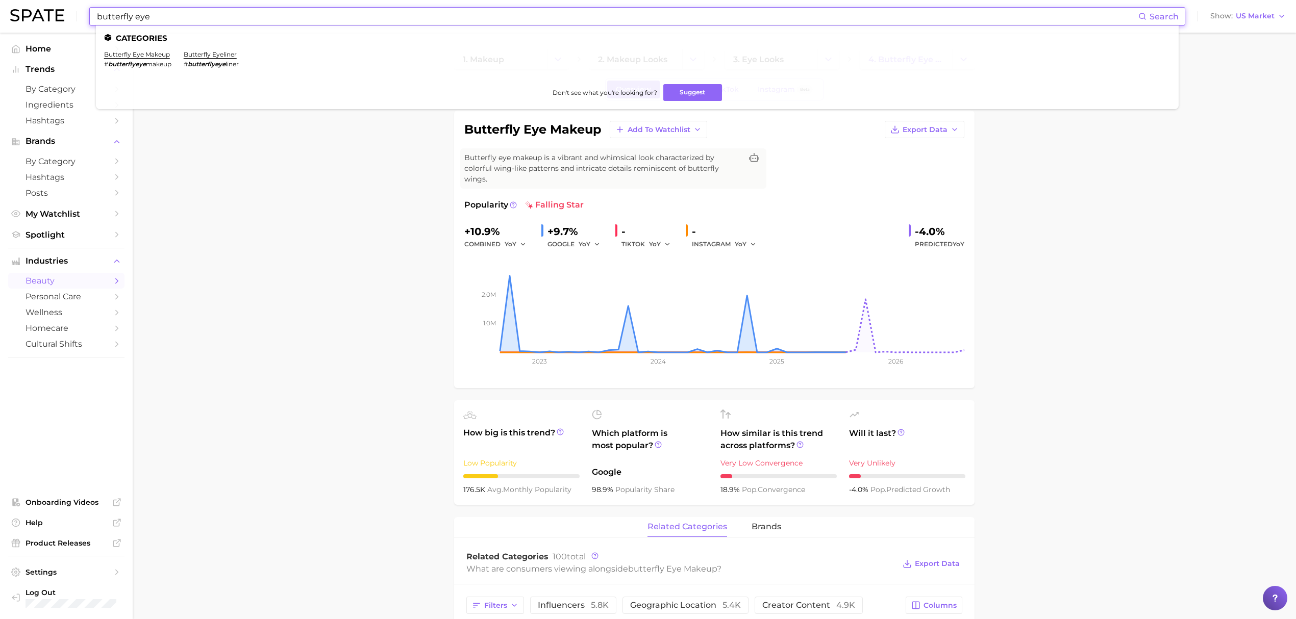
click at [178, 19] on input "butterfly eye" at bounding box center [617, 16] width 1042 height 17
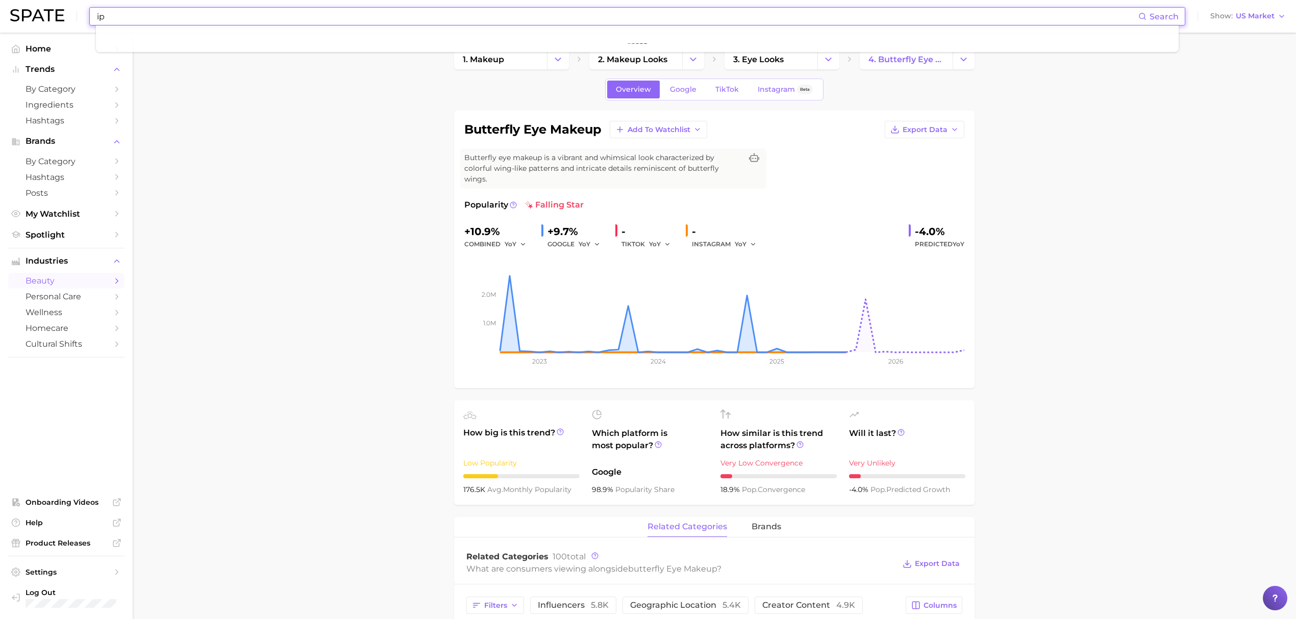
type input "i"
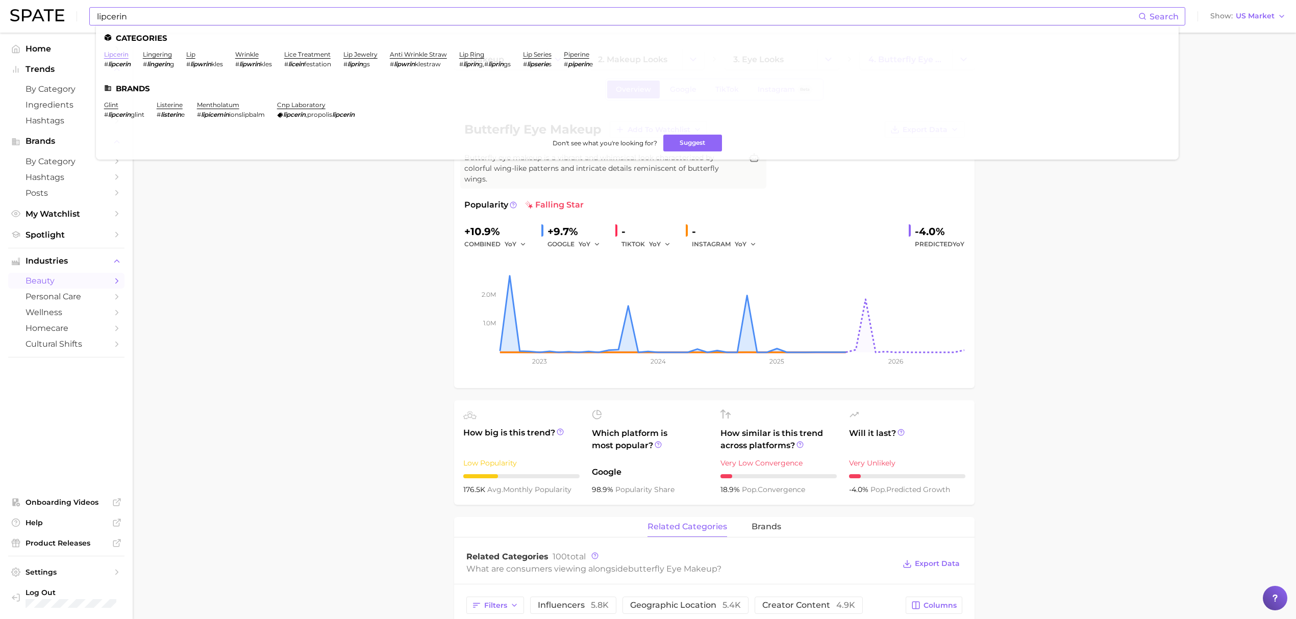
click at [129, 52] on link "lipcerin" at bounding box center [116, 55] width 24 height 8
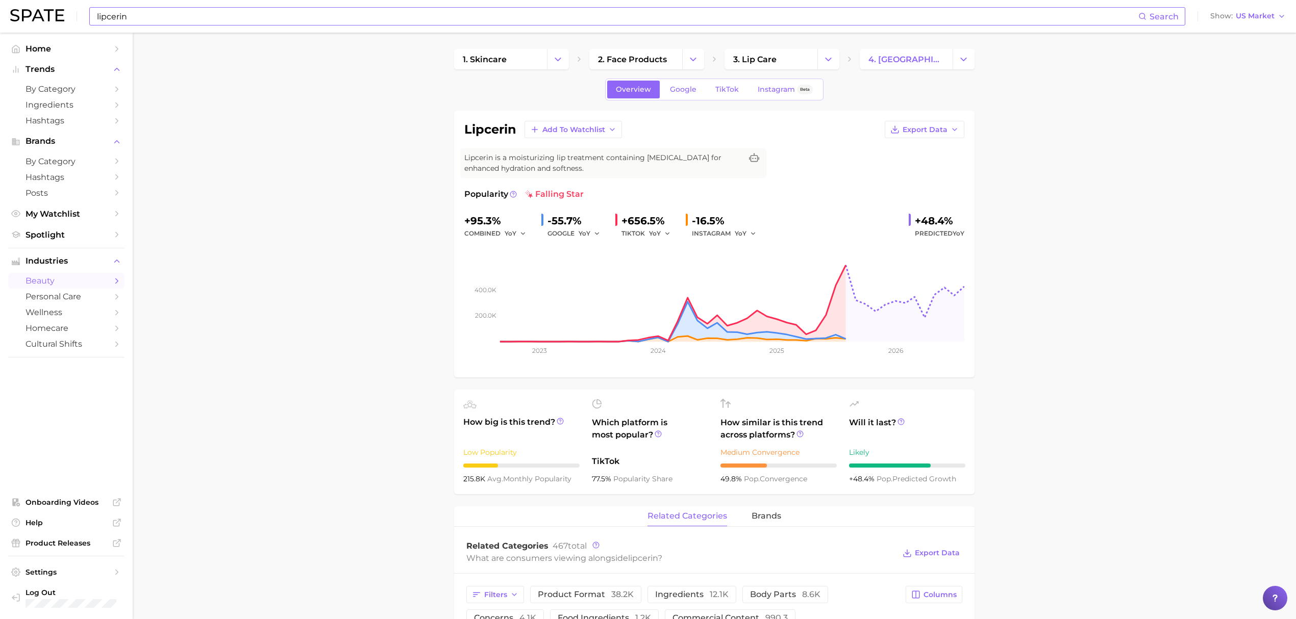
click at [379, 9] on input "lipcerin" at bounding box center [617, 16] width 1042 height 17
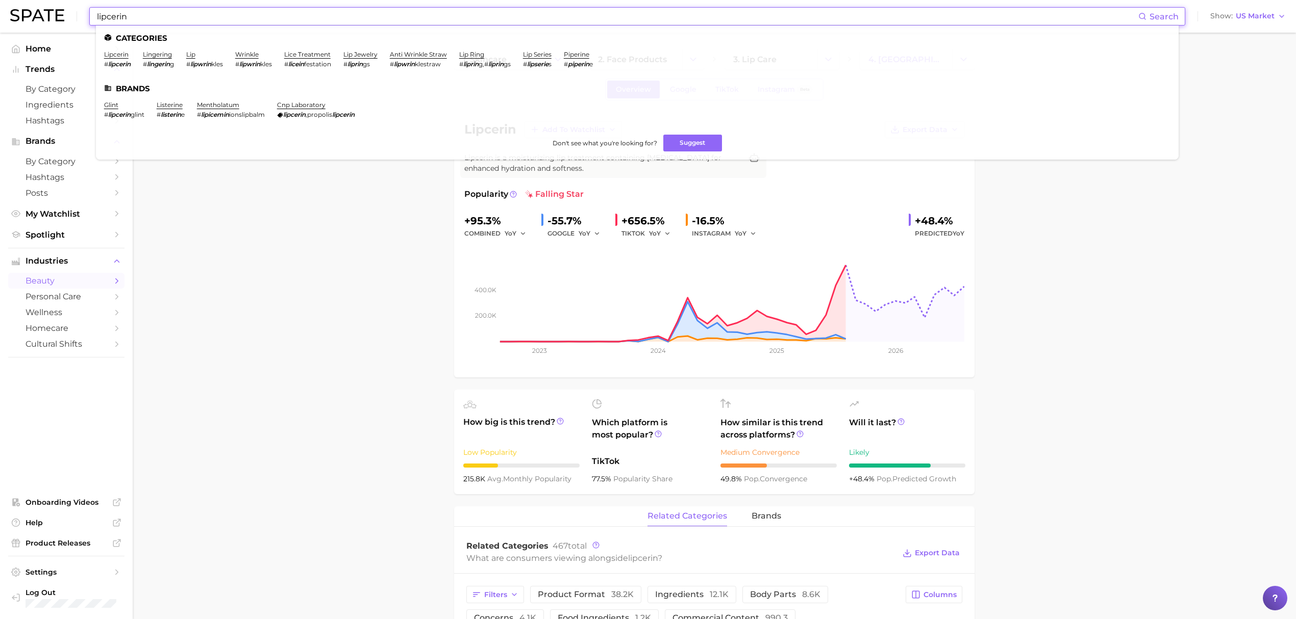
click at [379, 9] on input "lipcerin" at bounding box center [617, 16] width 1042 height 17
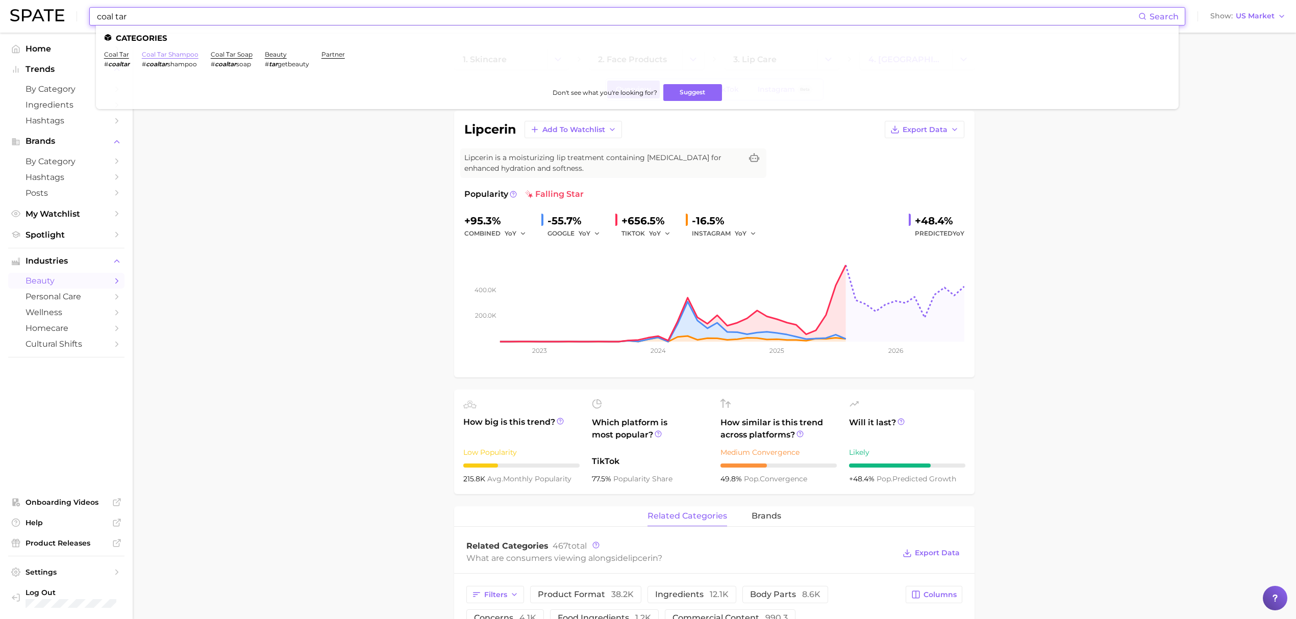
click at [179, 58] on link "coal tar shampoo" at bounding box center [170, 55] width 57 height 8
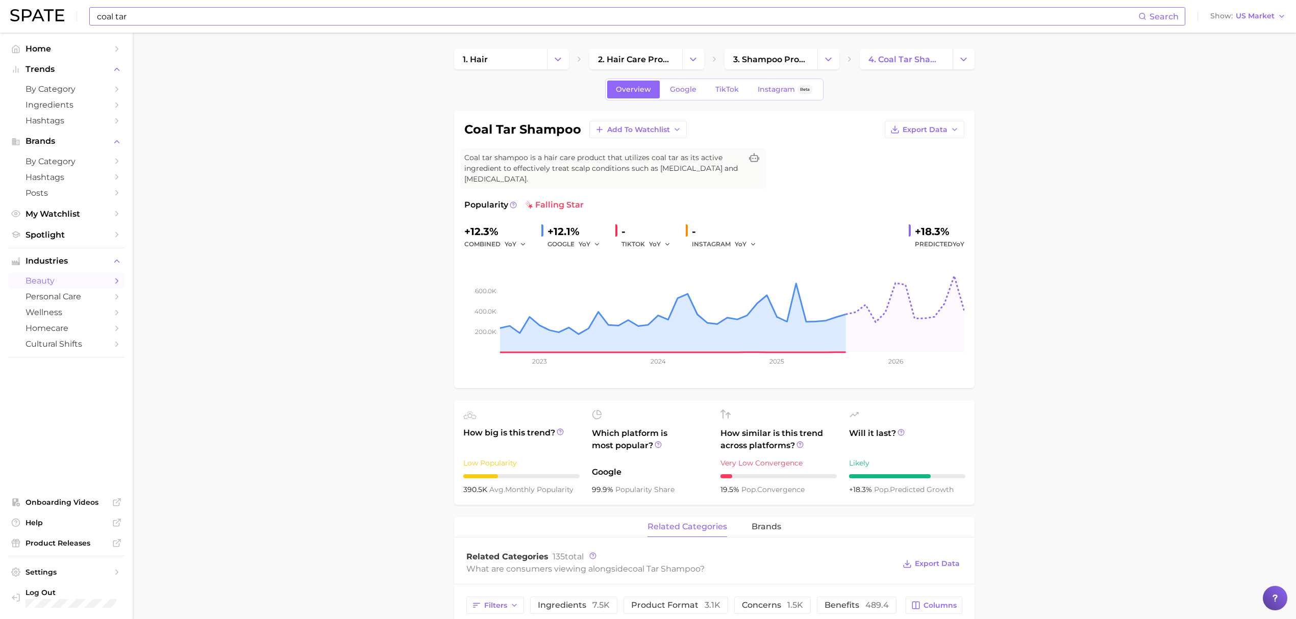
click at [541, 21] on input "coal tar" at bounding box center [617, 16] width 1042 height 17
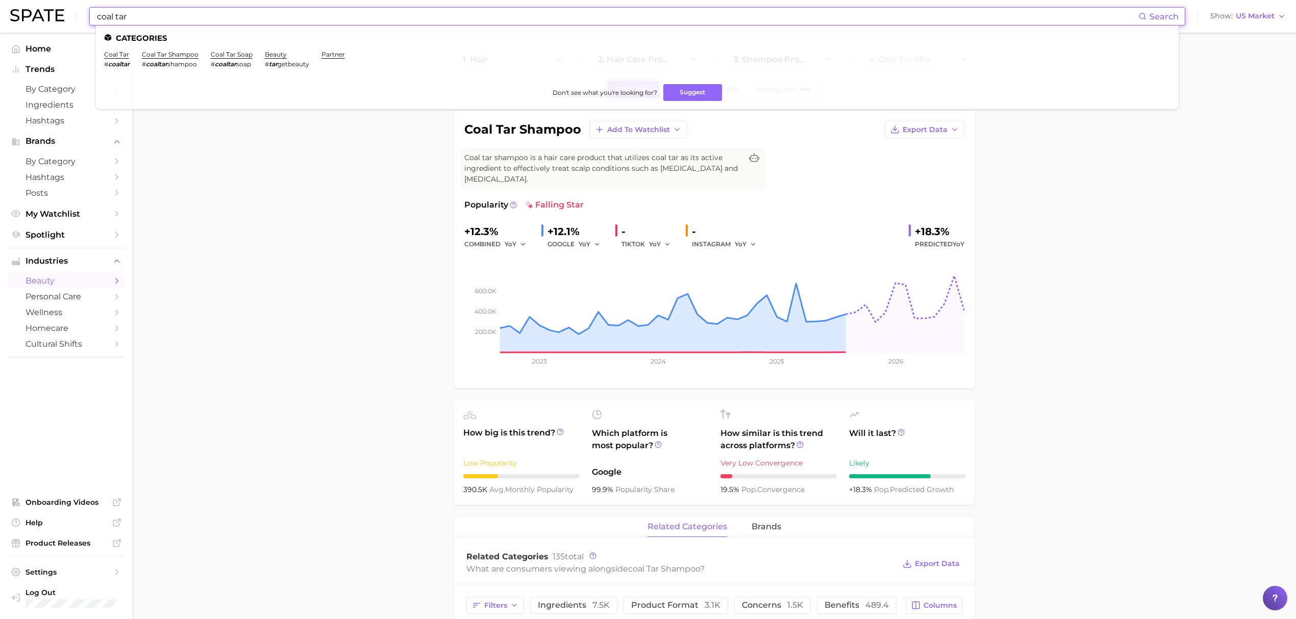
click at [541, 21] on input "coal tar" at bounding box center [617, 16] width 1042 height 17
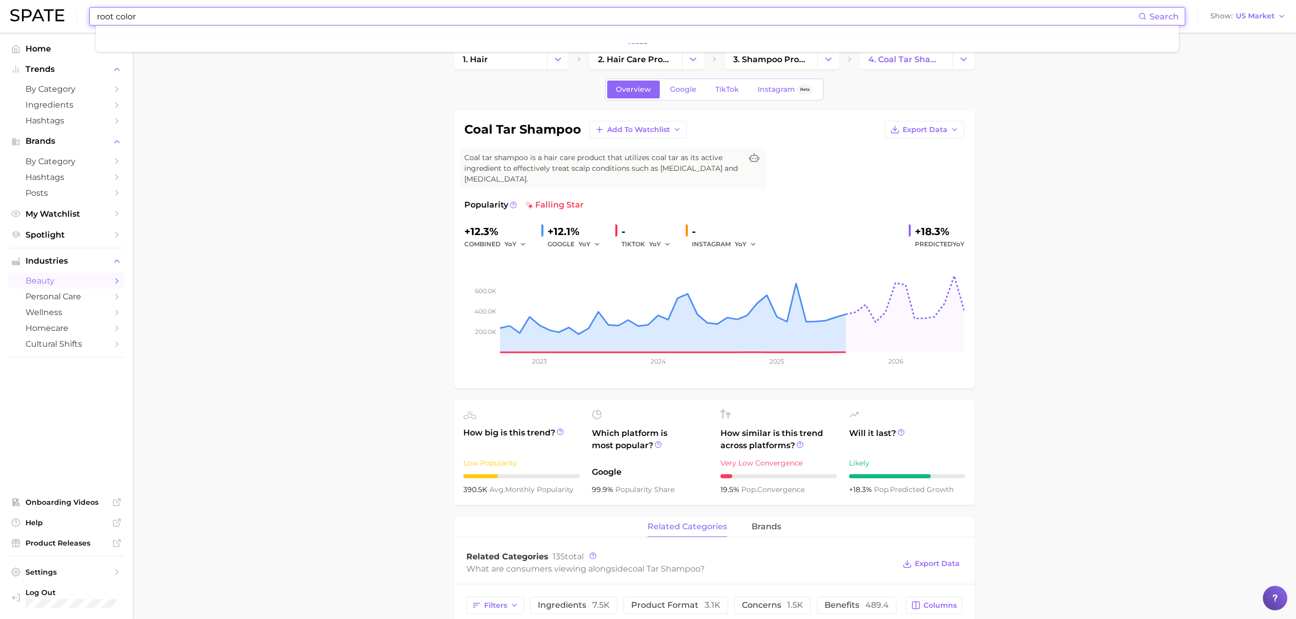
type input "root color"
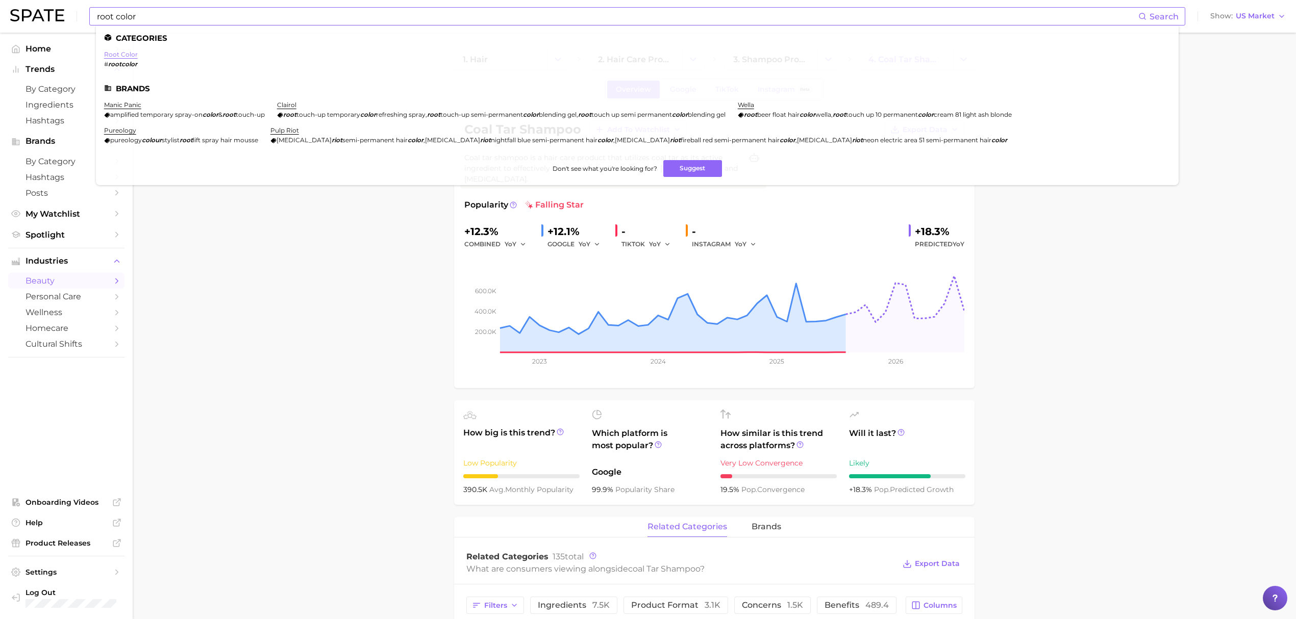
click at [122, 52] on link "root color" at bounding box center [121, 55] width 34 height 8
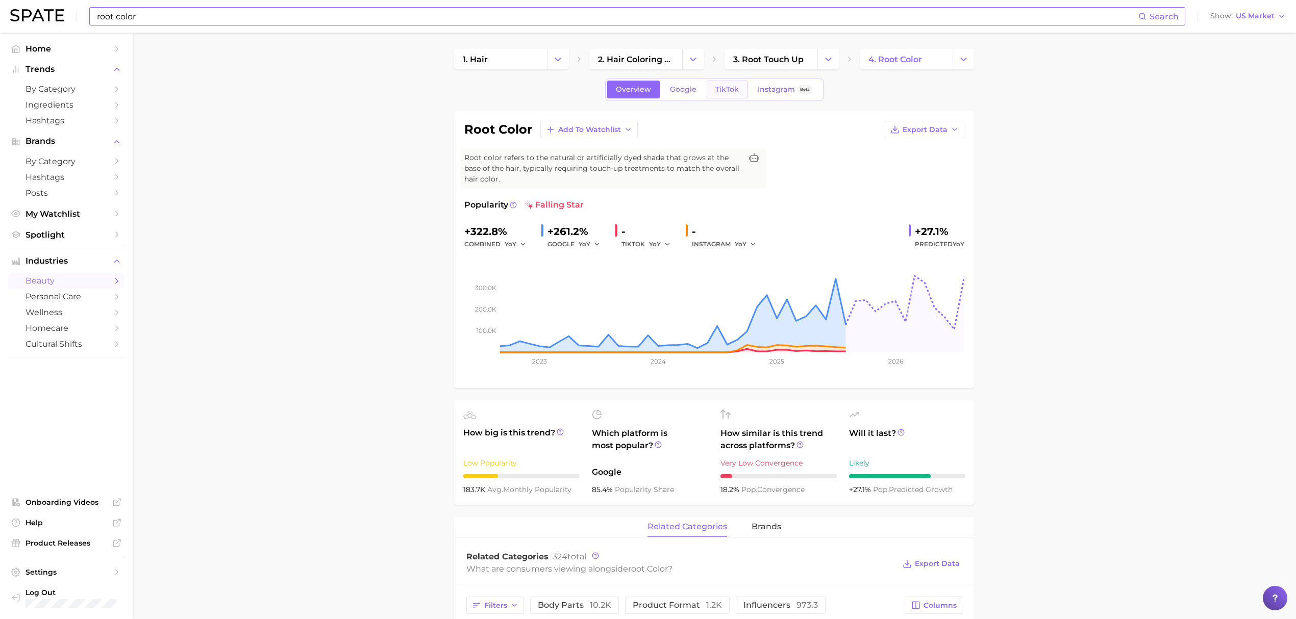
click at [743, 86] on link "TikTok" at bounding box center [727, 90] width 41 height 18
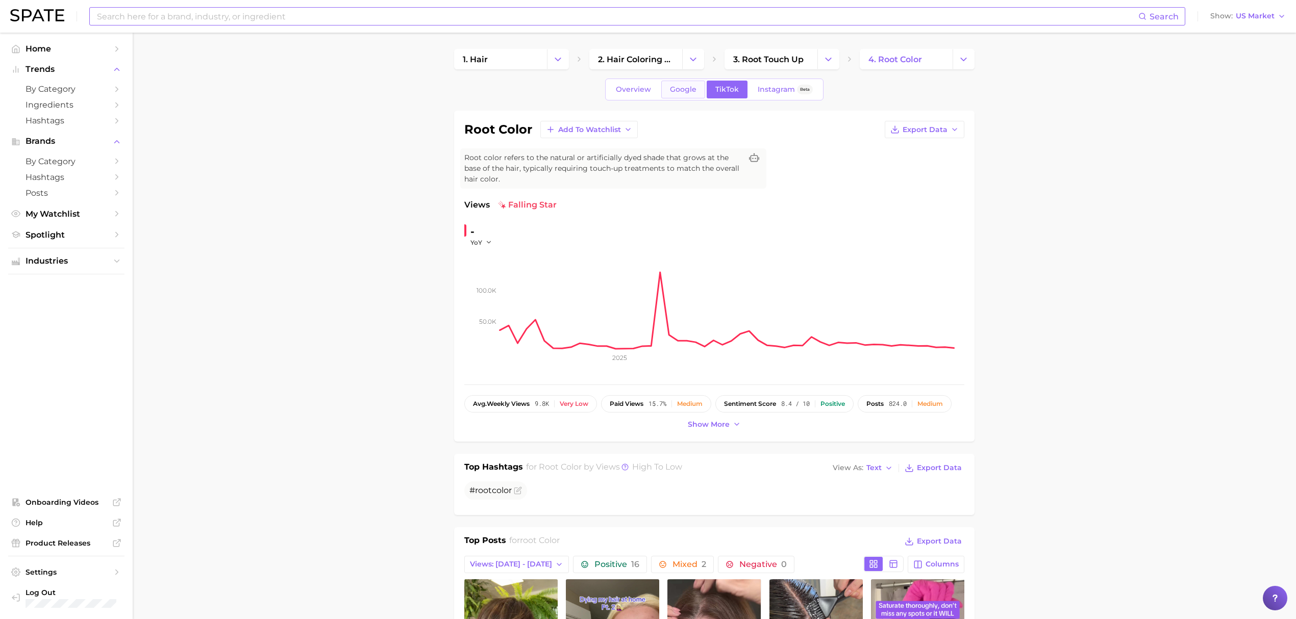
click at [696, 89] on link "Google" at bounding box center [683, 90] width 44 height 18
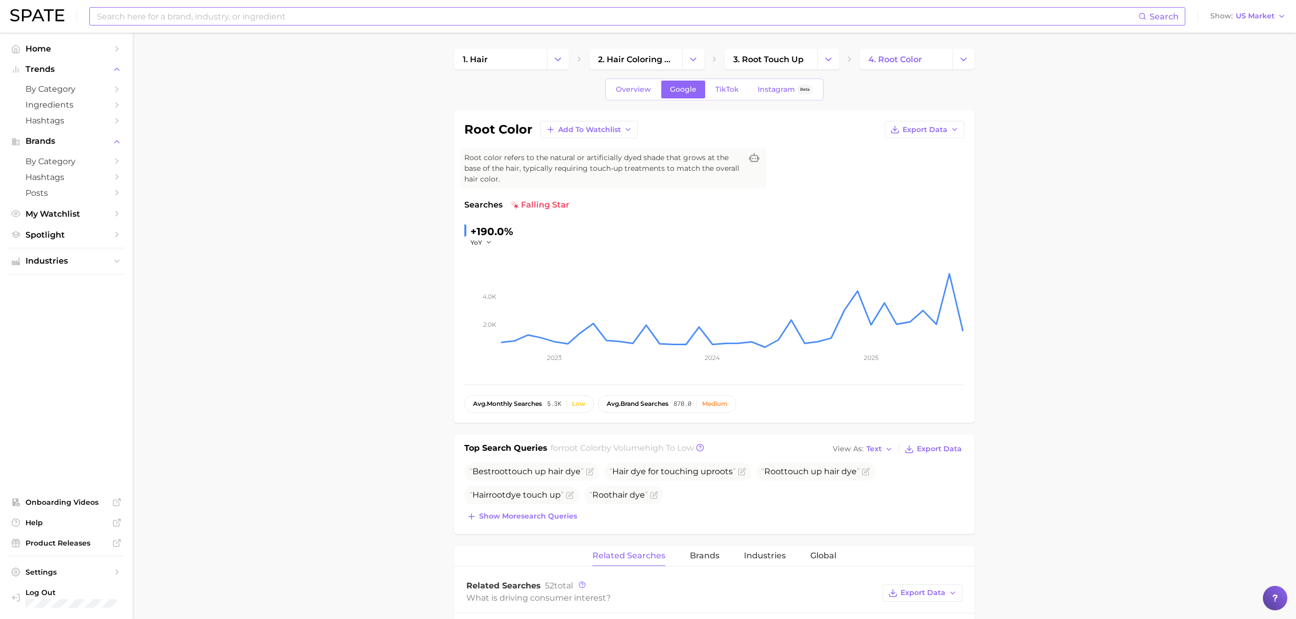
click at [388, 15] on input at bounding box center [617, 16] width 1042 height 17
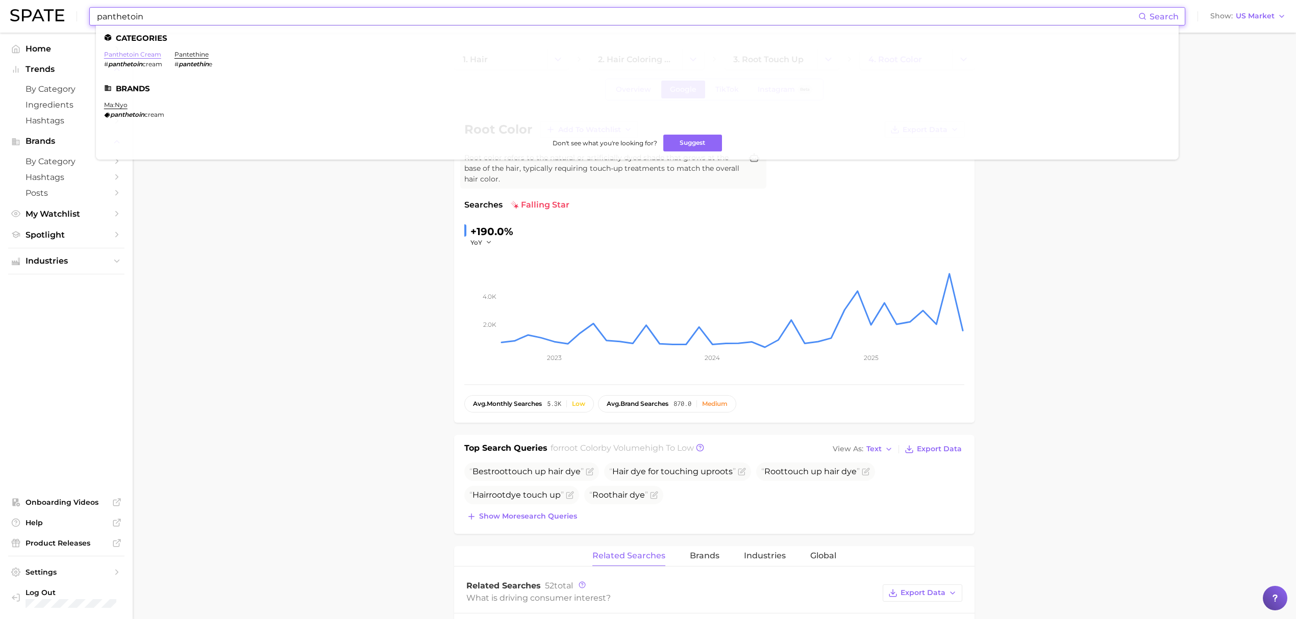
click at [129, 53] on link "panthetoin cream" at bounding box center [132, 55] width 57 height 8
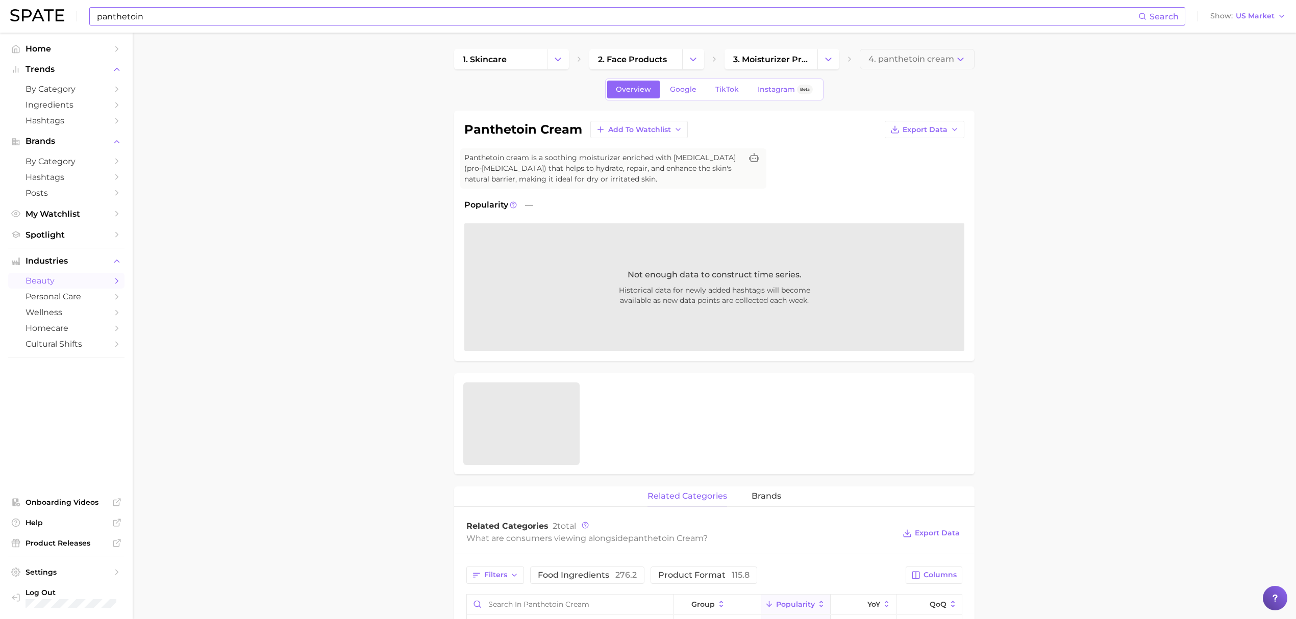
click at [442, 21] on input "panthetoin" at bounding box center [617, 16] width 1042 height 17
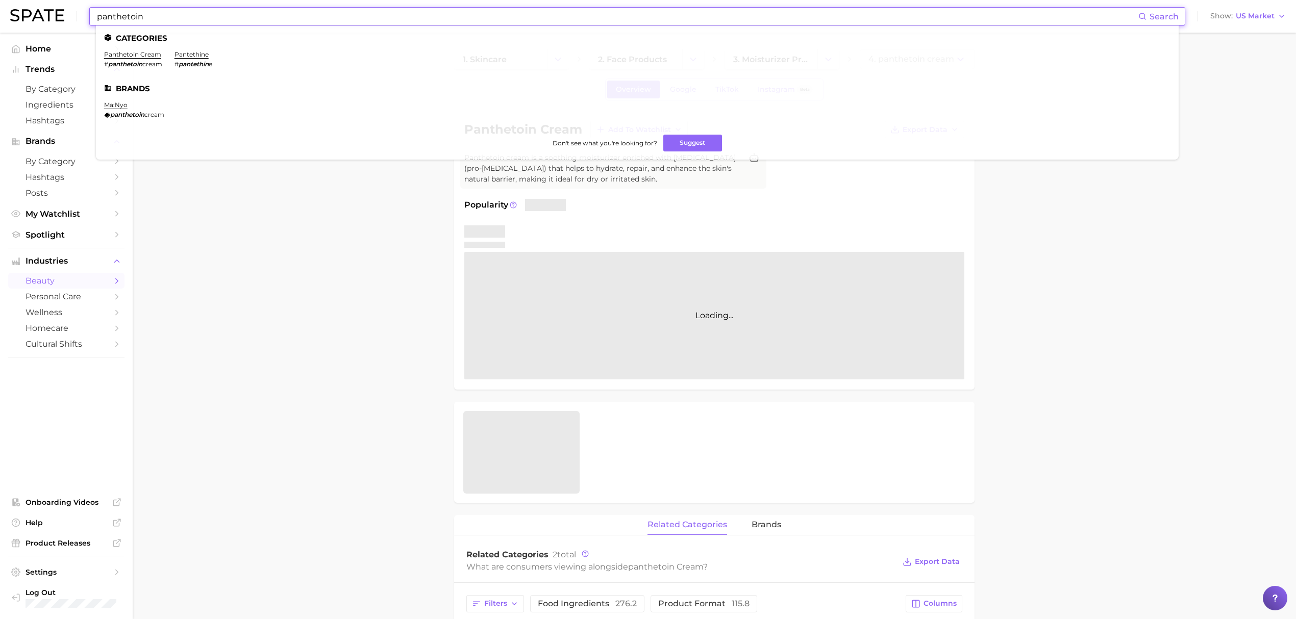
click at [442, 21] on input "panthetoin" at bounding box center [617, 16] width 1042 height 17
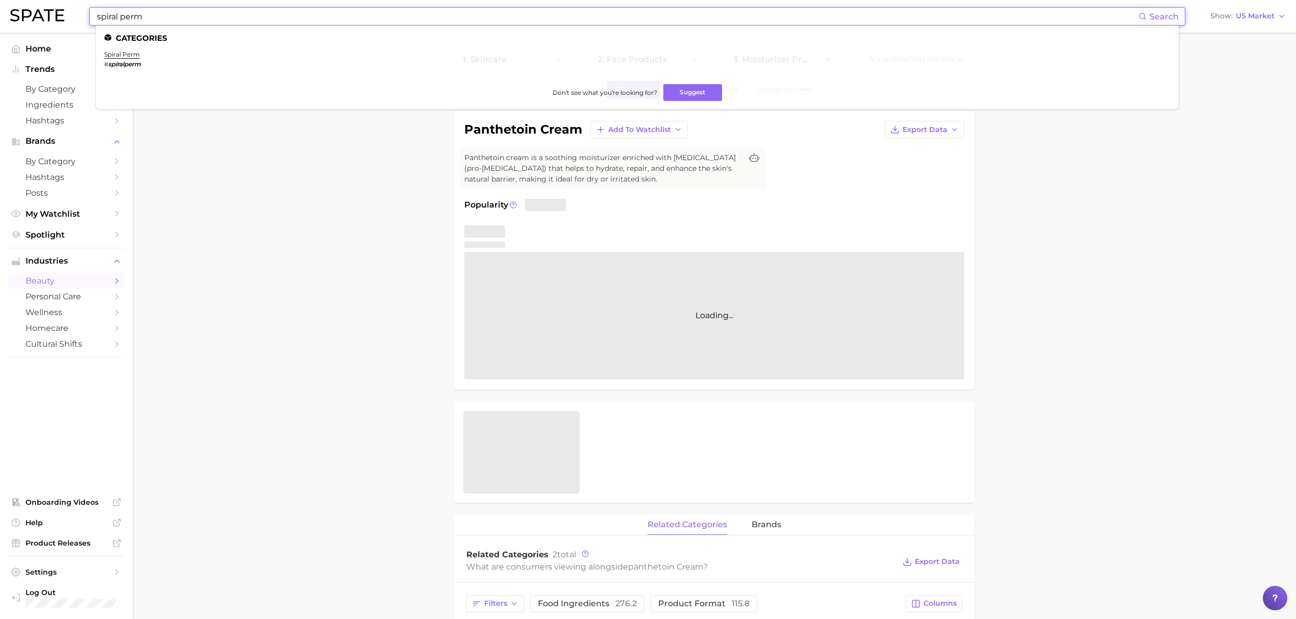
type input "spiral perm"
click at [137, 58] on li "spiral perm # spiralperm" at bounding box center [122, 59] width 37 height 17
click at [135, 51] on link "spiral perm" at bounding box center [122, 55] width 36 height 8
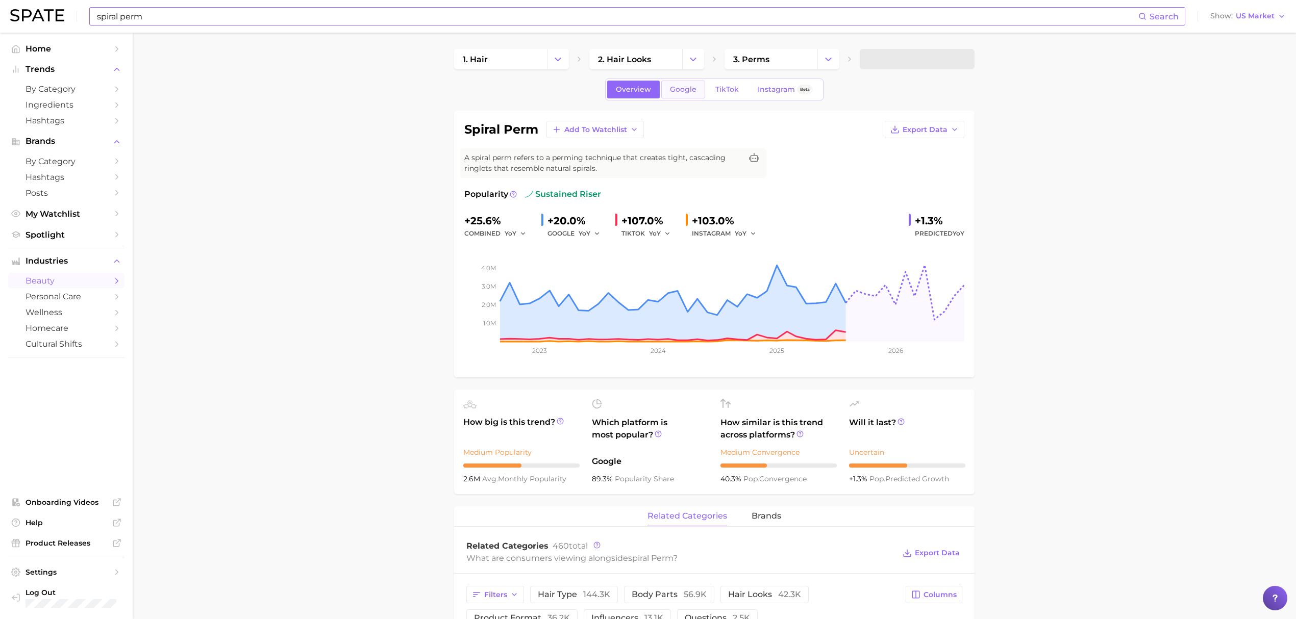
click at [689, 97] on link "Google" at bounding box center [683, 90] width 44 height 18
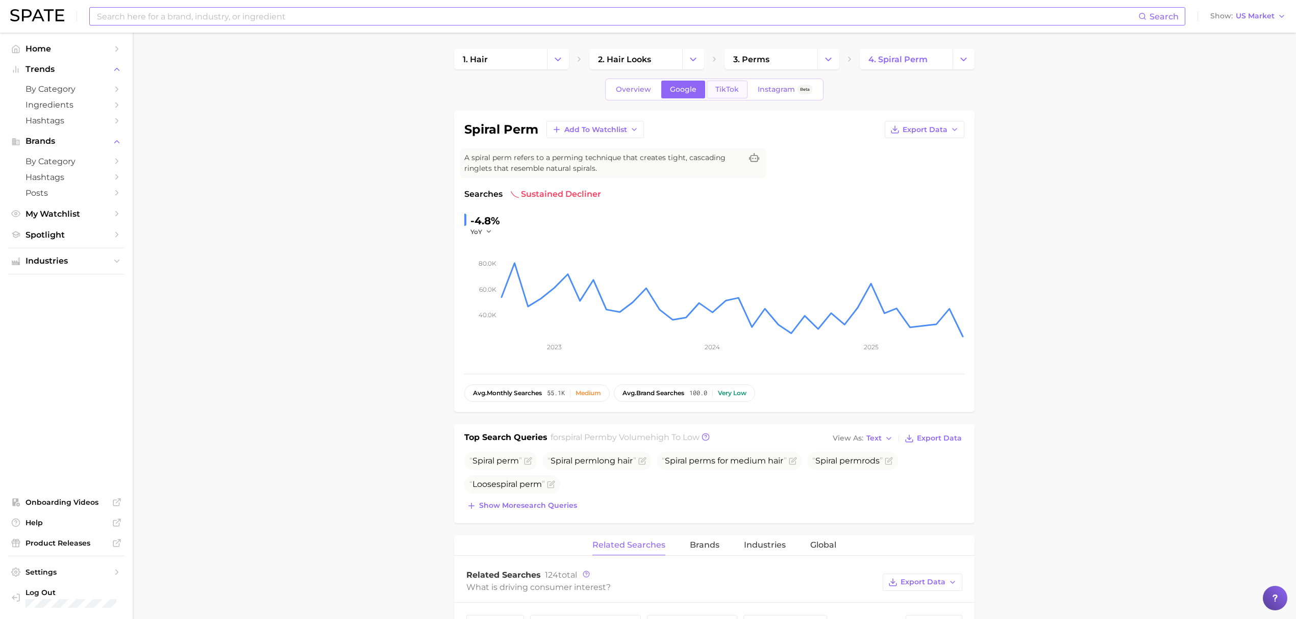
click at [721, 91] on span "TikTok" at bounding box center [726, 89] width 23 height 9
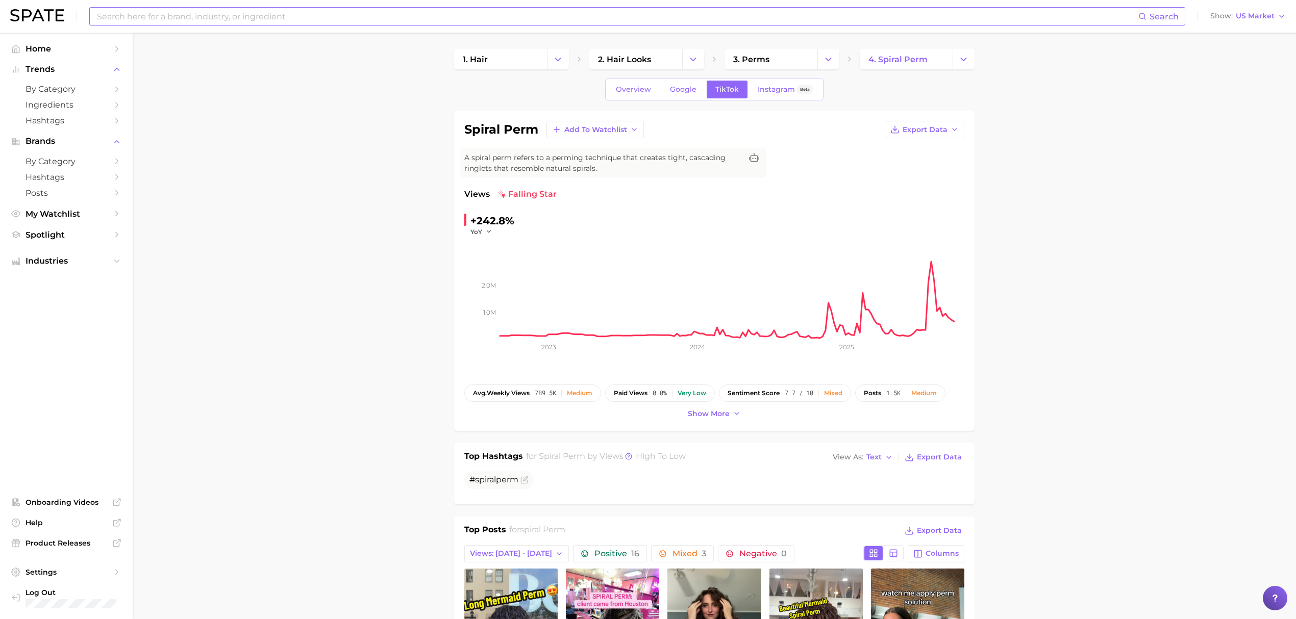
click at [545, 23] on input at bounding box center [617, 16] width 1042 height 17
type input "asoka"
click at [139, 55] on link "asoka makeup" at bounding box center [157, 55] width 45 height 8
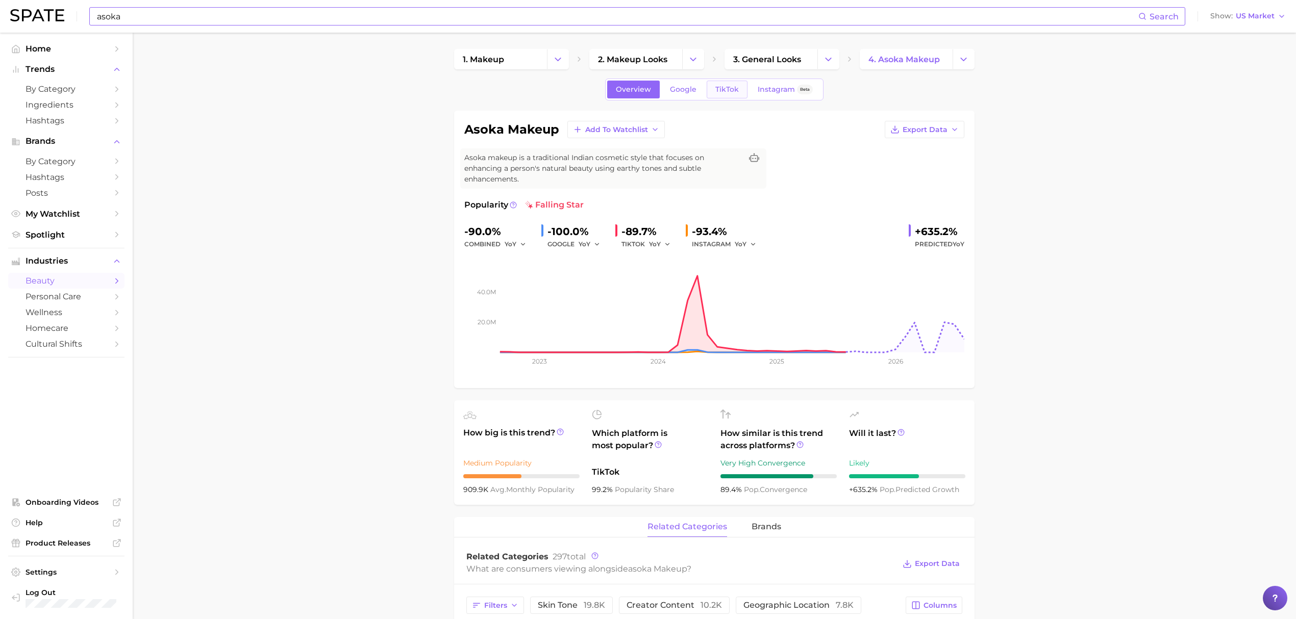
click at [735, 85] on span "TikTok" at bounding box center [726, 89] width 23 height 9
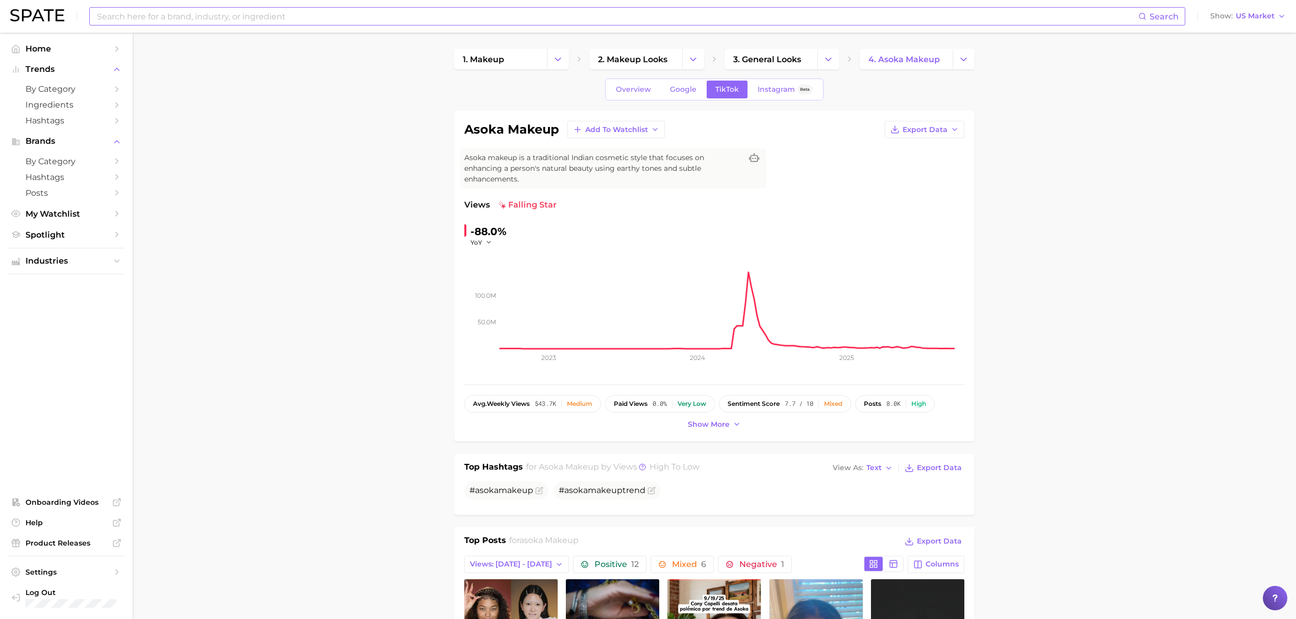
click at [1268, 23] on div "Search Show US Market" at bounding box center [648, 16] width 1276 height 33
click at [1268, 20] on button "Show US Market" at bounding box center [1248, 16] width 81 height 13
click at [1252, 64] on button "[GEOGRAPHIC_DATA]" at bounding box center [1252, 70] width 89 height 18
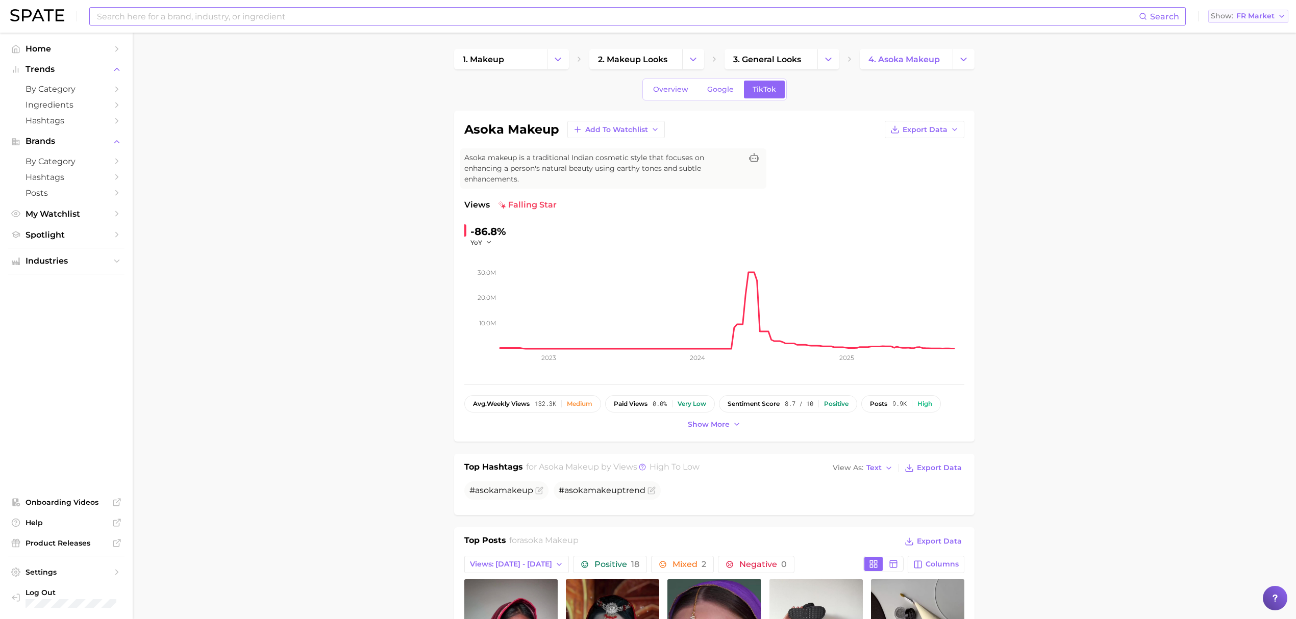
click at [1269, 13] on span "FR Market" at bounding box center [1255, 16] width 38 height 6
click at [1248, 90] on span "[GEOGRAPHIC_DATA]" at bounding box center [1252, 88] width 79 height 9
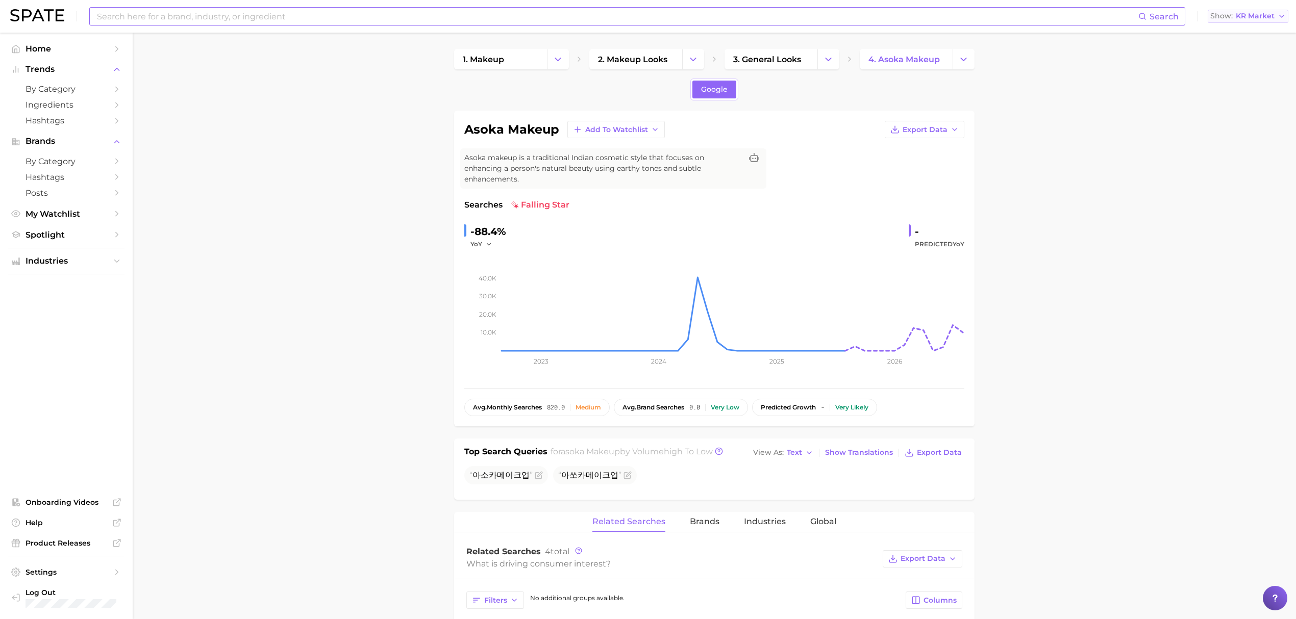
click at [1263, 17] on span "KR Market" at bounding box center [1255, 16] width 39 height 6
click at [1233, 123] on span "Global" at bounding box center [1224, 124] width 23 height 9
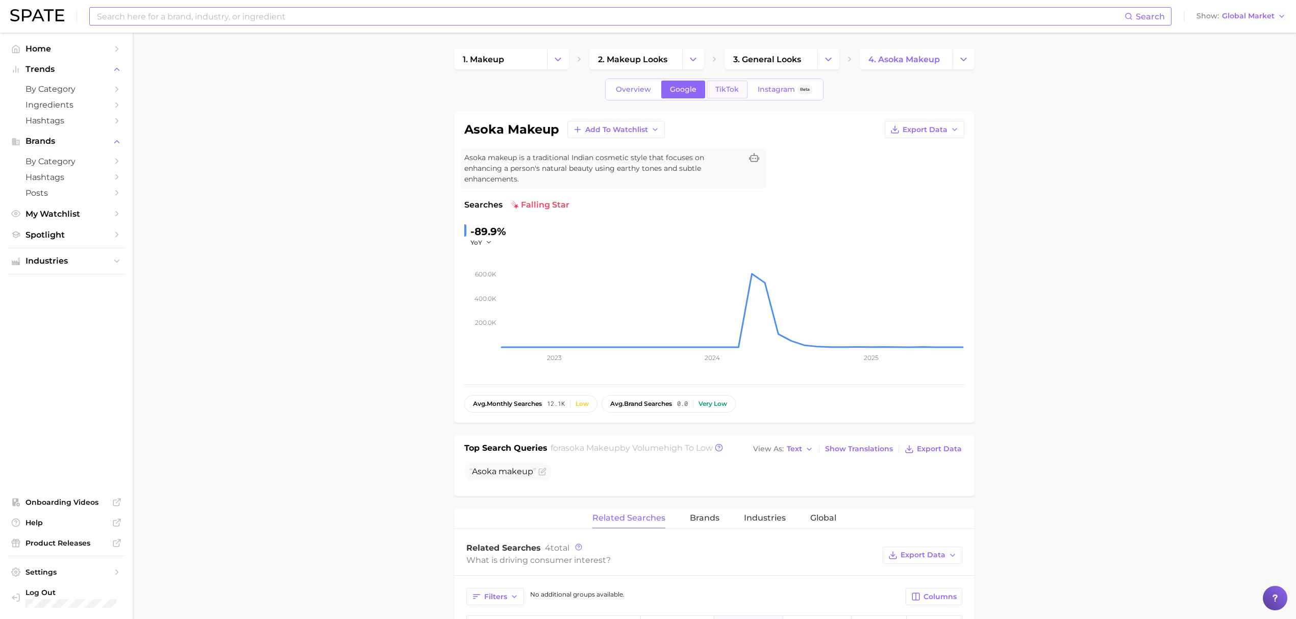
click at [716, 85] on span "TikTok" at bounding box center [726, 89] width 23 height 9
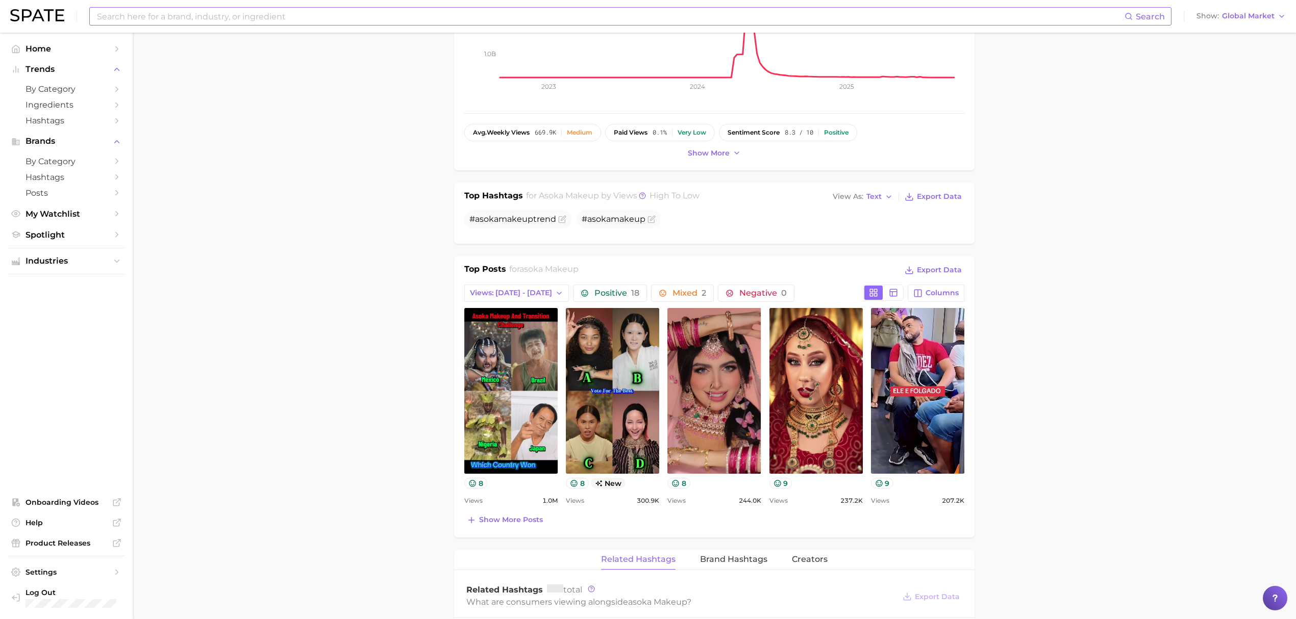
scroll to position [272, 0]
click at [1235, 19] on span "Global Market" at bounding box center [1248, 16] width 53 height 6
click at [1229, 39] on button "[GEOGRAPHIC_DATA]" at bounding box center [1241, 33] width 94 height 18
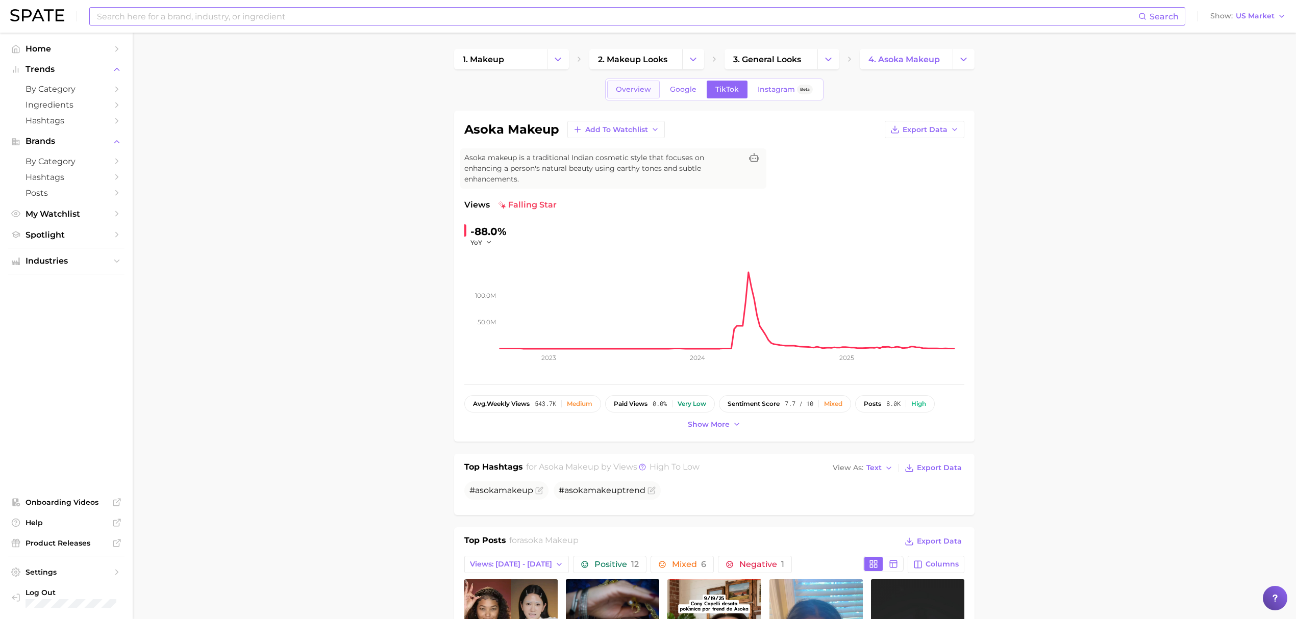
click at [641, 88] on span "Overview" at bounding box center [633, 89] width 35 height 9
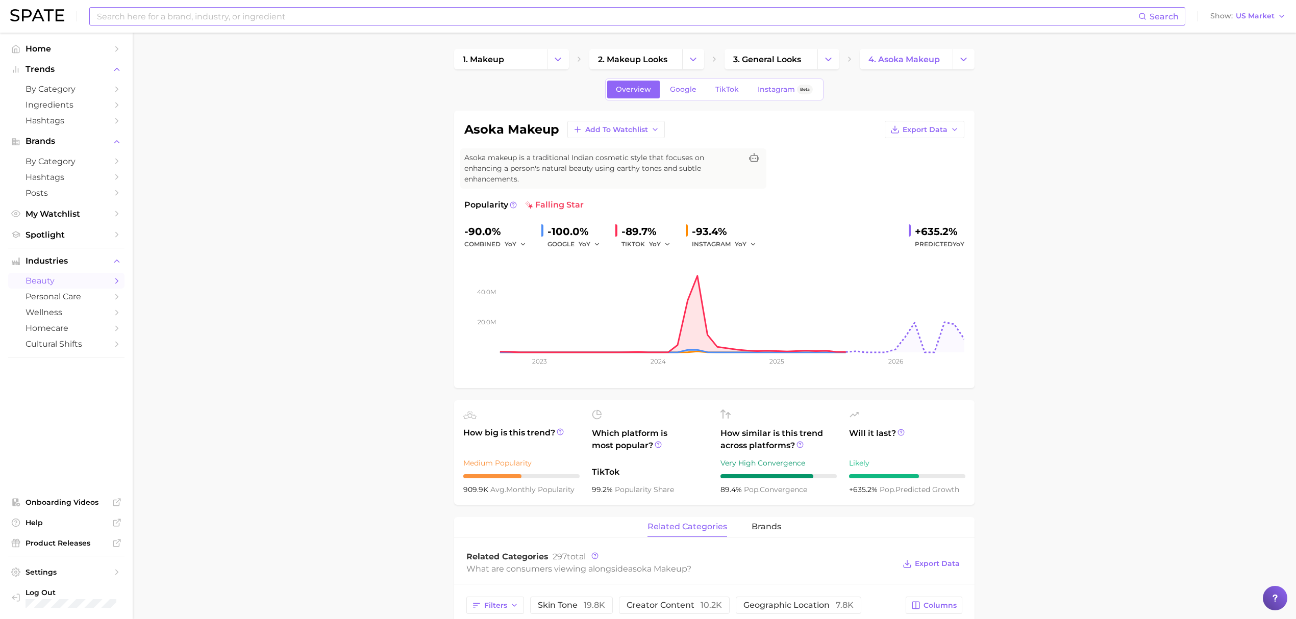
click at [752, 25] on div "Search" at bounding box center [637, 16] width 1096 height 18
click at [752, 15] on input at bounding box center [617, 16] width 1042 height 17
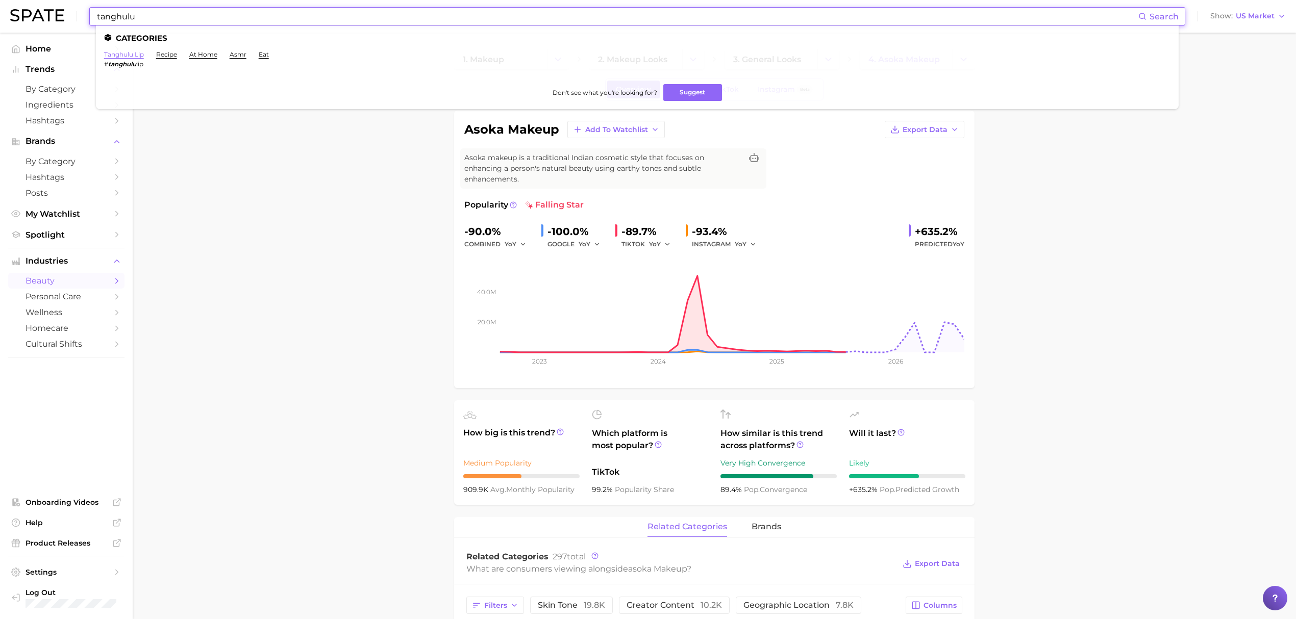
type input "tanghulu"
click at [139, 56] on link "tanghulu lip" at bounding box center [124, 55] width 40 height 8
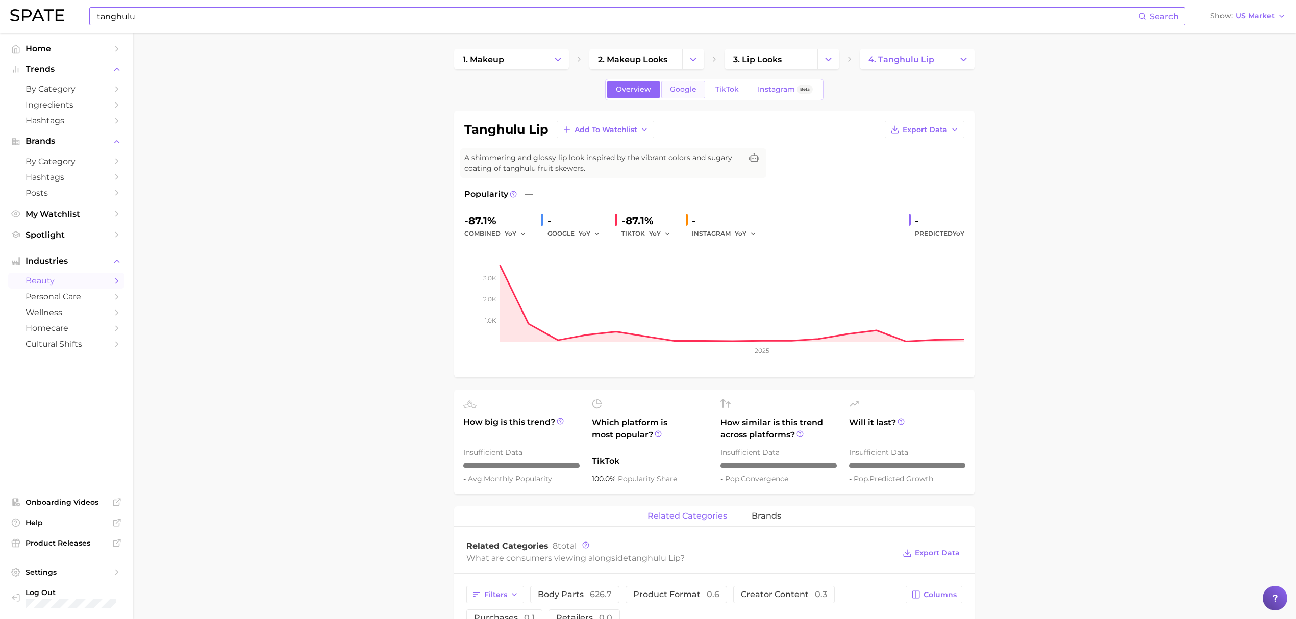
click at [697, 95] on link "Google" at bounding box center [683, 90] width 44 height 18
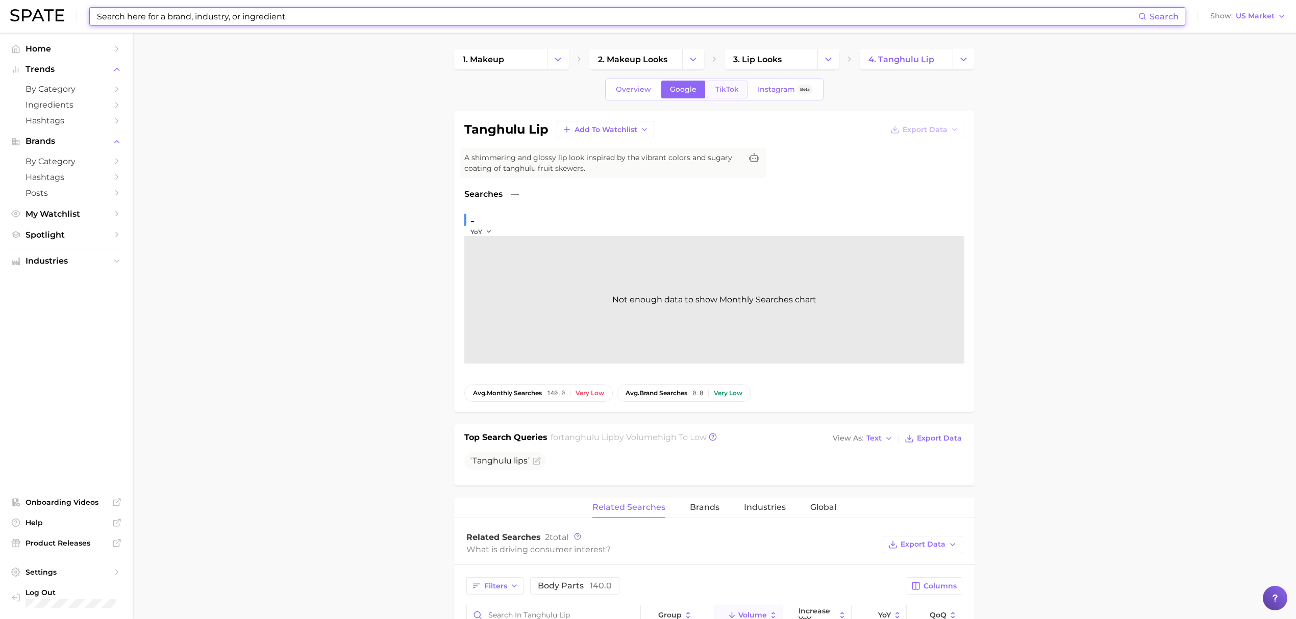
click at [730, 82] on link "TikTok" at bounding box center [727, 90] width 41 height 18
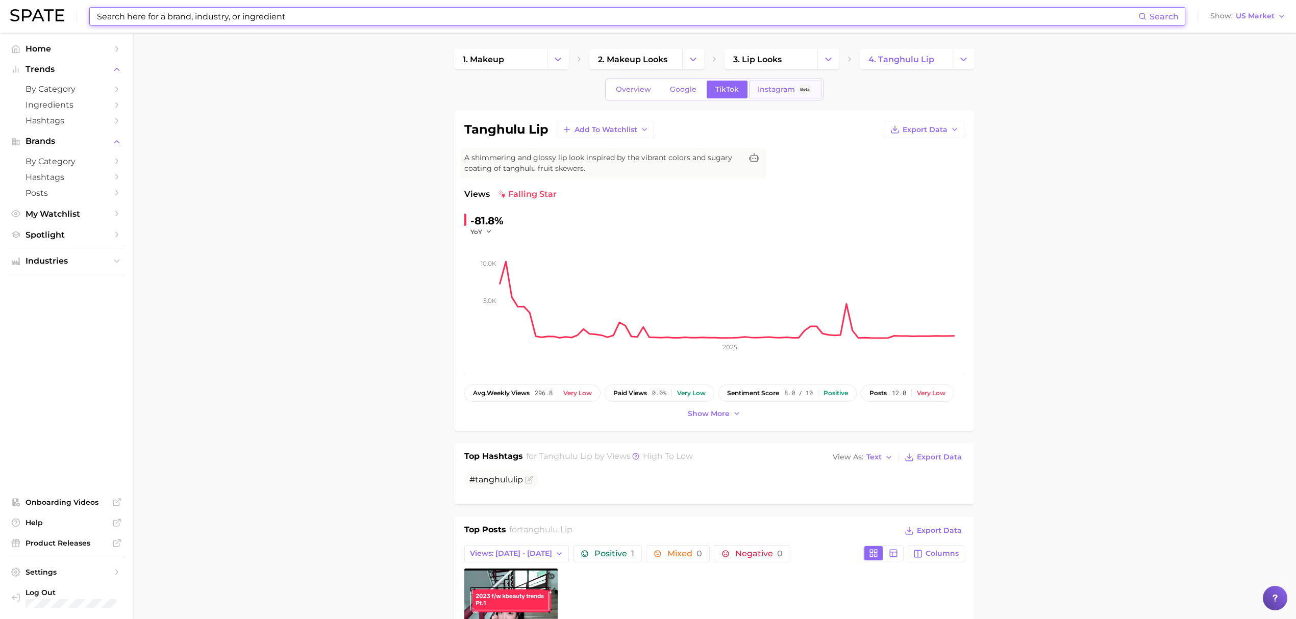
click at [778, 94] on span "Instagram" at bounding box center [776, 89] width 37 height 9
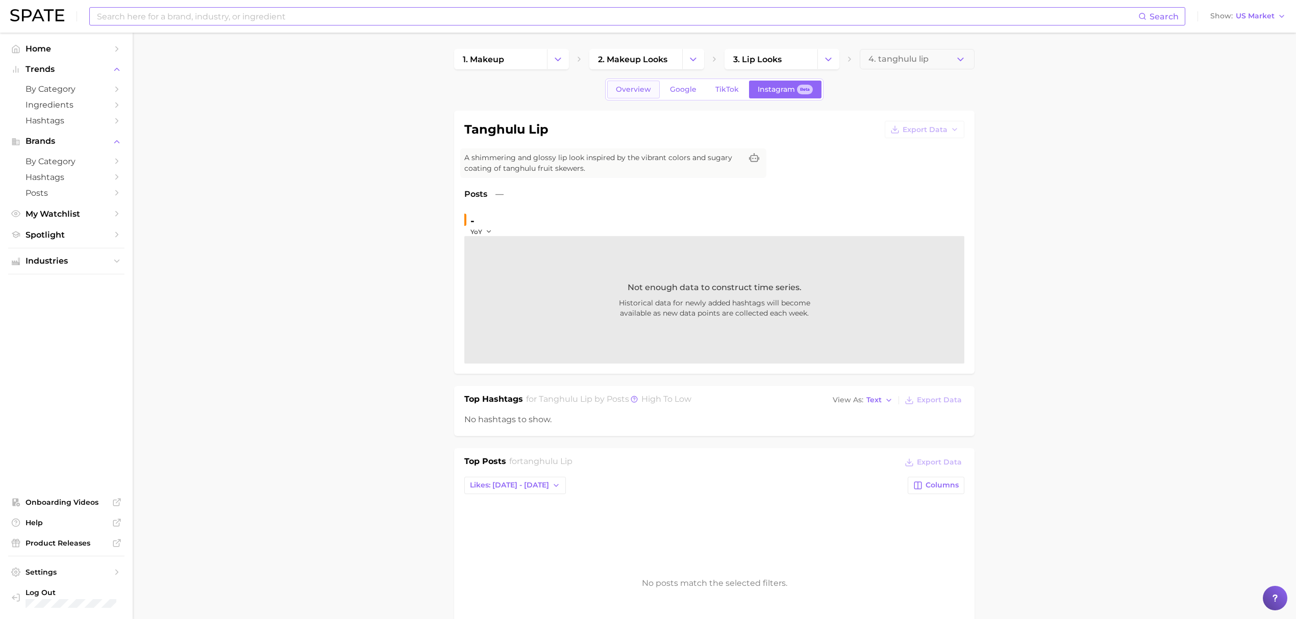
click at [639, 95] on link "Overview" at bounding box center [633, 90] width 53 height 18
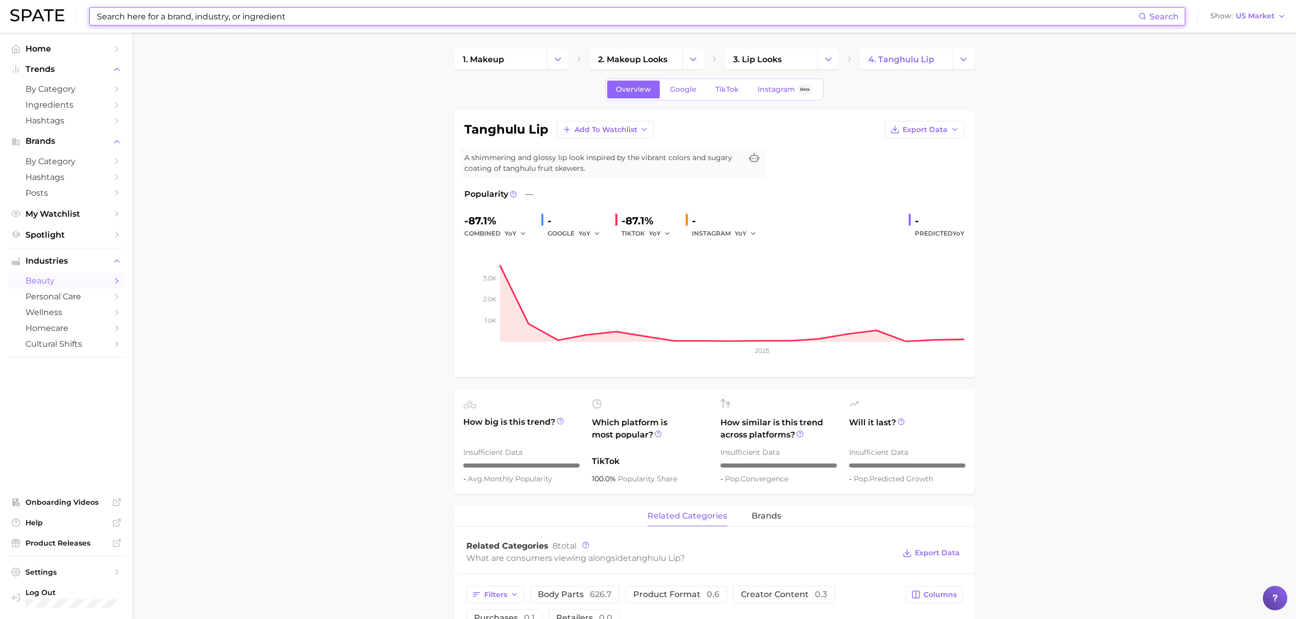
click at [403, 254] on main "1. makeup 2. makeup looks 3. lip looks 4. tanghulu lip Overview Google TikTok I…" at bounding box center [714, 572] width 1163 height 1079
